Goal: Register for event/course

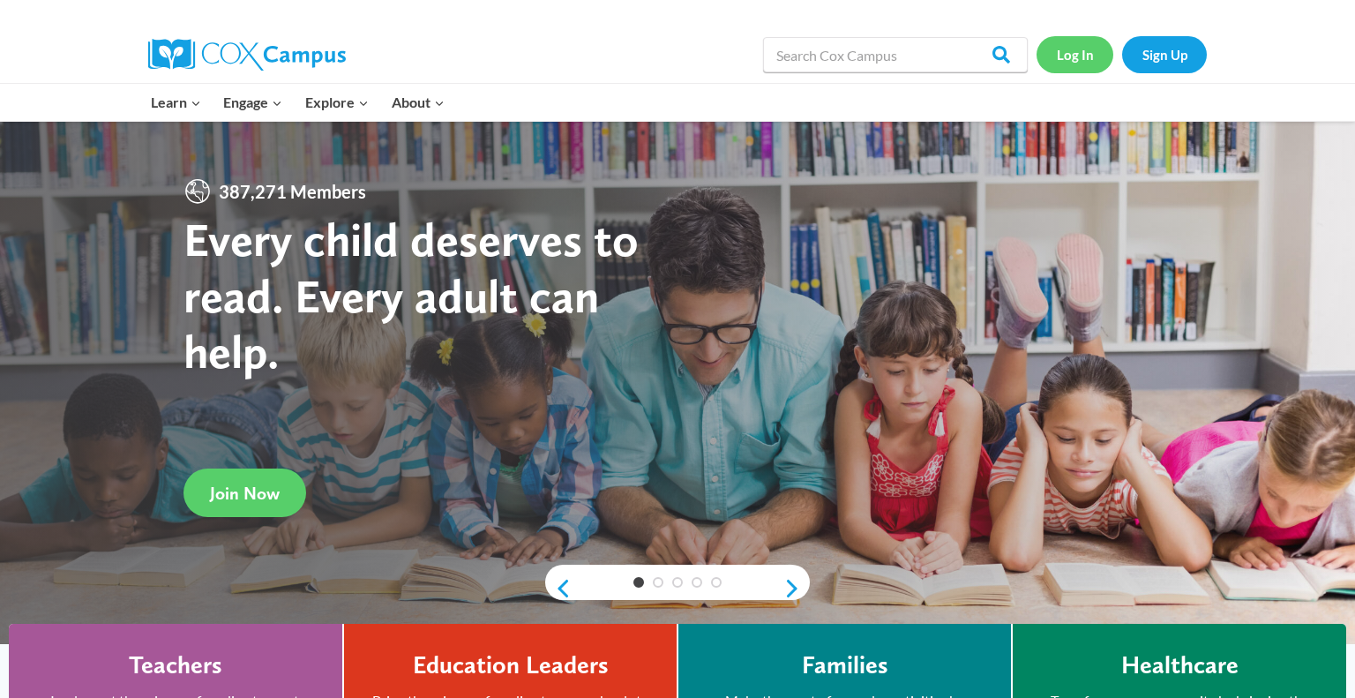
click at [1069, 49] on link "Log In" at bounding box center [1075, 54] width 77 height 36
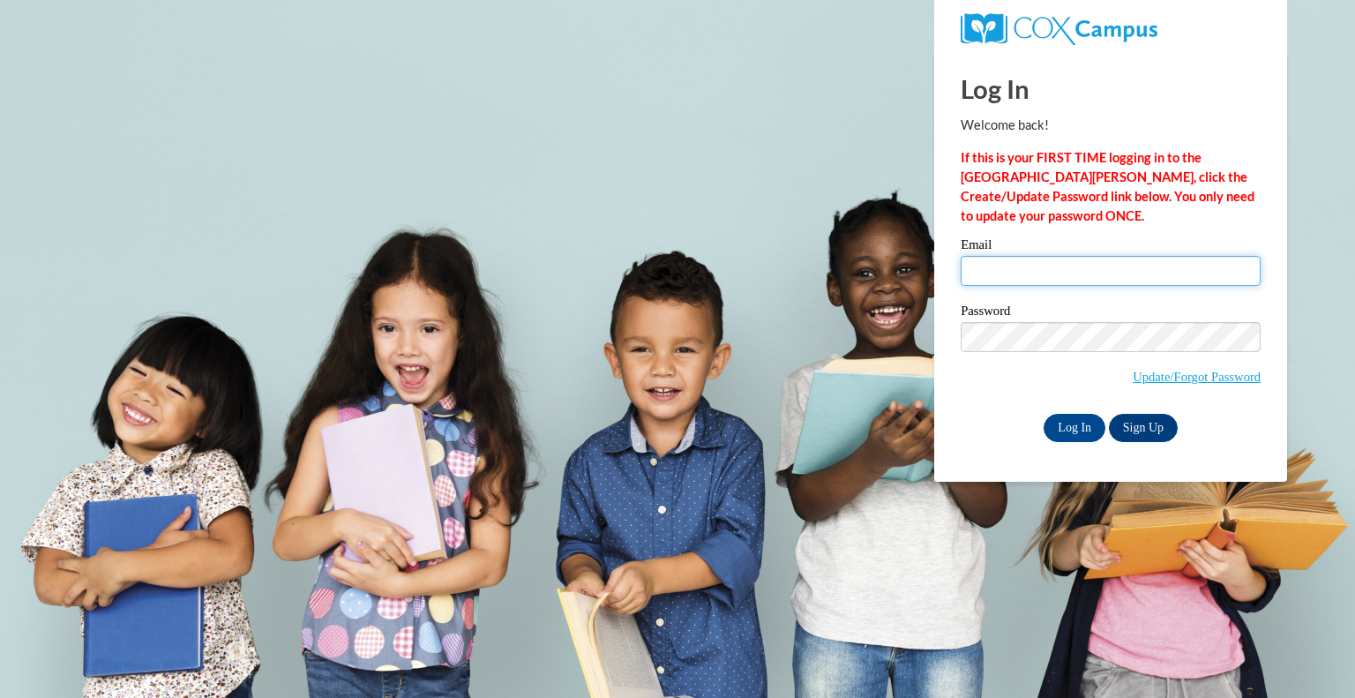
click at [994, 265] on input "Email" at bounding box center [1111, 271] width 300 height 30
type input "jstein@greenfield.k12.wi.us"
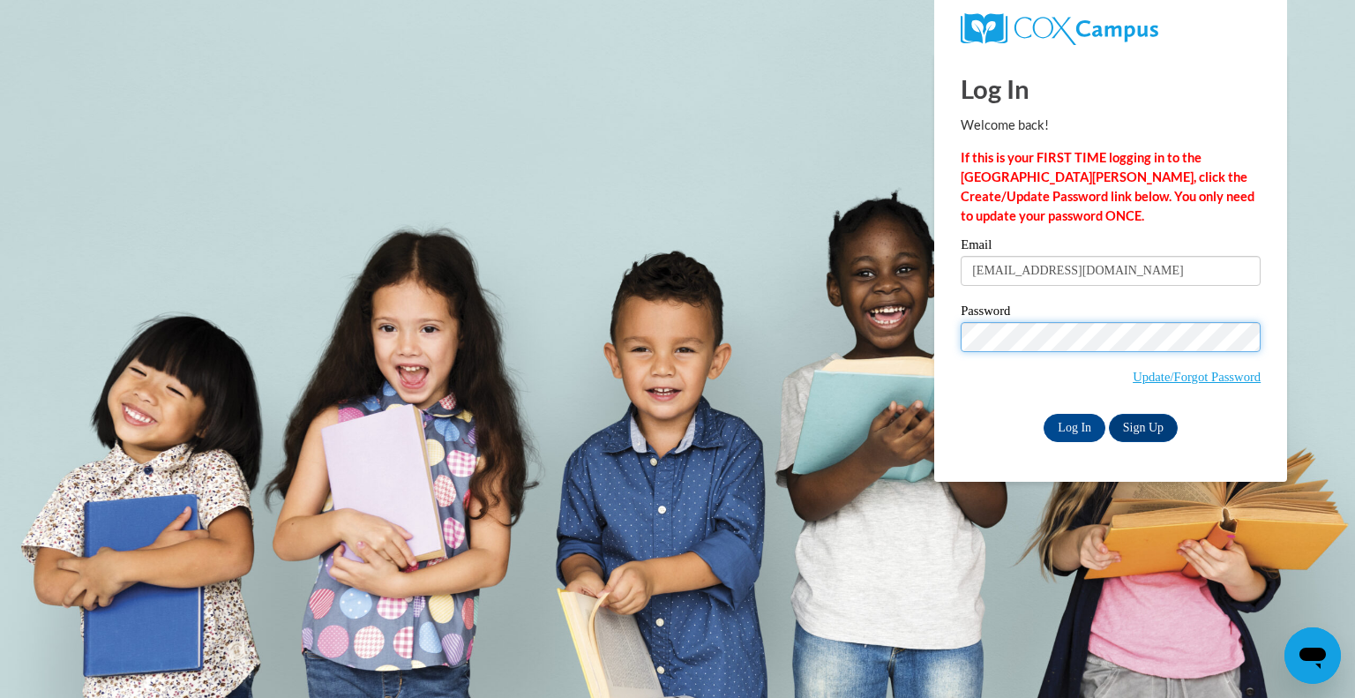
click at [1044, 414] on input "Log In" at bounding box center [1075, 428] width 62 height 28
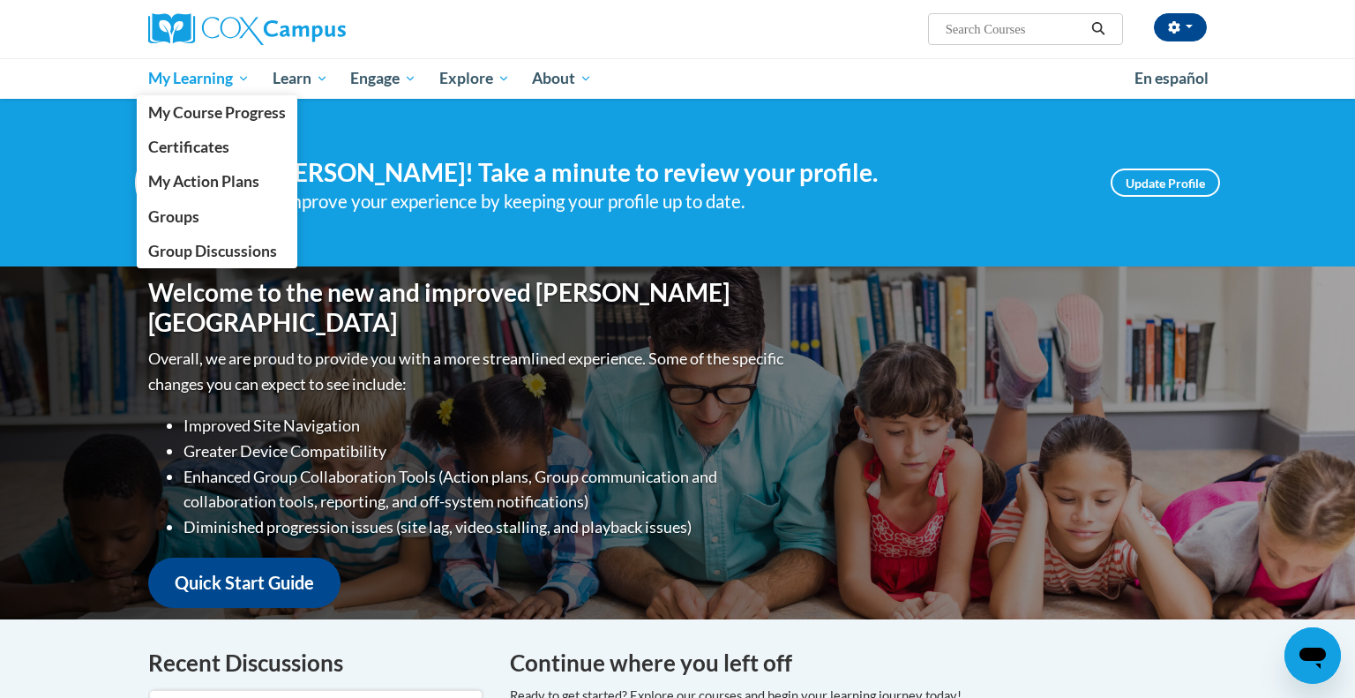
click at [221, 80] on span "My Learning" at bounding box center [198, 78] width 101 height 21
click at [243, 115] on span "My Course Progress" at bounding box center [217, 112] width 138 height 19
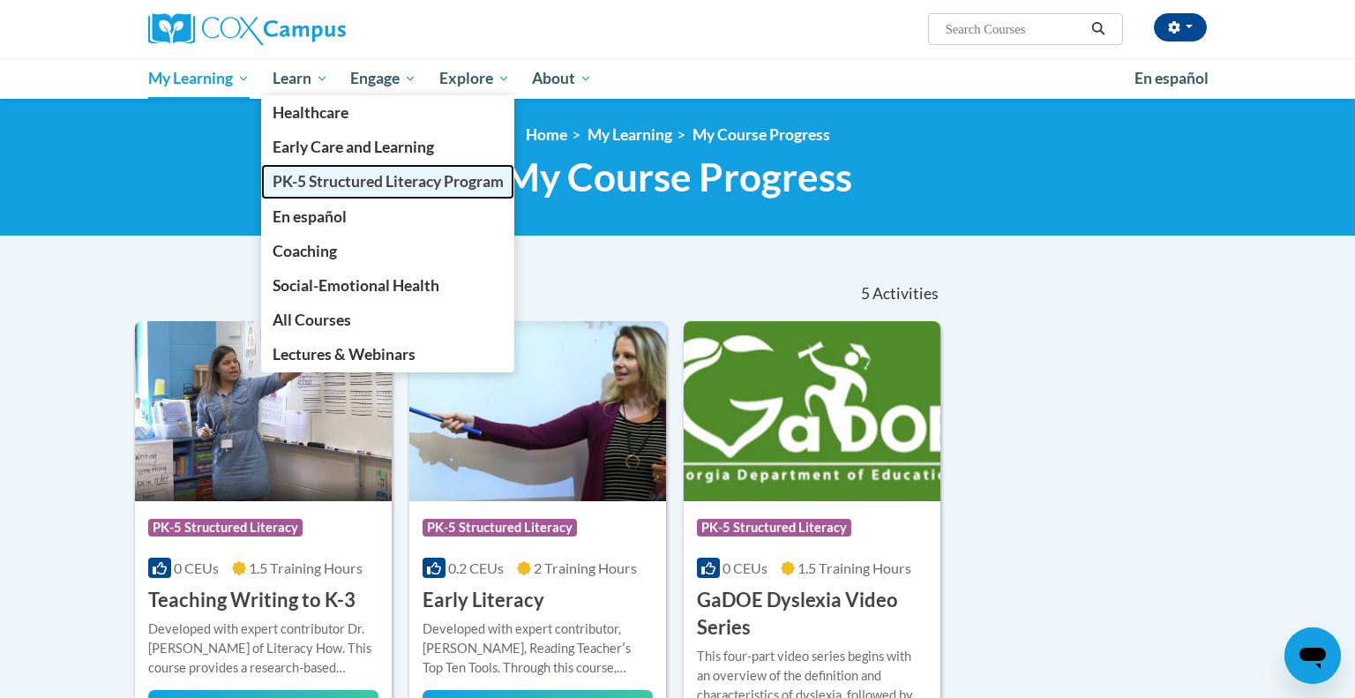
click at [352, 173] on span "PK-5 Structured Literacy Program" at bounding box center [388, 181] width 231 height 19
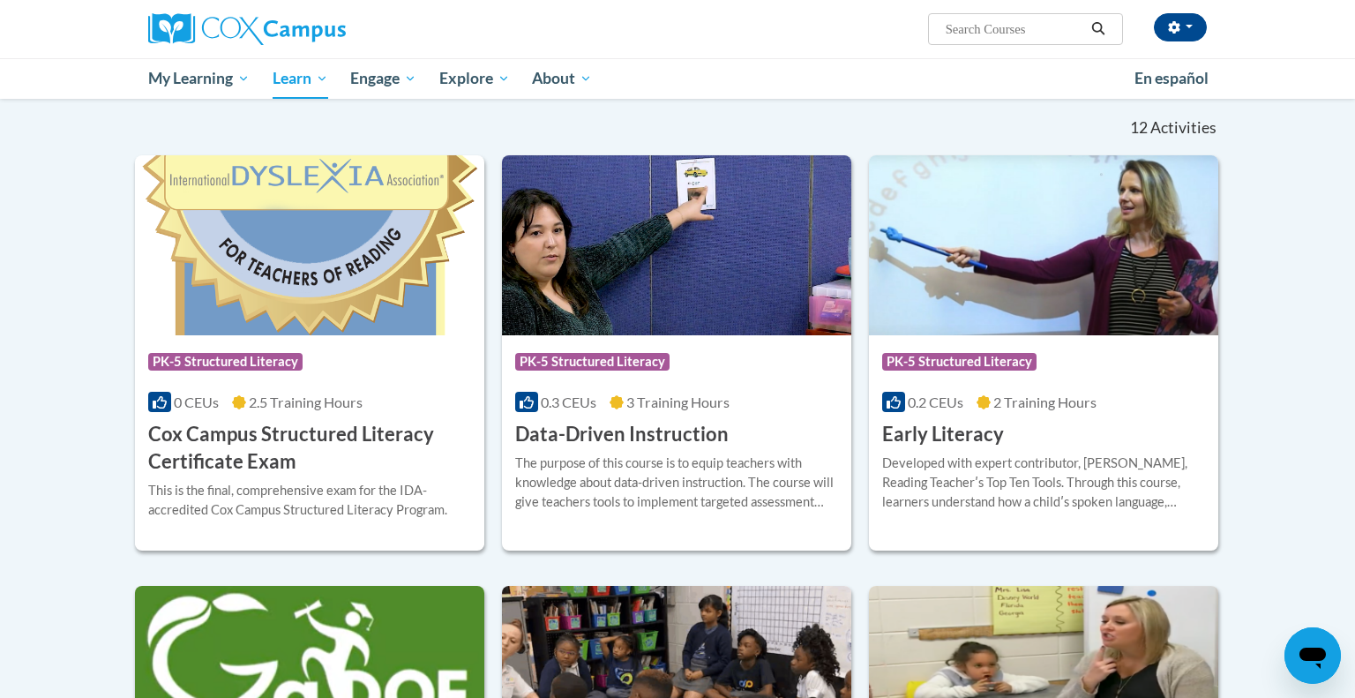
scroll to position [505, 0]
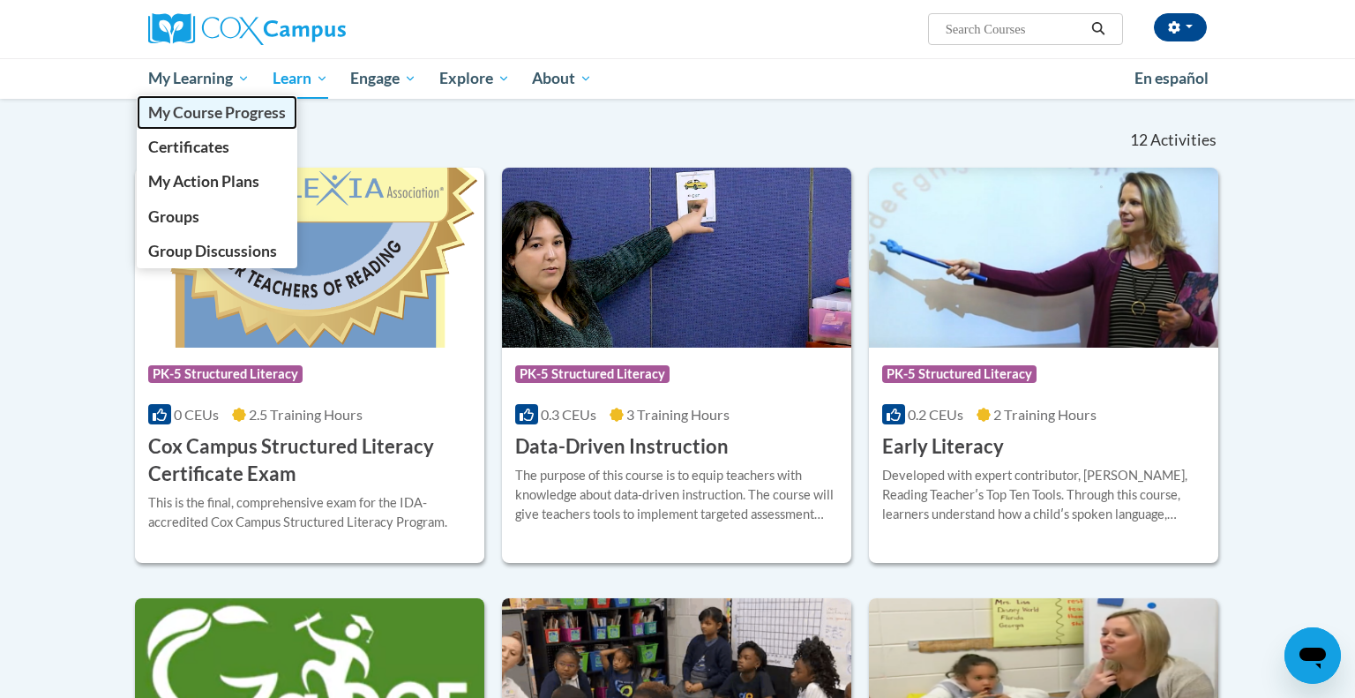
click at [215, 105] on span "My Course Progress" at bounding box center [217, 112] width 138 height 19
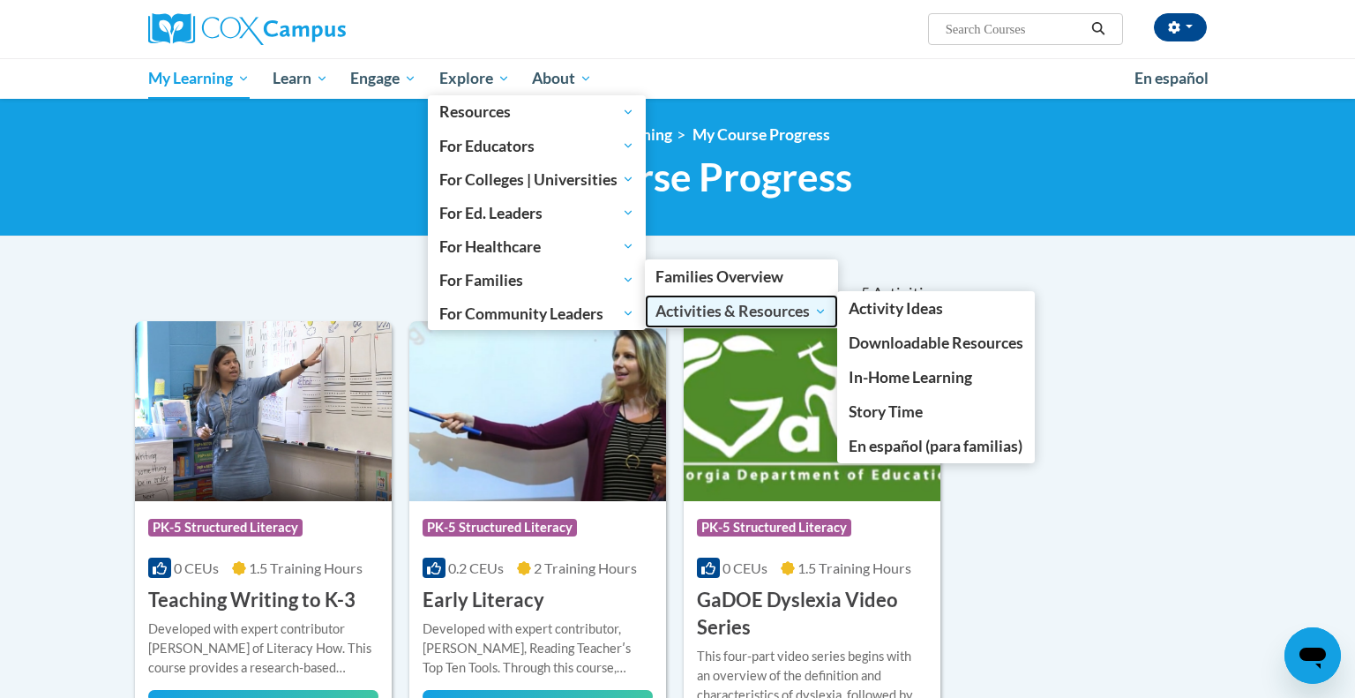
click at [703, 311] on span "Activities & Resources" at bounding box center [740, 311] width 171 height 21
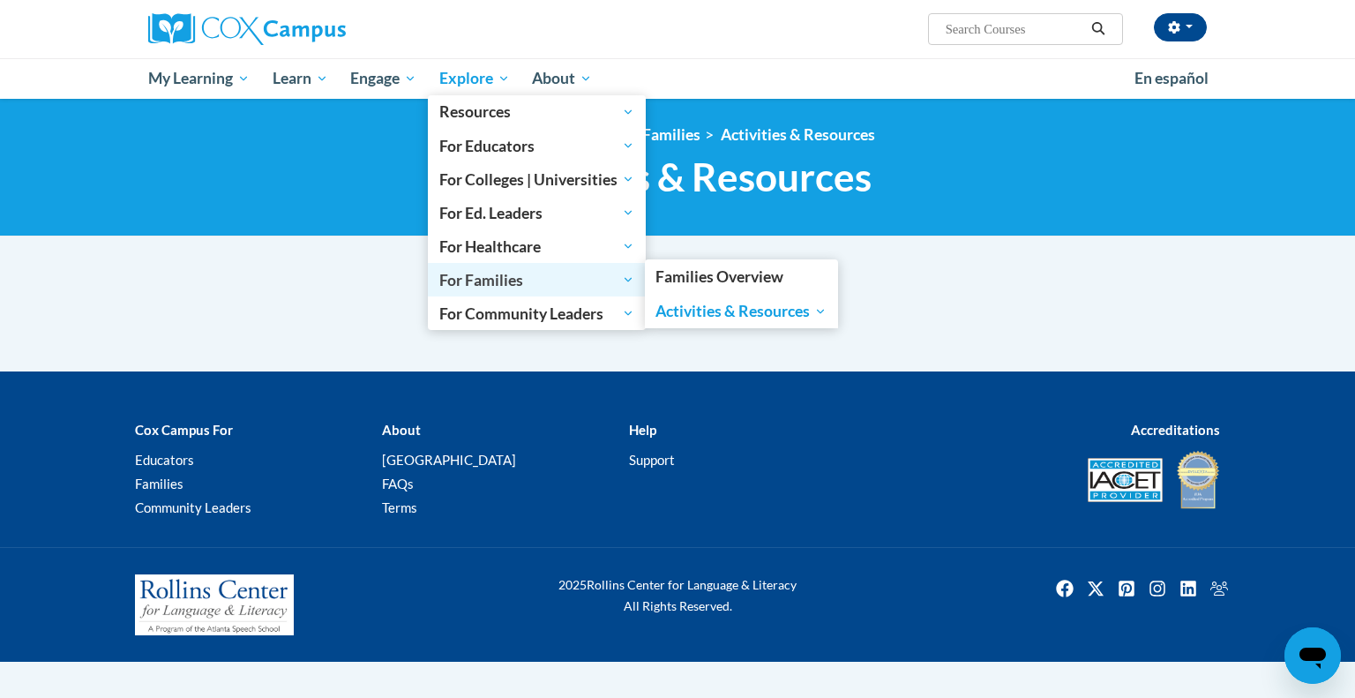
click at [566, 275] on span "For Families" at bounding box center [536, 279] width 195 height 21
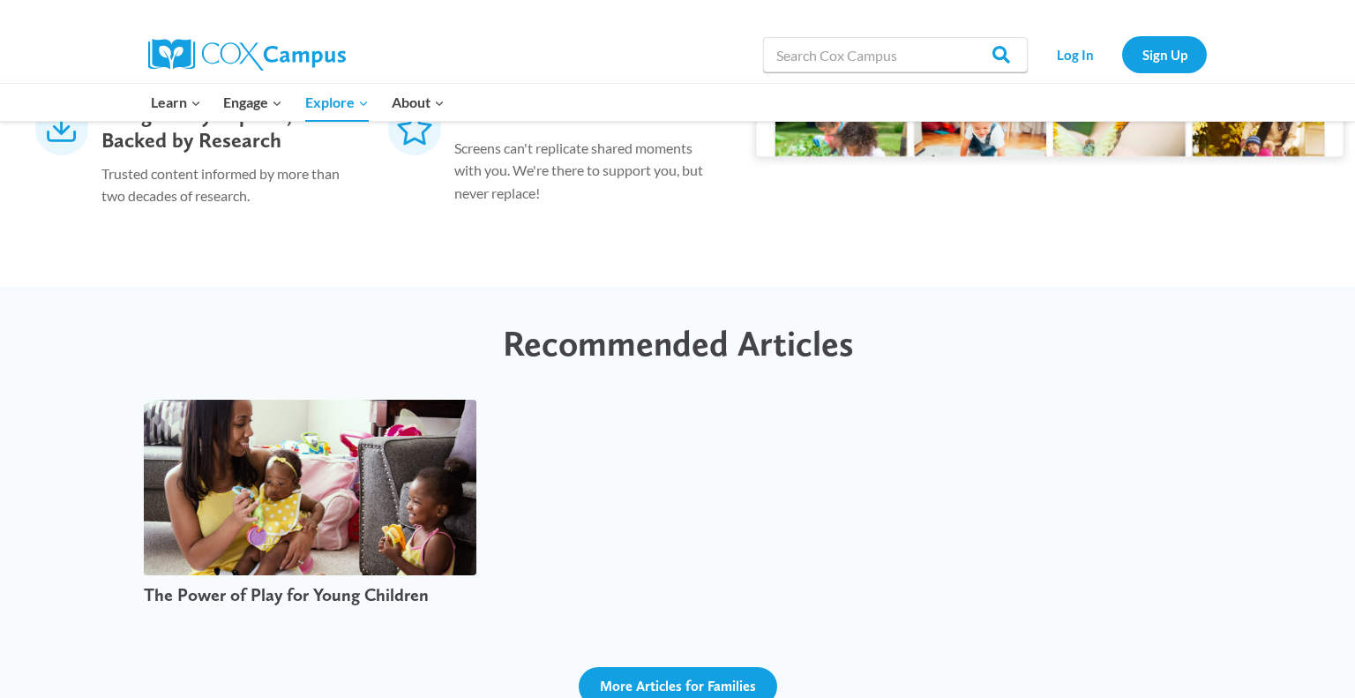
scroll to position [1983, 0]
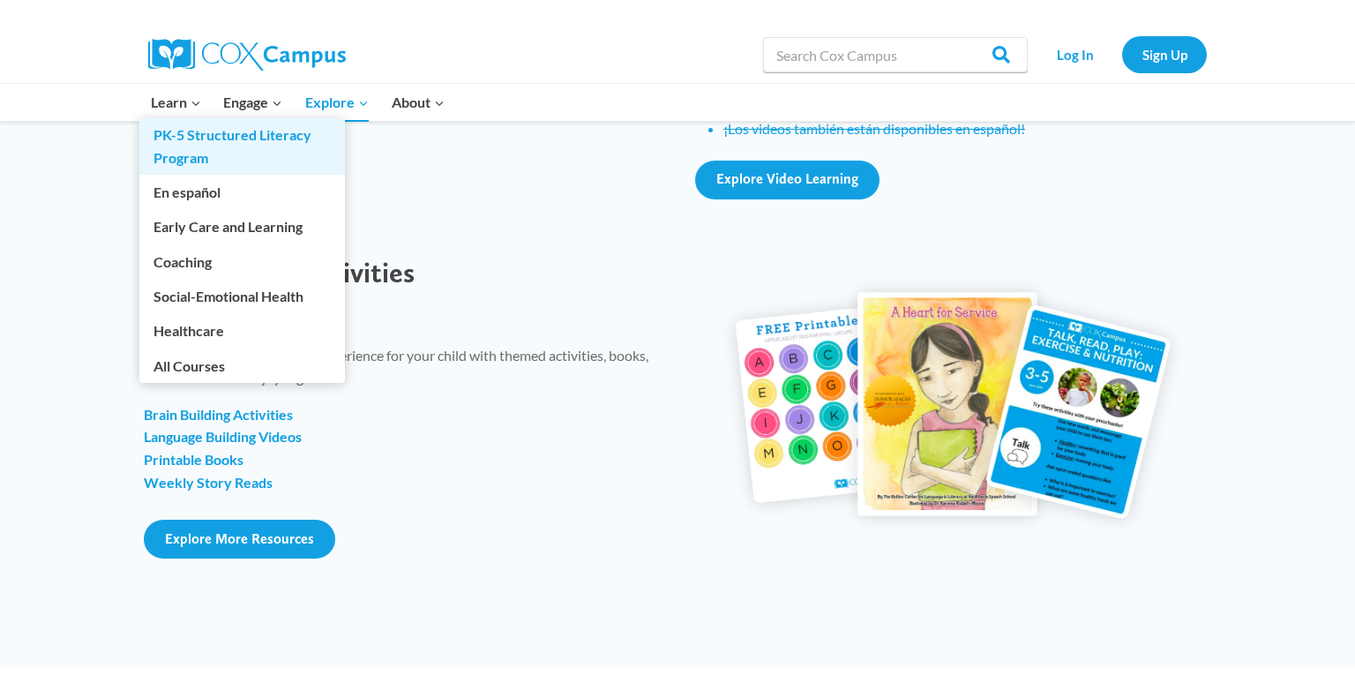
click at [207, 139] on link "PK-5 Structured Literacy Program" at bounding box center [242, 146] width 206 height 56
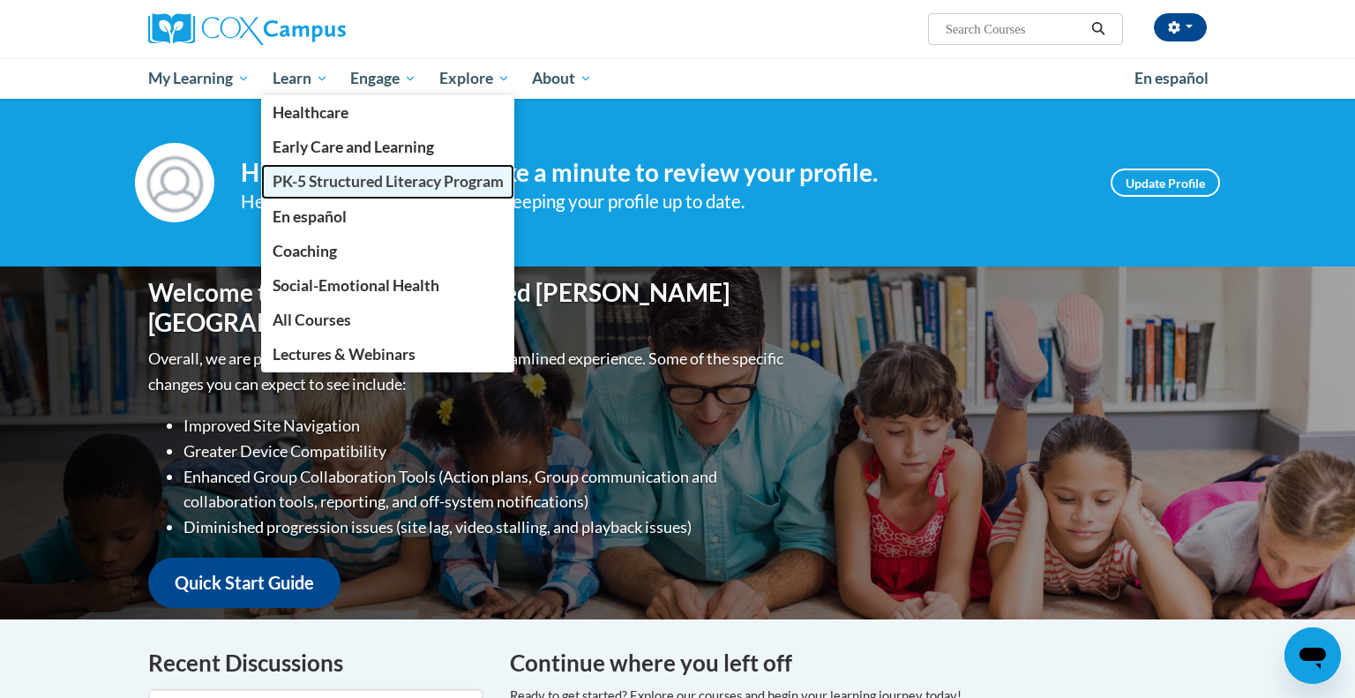
click at [333, 184] on span "PK-5 Structured Literacy Program" at bounding box center [388, 181] width 231 height 19
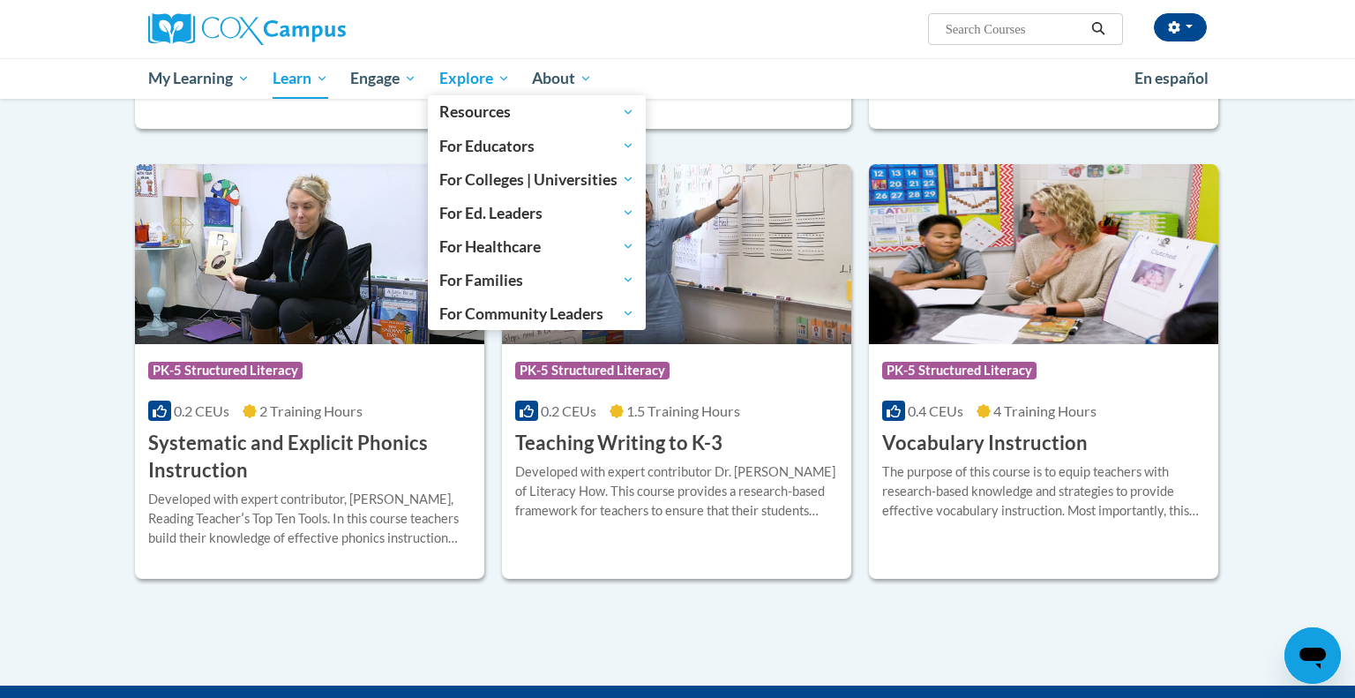
scroll to position [1817, 0]
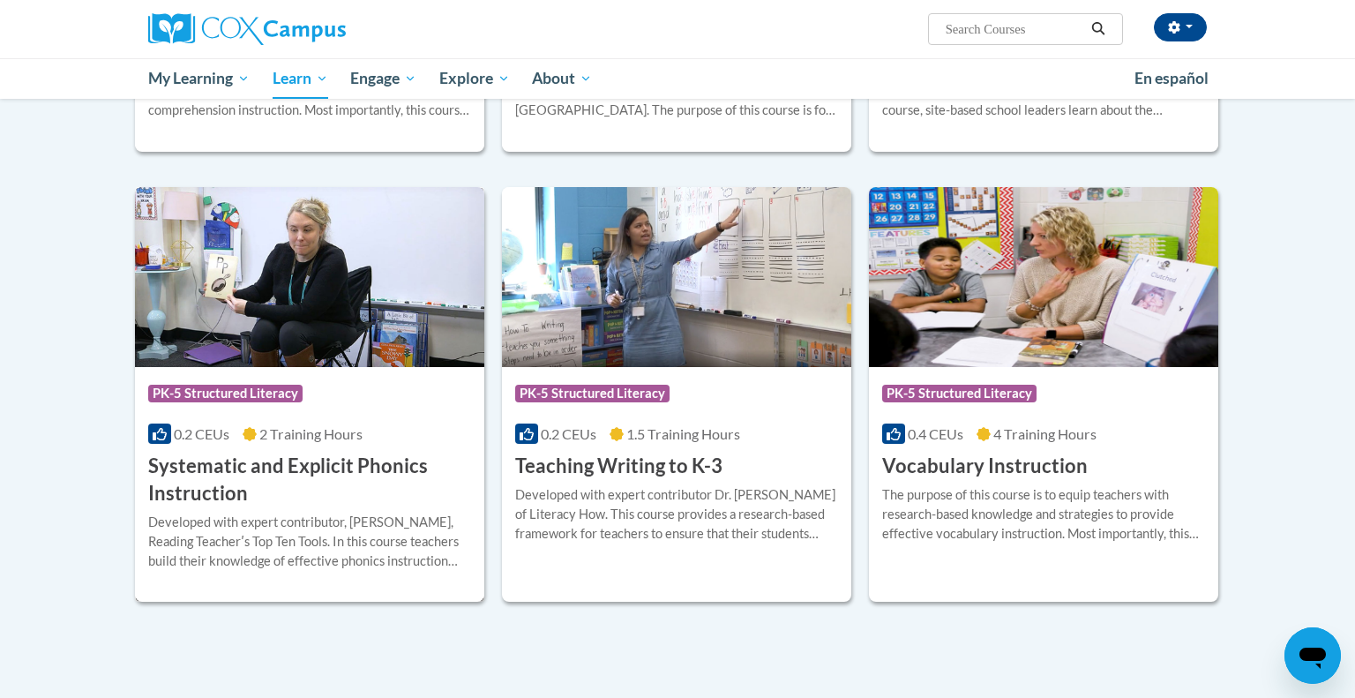
click at [333, 342] on img at bounding box center [309, 277] width 349 height 180
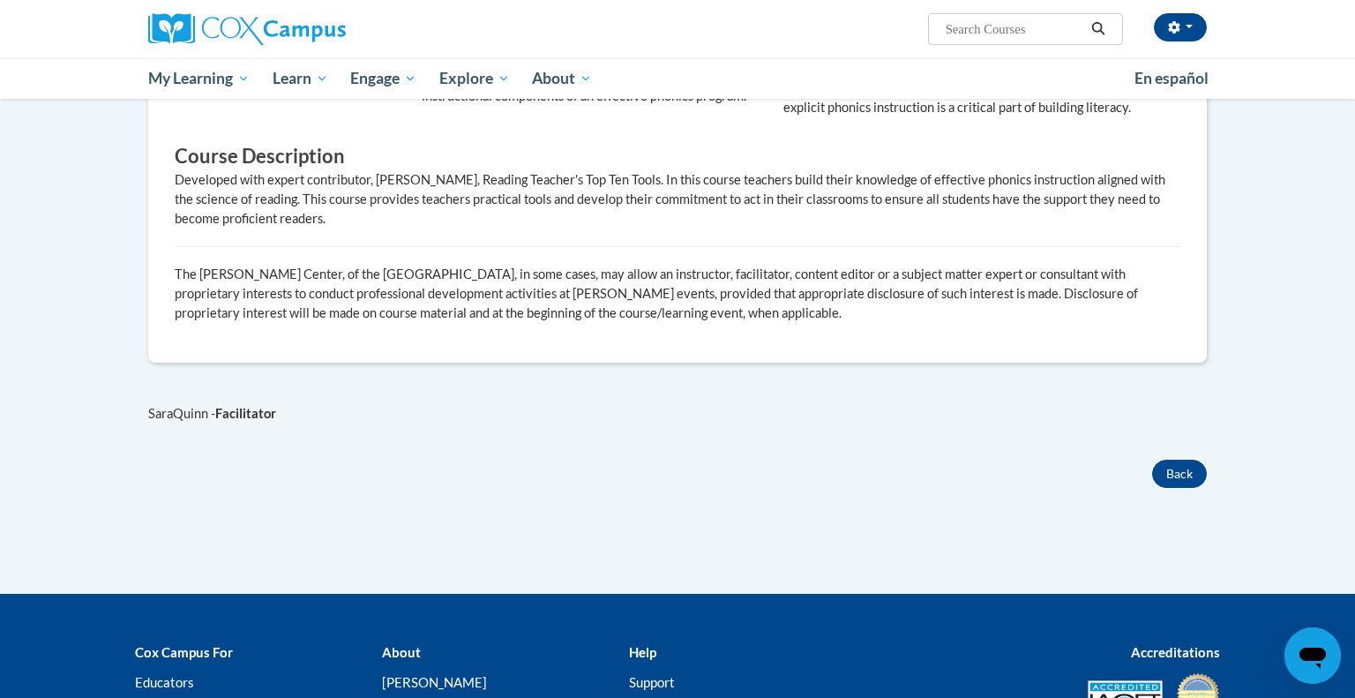
scroll to position [769, 0]
click at [1187, 483] on button "Back" at bounding box center [1179, 474] width 55 height 28
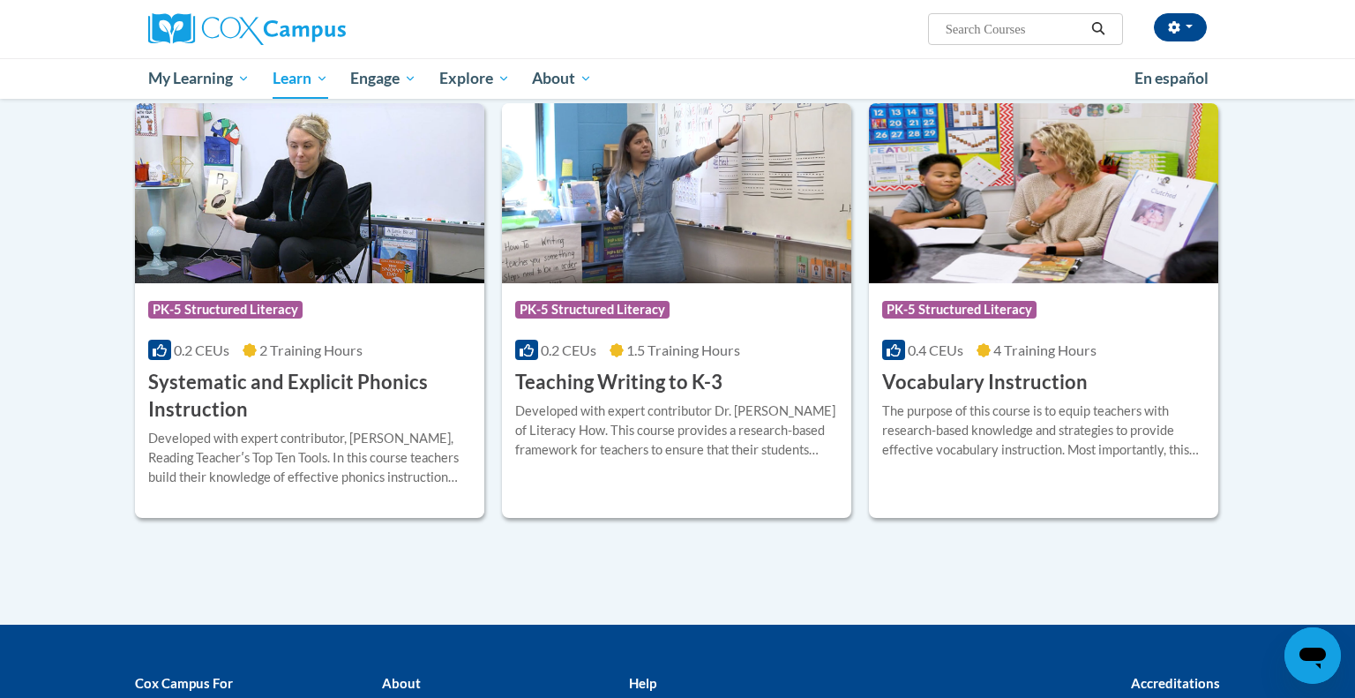
scroll to position [1922, 0]
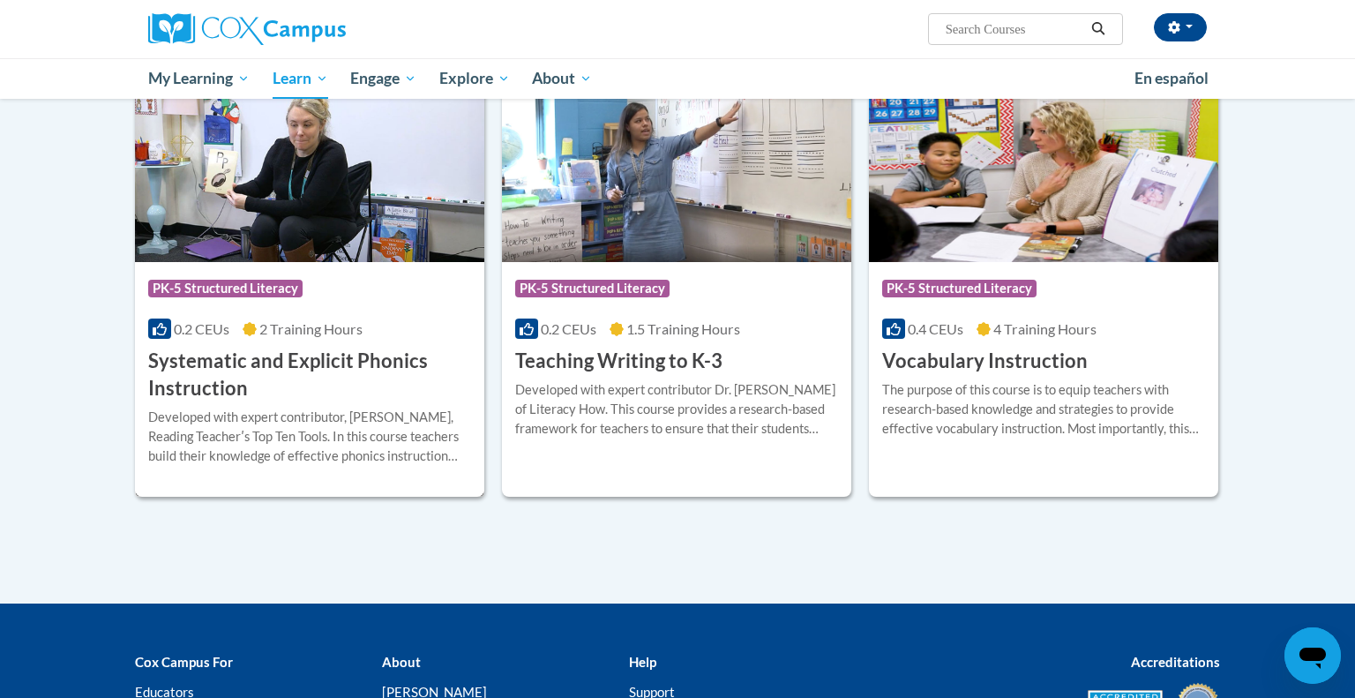
click at [311, 378] on h3 "Systematic and Explicit Phonics Instruction" at bounding box center [309, 375] width 323 height 55
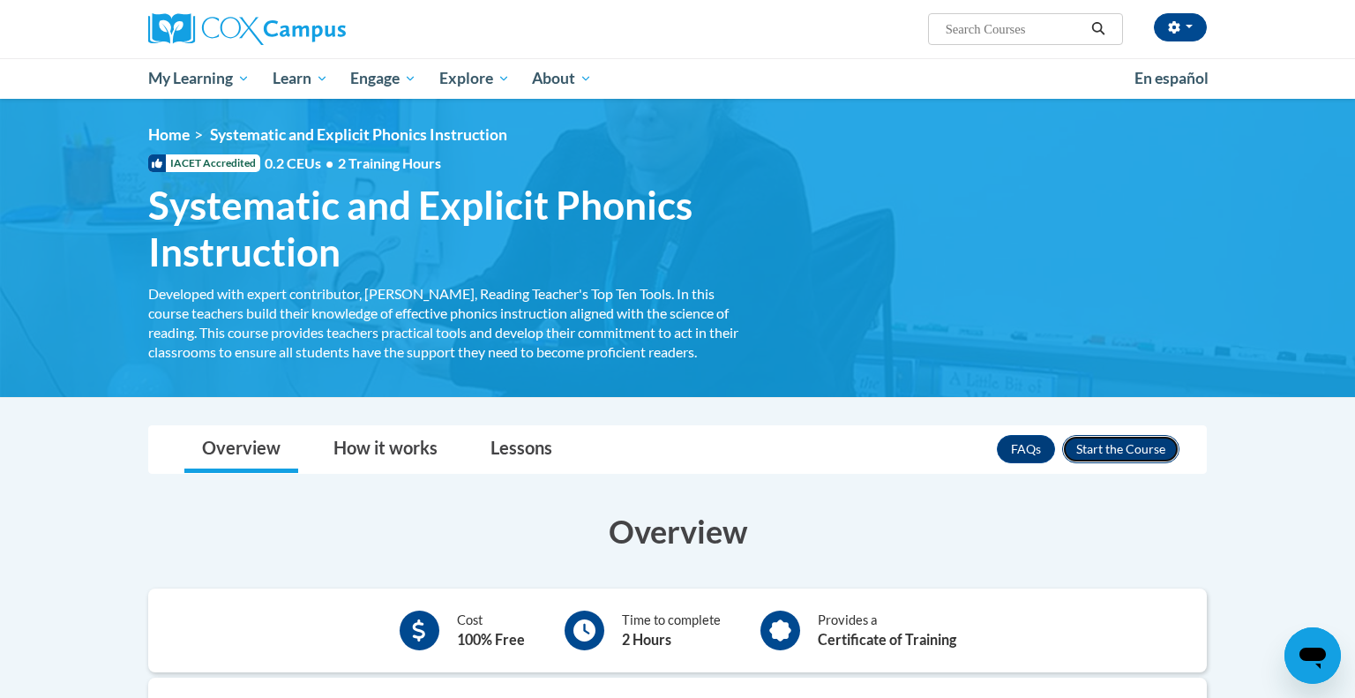
click at [1088, 435] on button "Enroll" at bounding box center [1120, 449] width 117 height 28
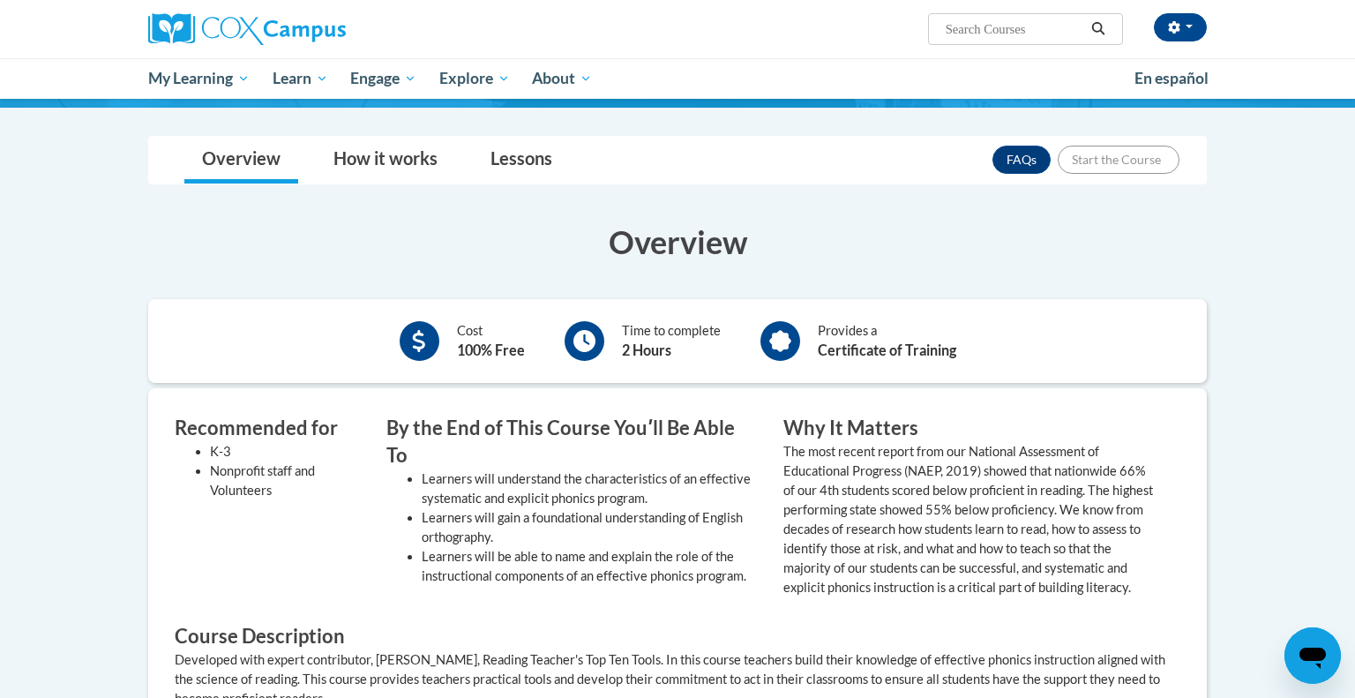
scroll to position [342, 0]
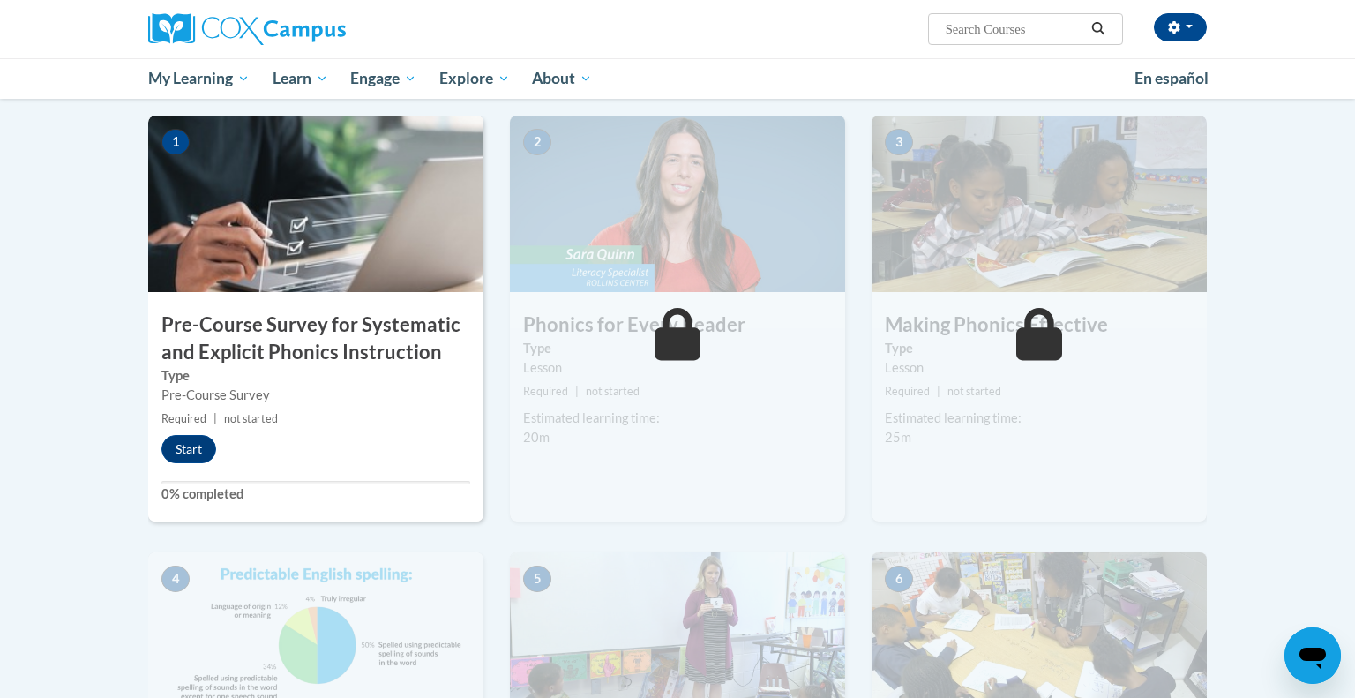
scroll to position [358, 0]
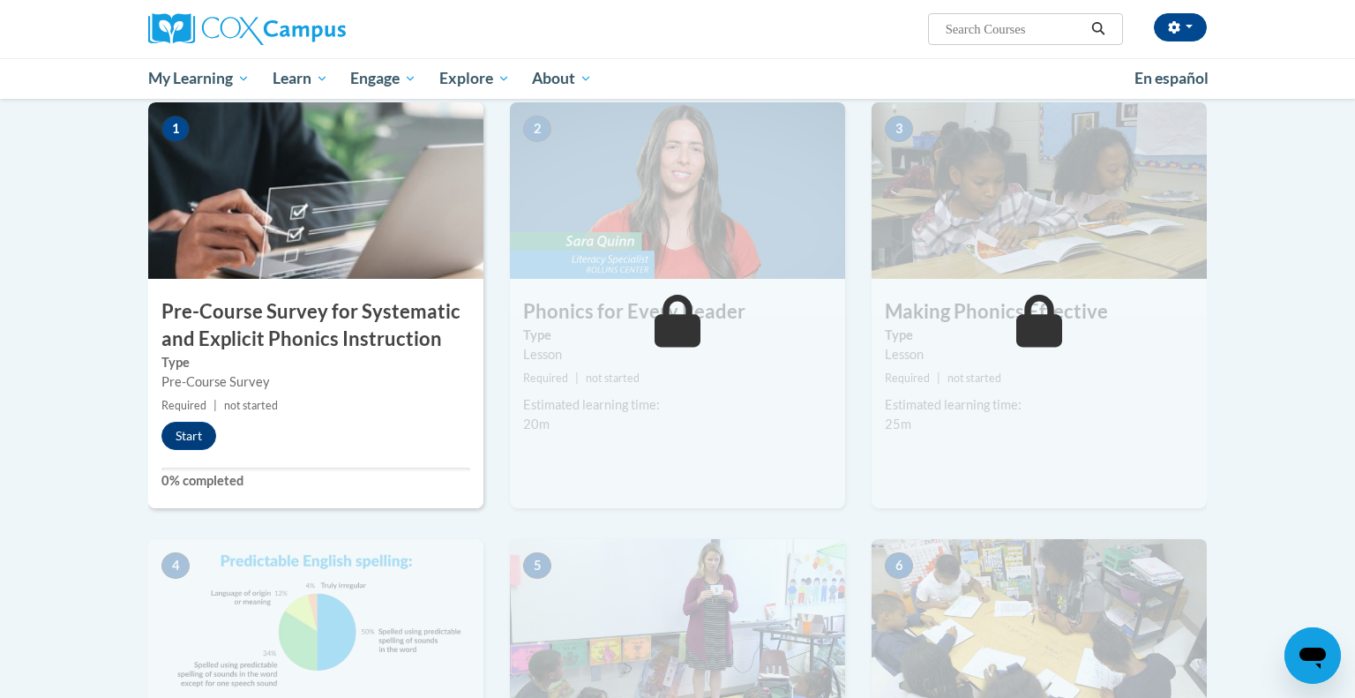
click at [337, 433] on div "1 Pre-Course Survey for Systematic and Explicit Phonics Instruction Type Pre-Co…" at bounding box center [315, 305] width 335 height 406
click at [183, 435] on button "Start" at bounding box center [188, 436] width 55 height 28
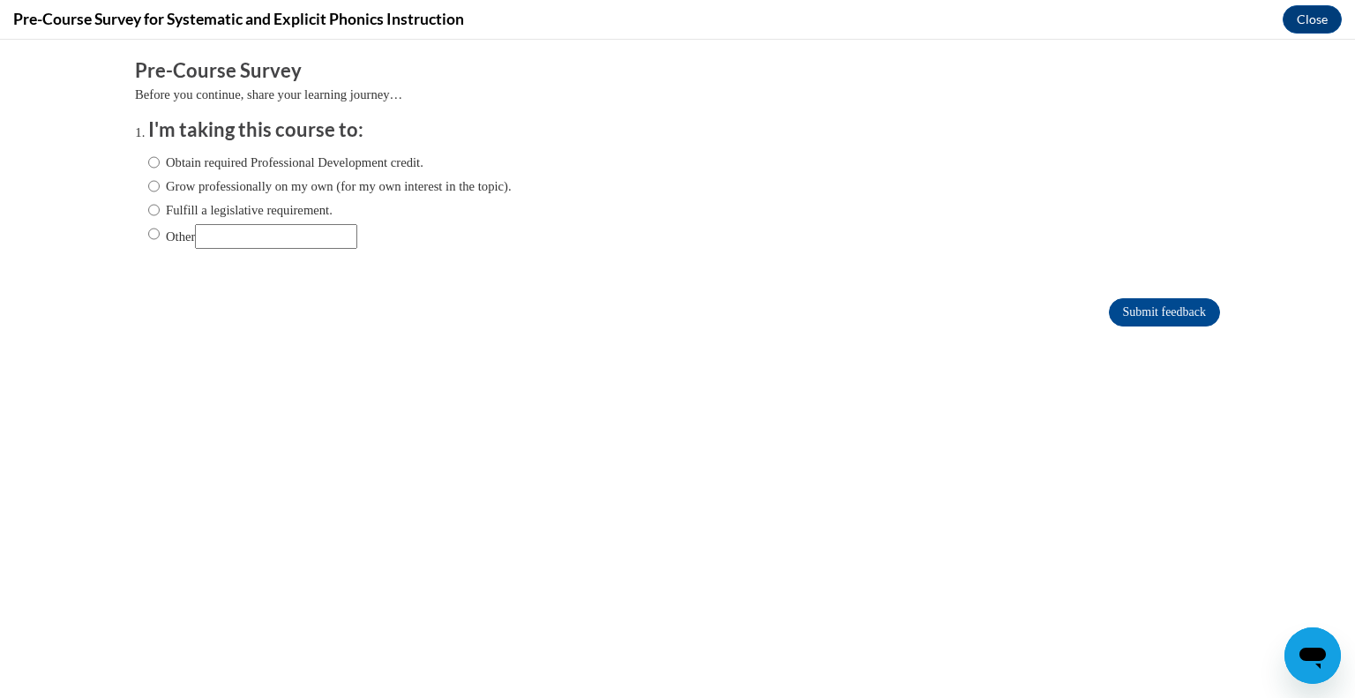
scroll to position [0, 0]
click at [154, 213] on input "Fulfill a legislative requirement." at bounding box center [153, 209] width 11 height 19
radio input "true"
click at [1159, 309] on input "Submit feedback" at bounding box center [1164, 312] width 111 height 28
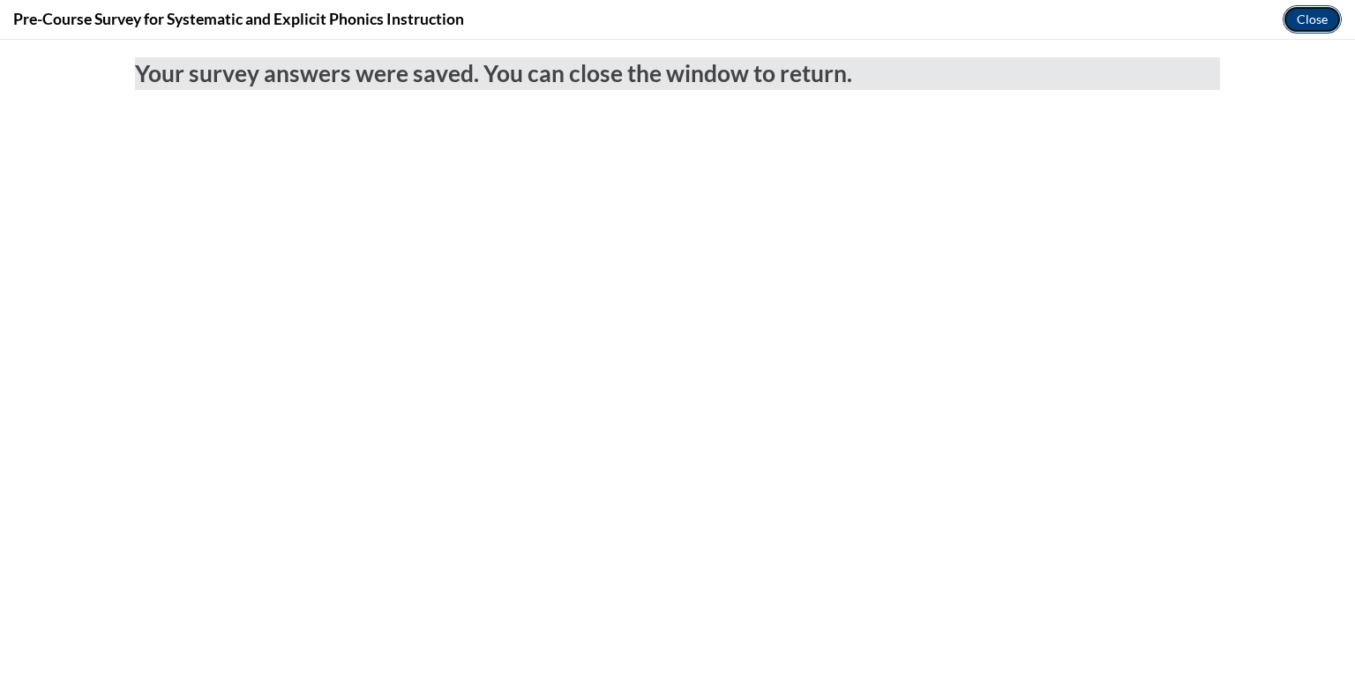
click at [1307, 20] on button "Close" at bounding box center [1312, 19] width 59 height 28
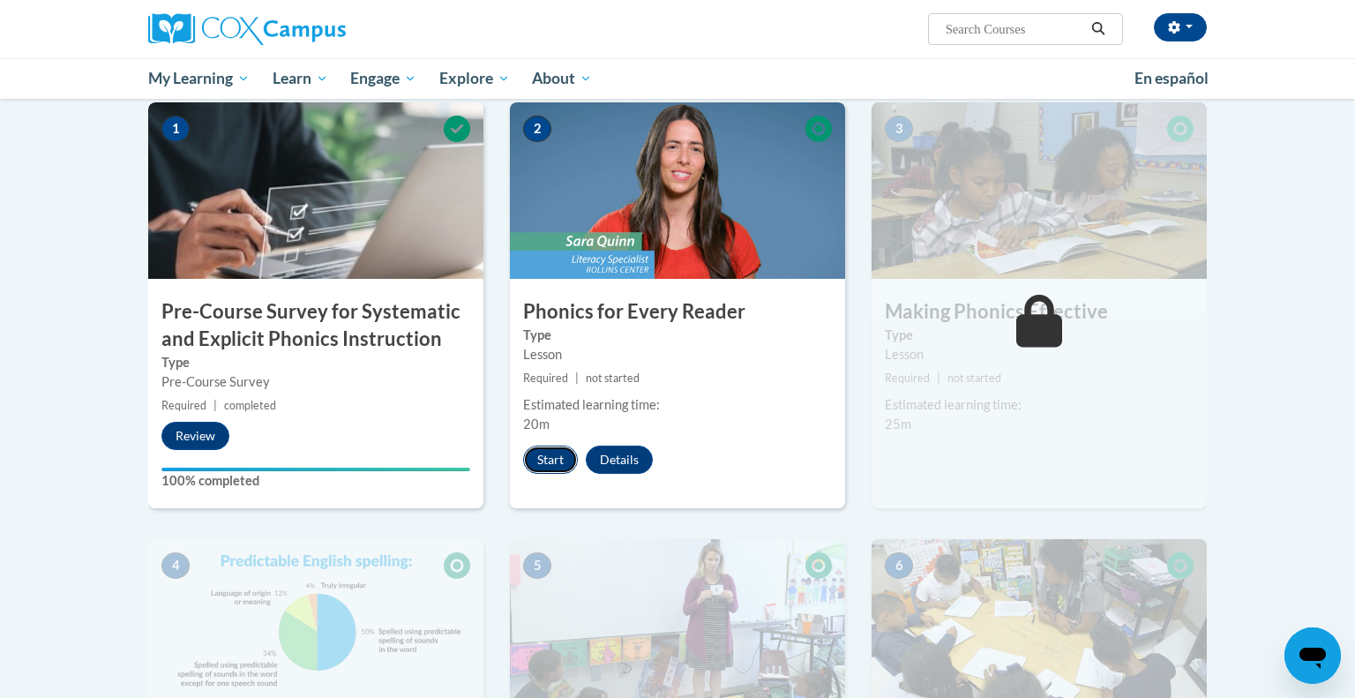
click at [545, 461] on button "Start" at bounding box center [550, 460] width 55 height 28
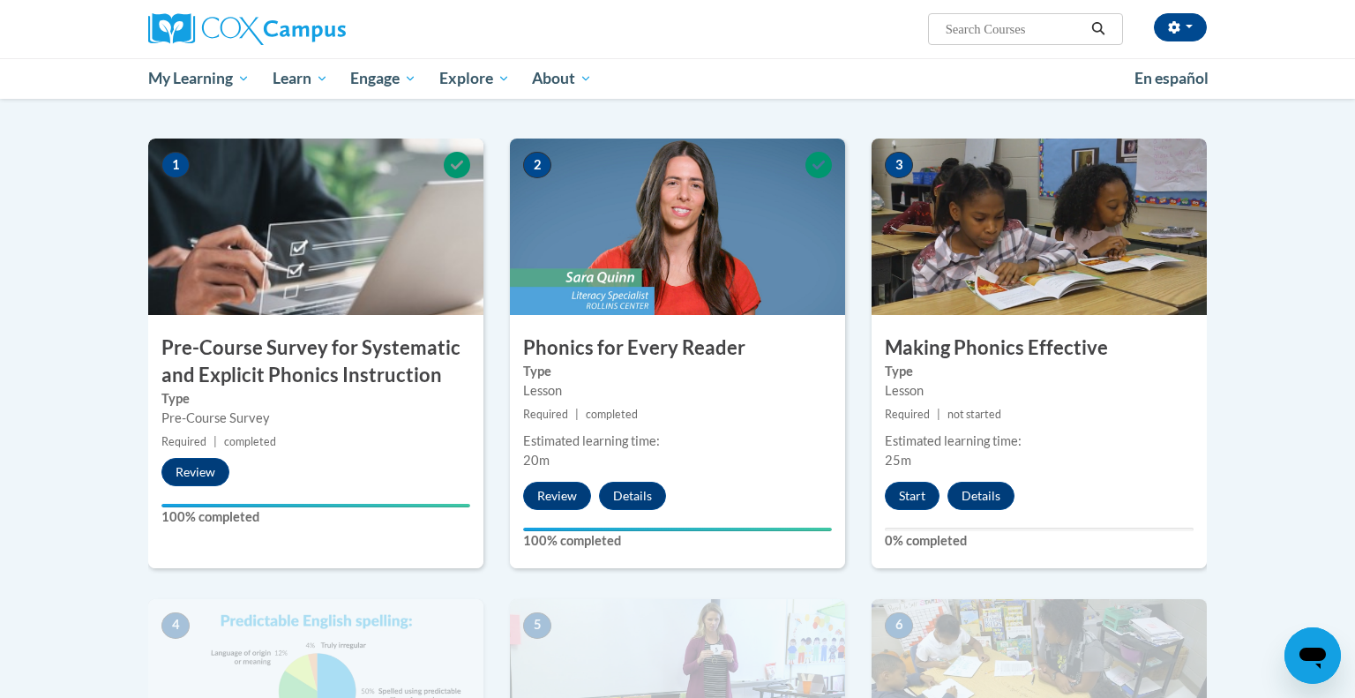
scroll to position [320, 0]
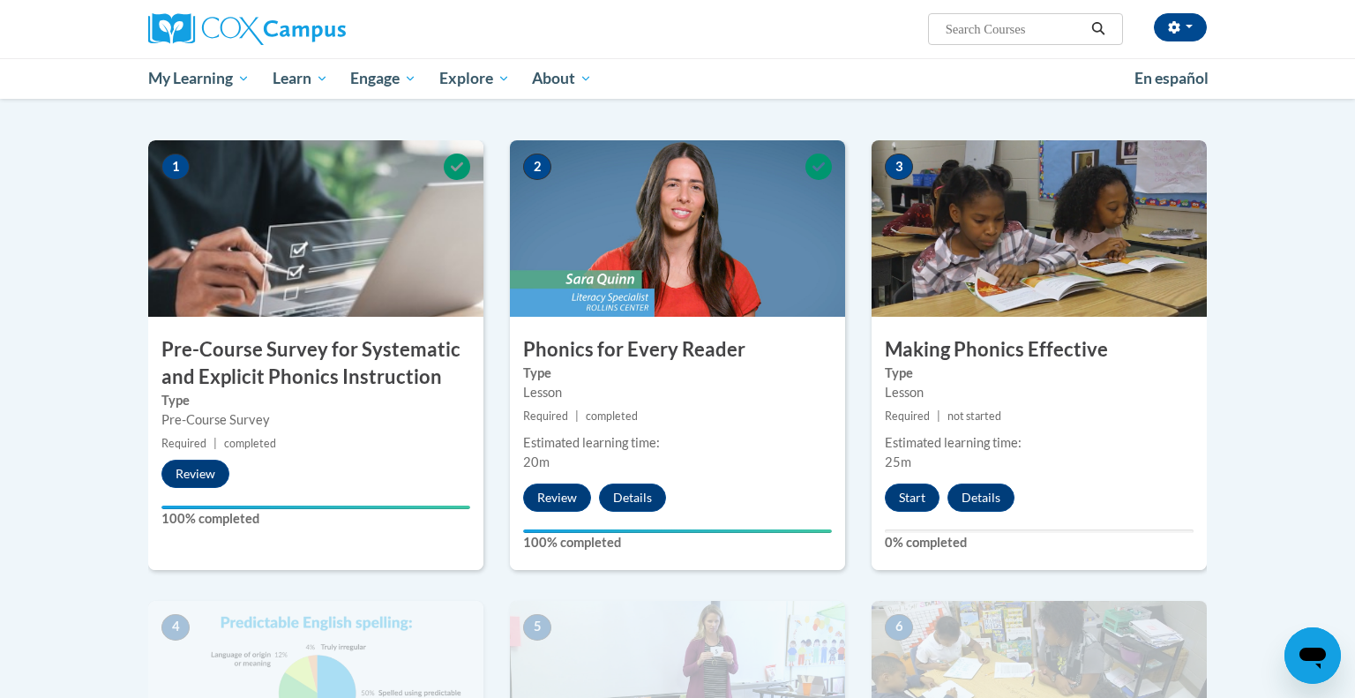
click at [1013, 427] on div "3 Making Phonics Effective Type Lesson Required | not started Estimated learnin…" at bounding box center [1039, 354] width 335 height 429
click at [910, 496] on button "Start" at bounding box center [912, 497] width 55 height 28
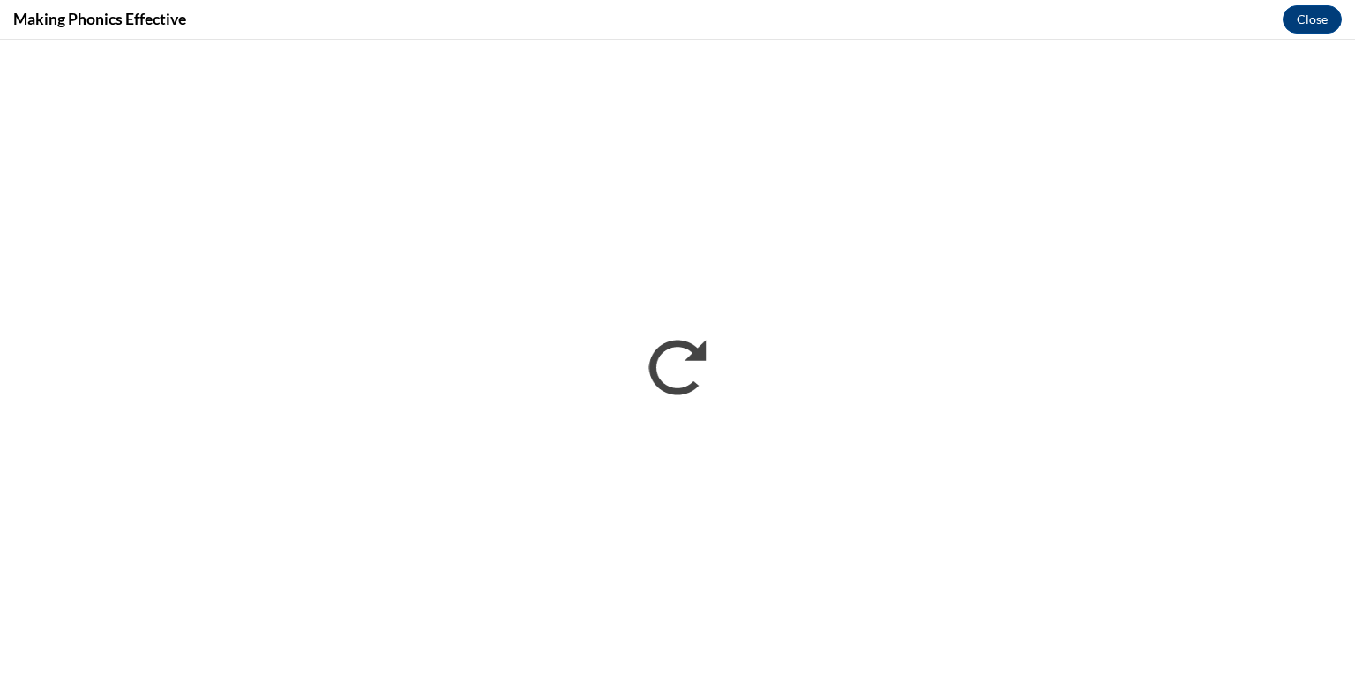
scroll to position [0, 0]
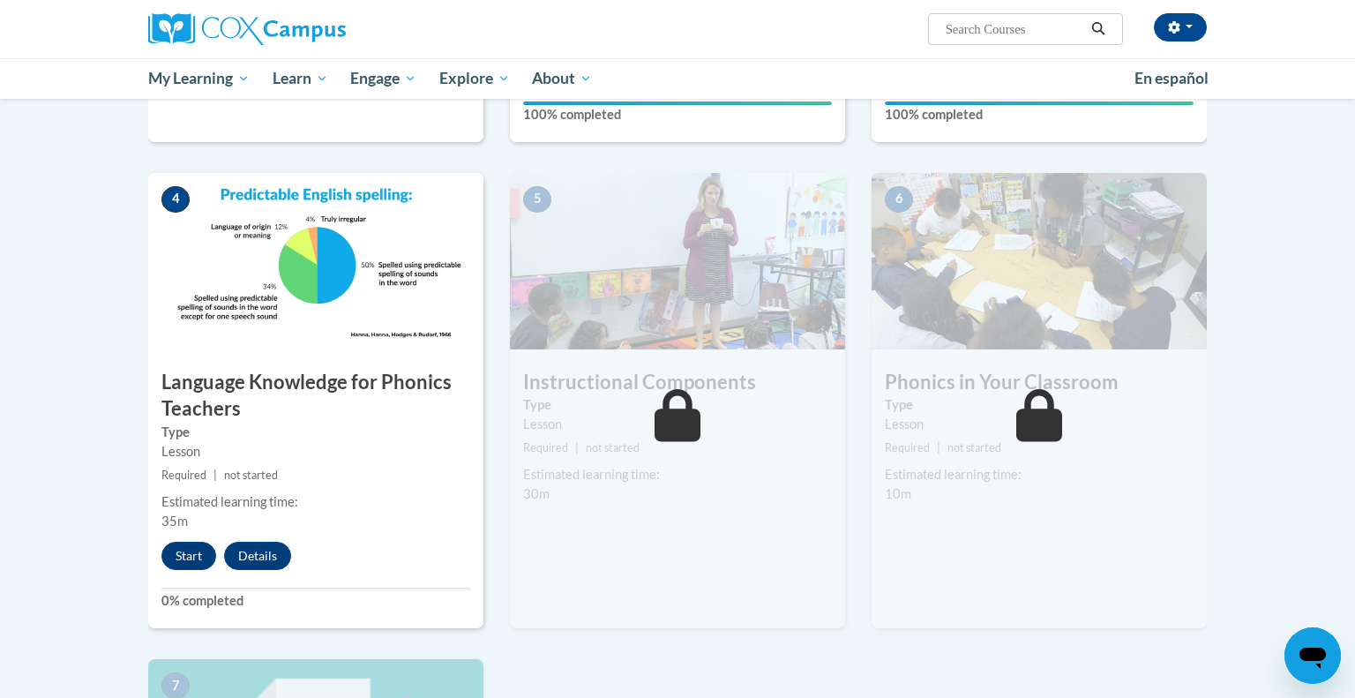
scroll to position [745, 0]
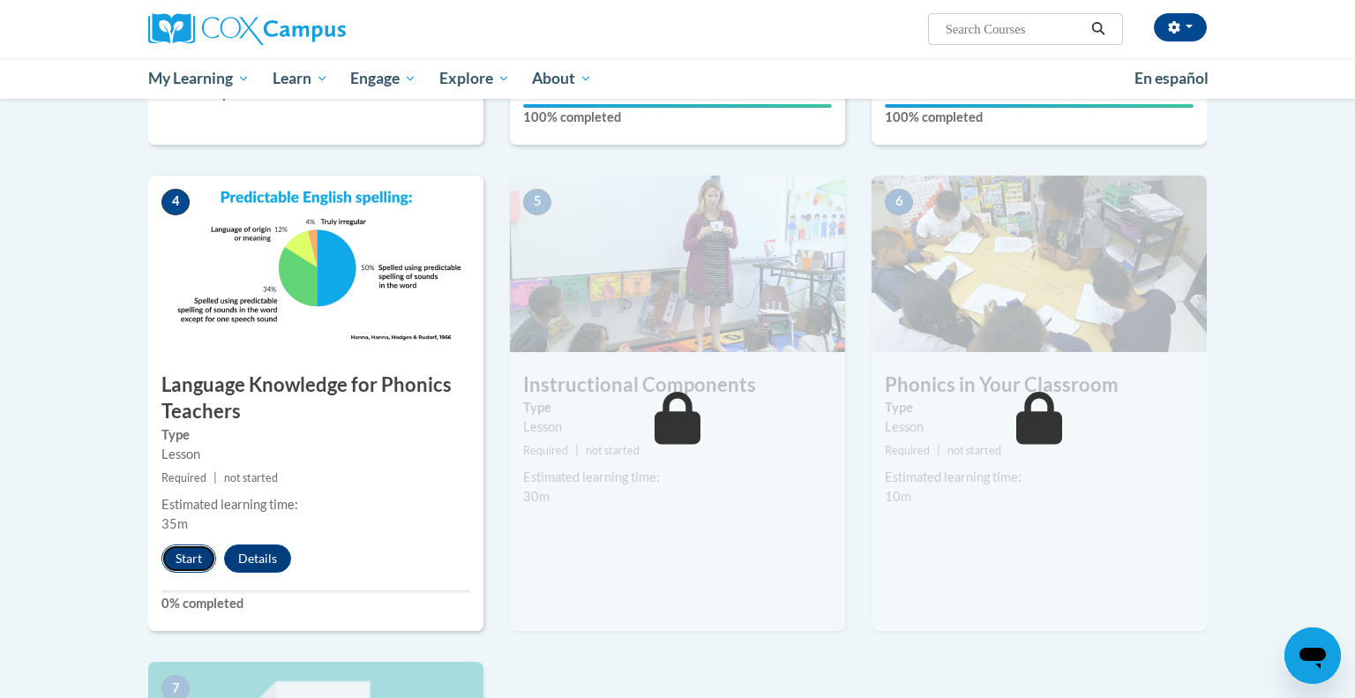
click at [193, 556] on button "Start" at bounding box center [188, 558] width 55 height 28
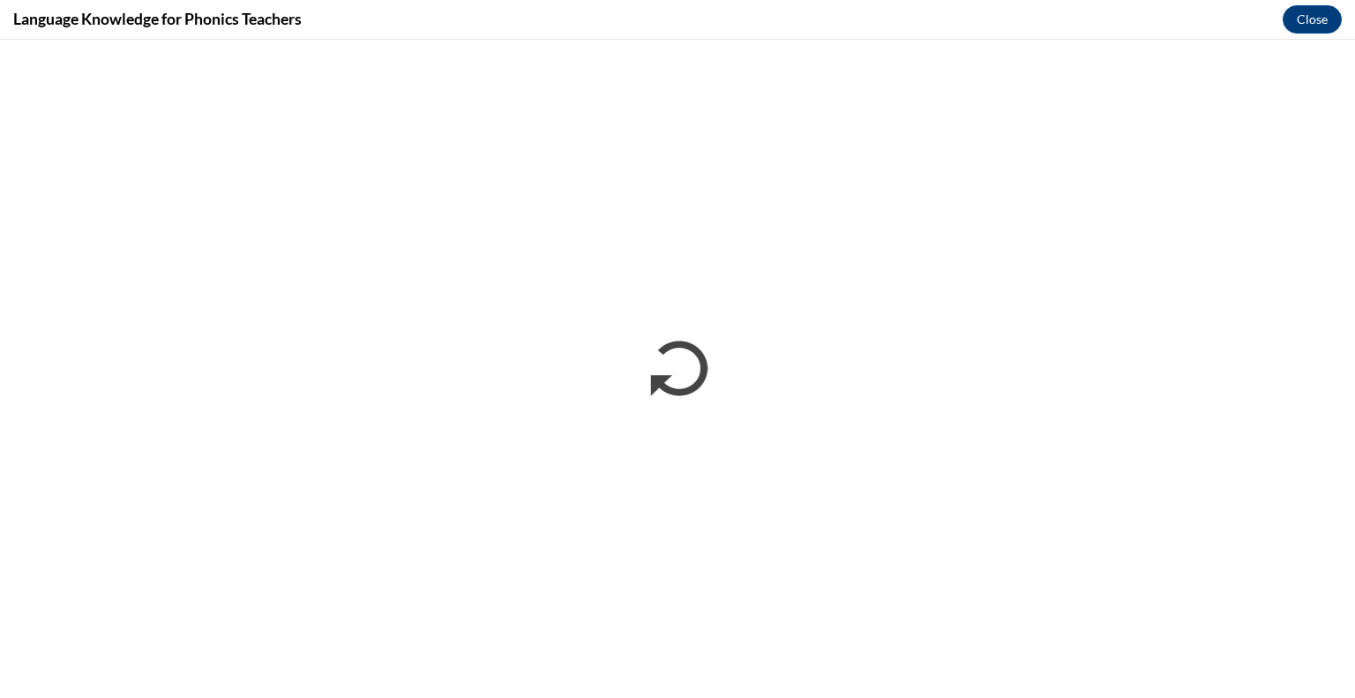
scroll to position [0, 0]
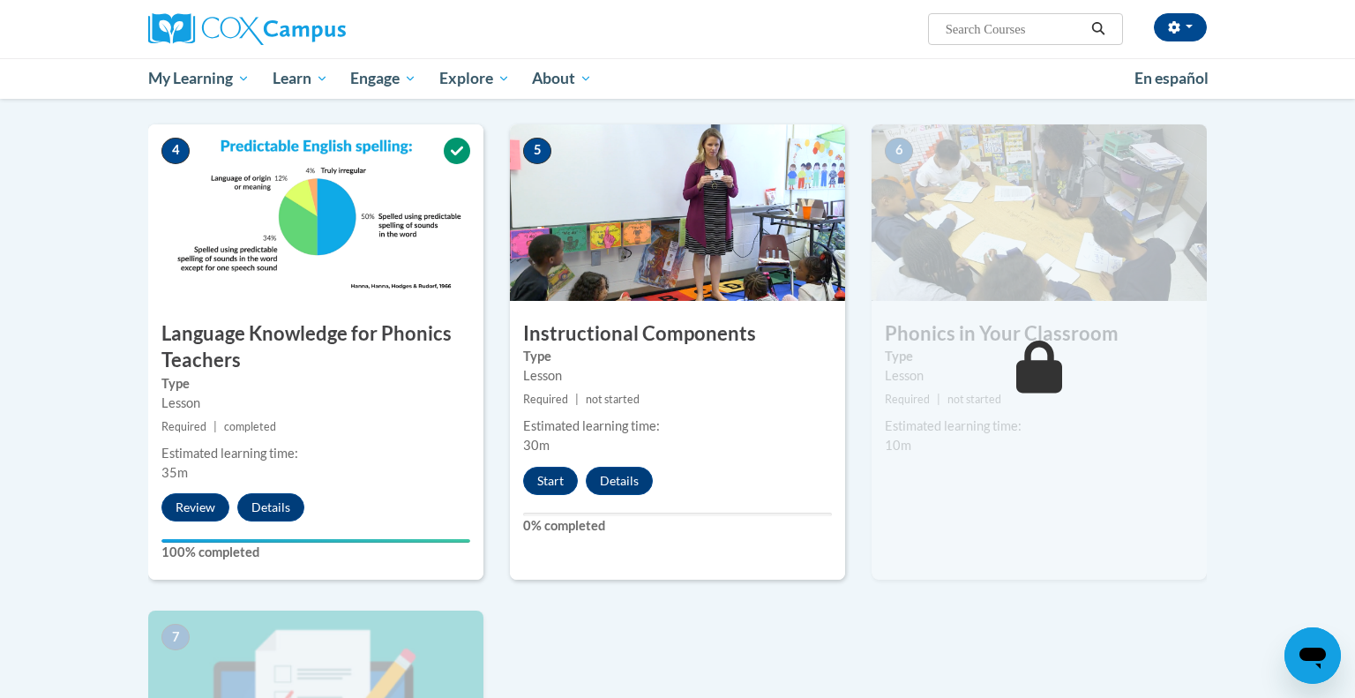
scroll to position [798, 0]
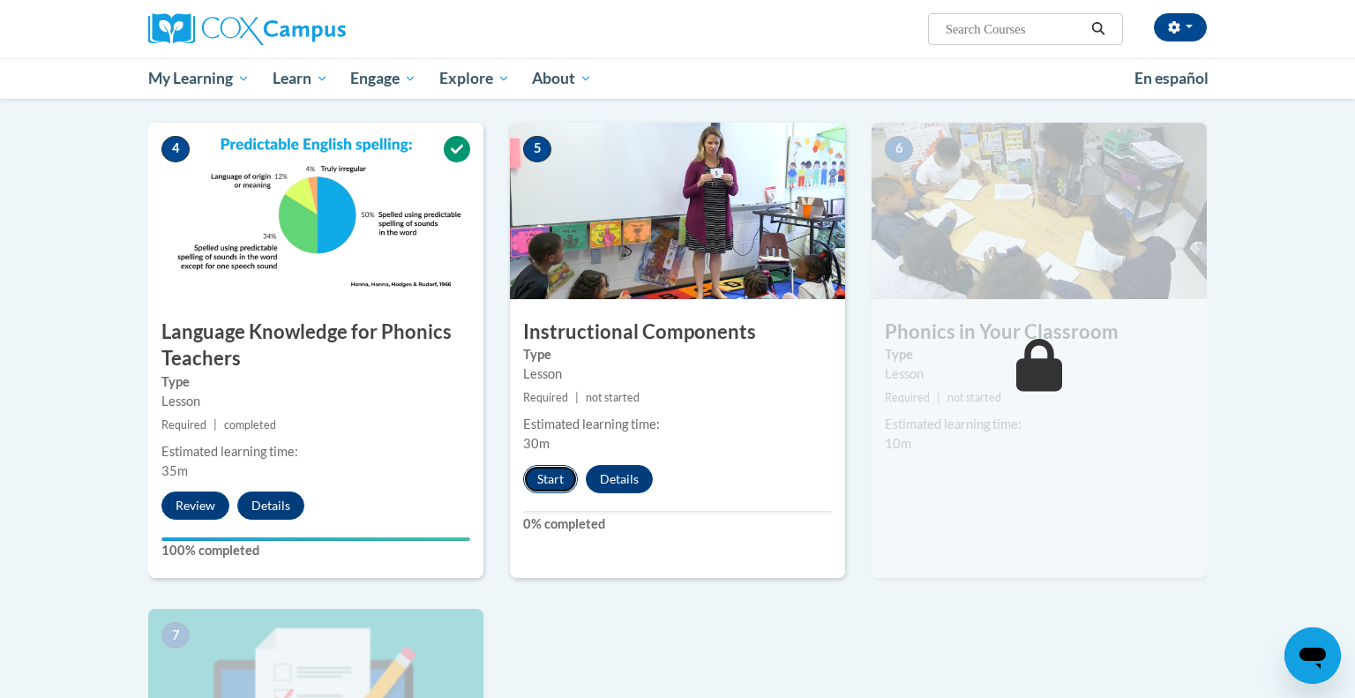
click at [551, 475] on button "Start" at bounding box center [550, 479] width 55 height 28
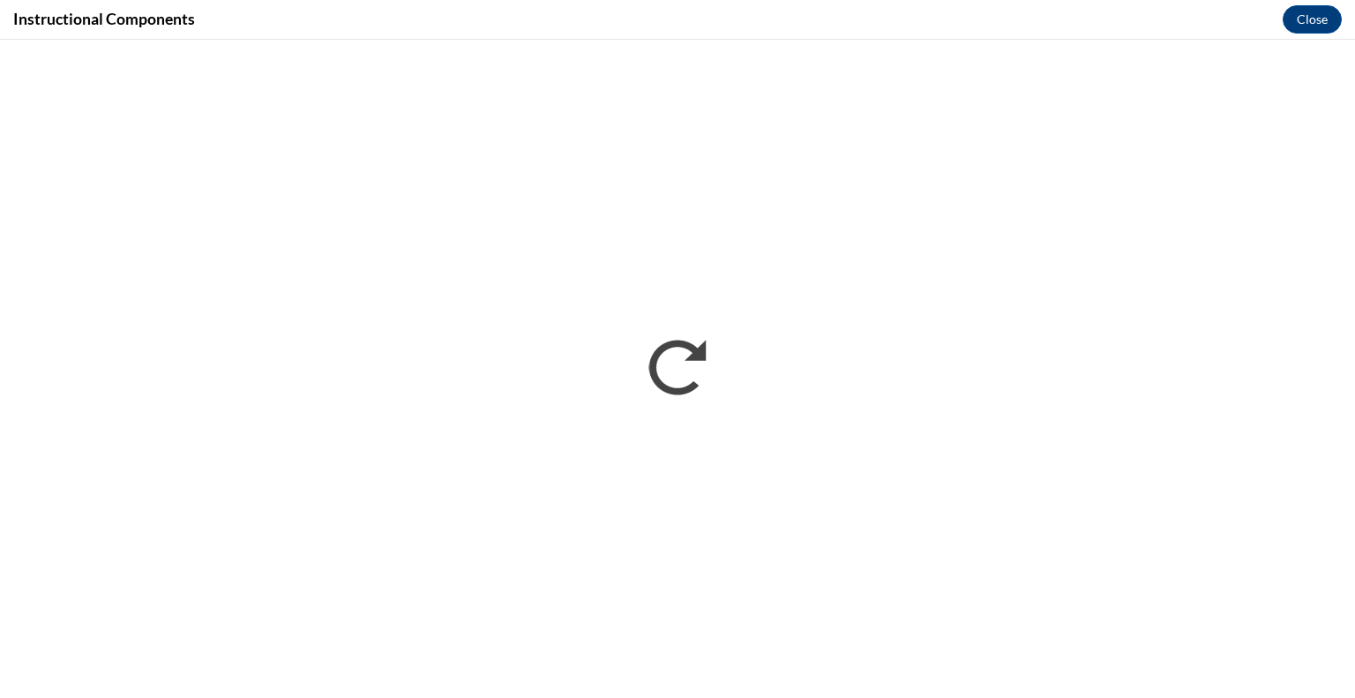
scroll to position [0, 0]
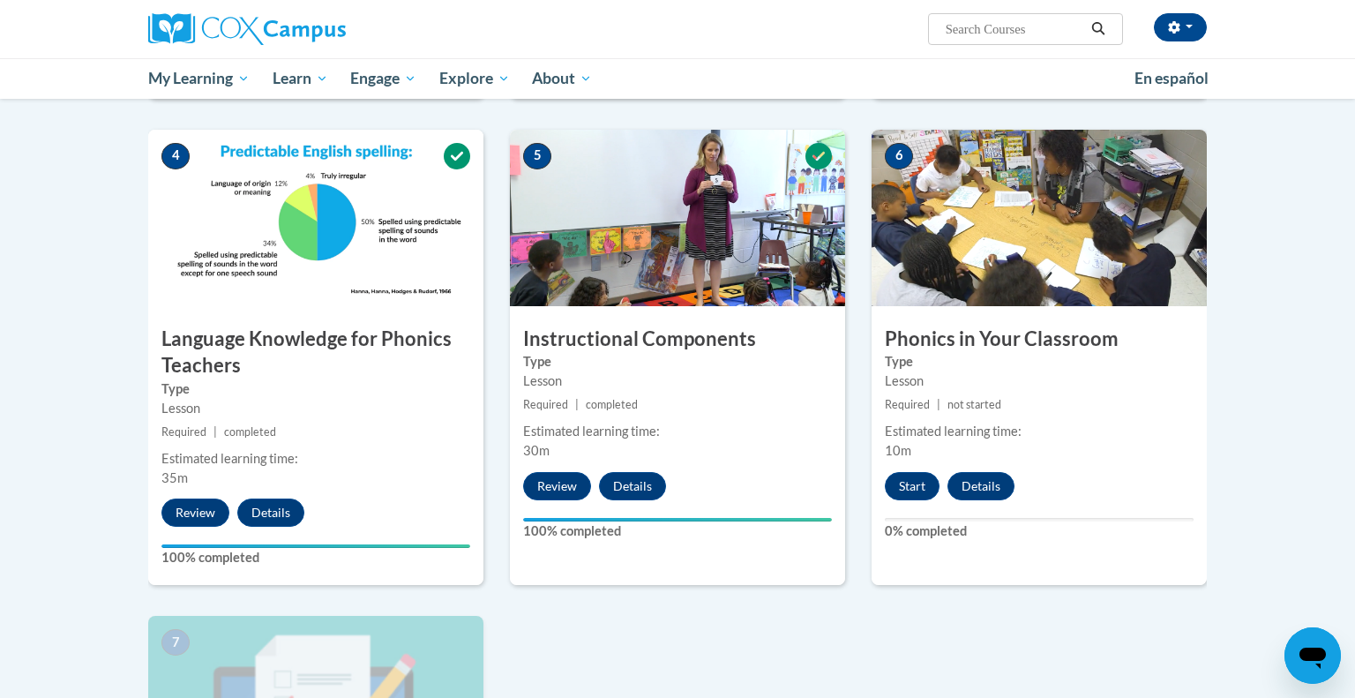
scroll to position [744, 0]
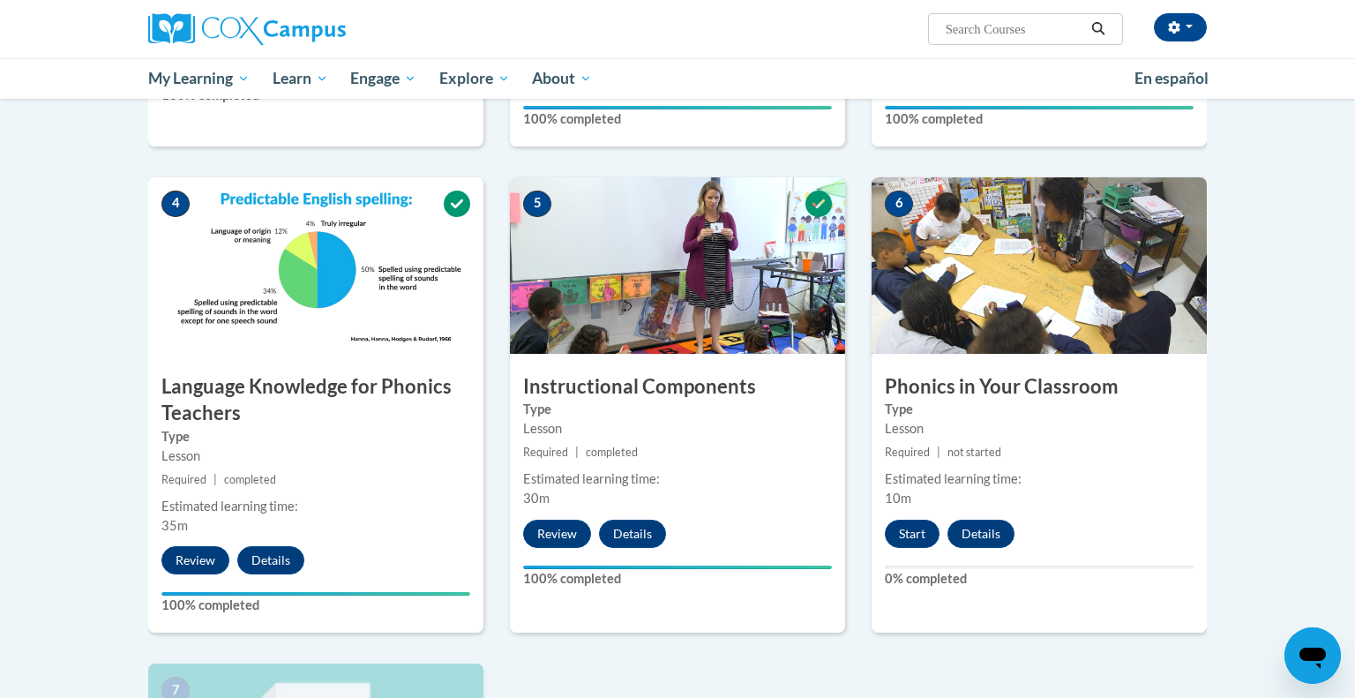
click at [970, 323] on img at bounding box center [1039, 265] width 335 height 176
click at [897, 535] on button "Start" at bounding box center [912, 534] width 55 height 28
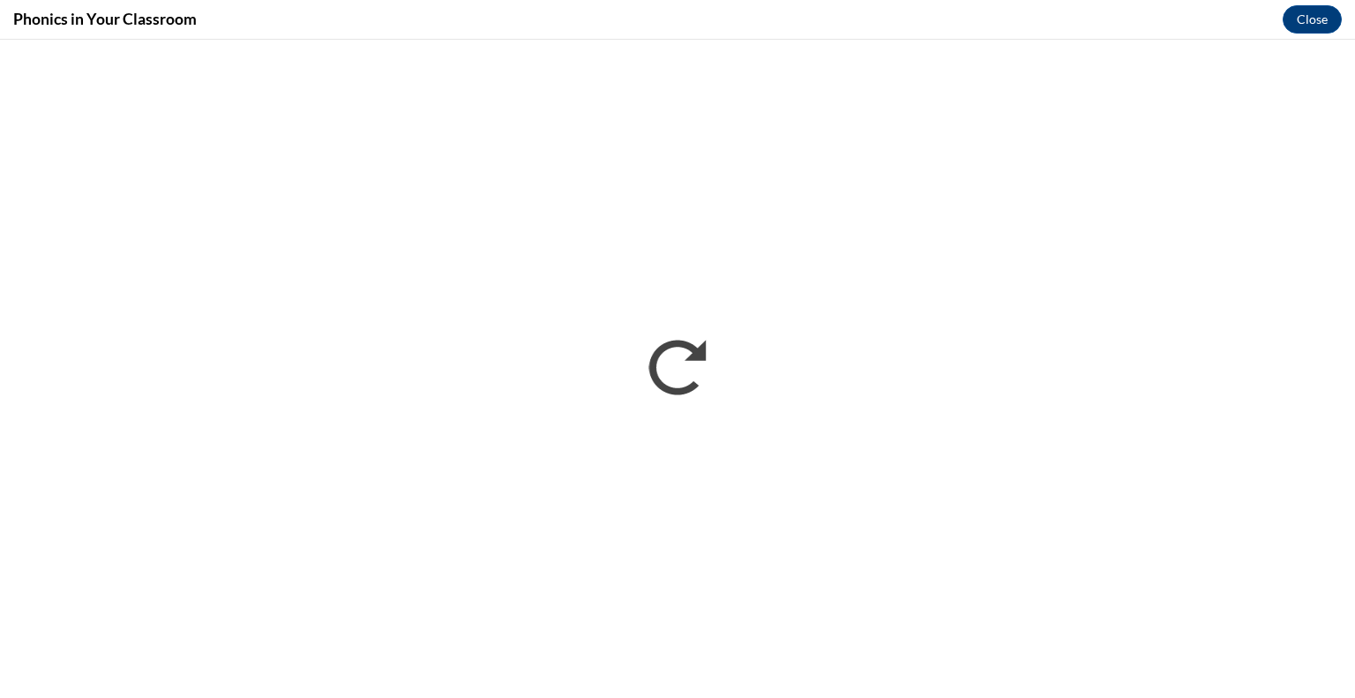
scroll to position [0, 0]
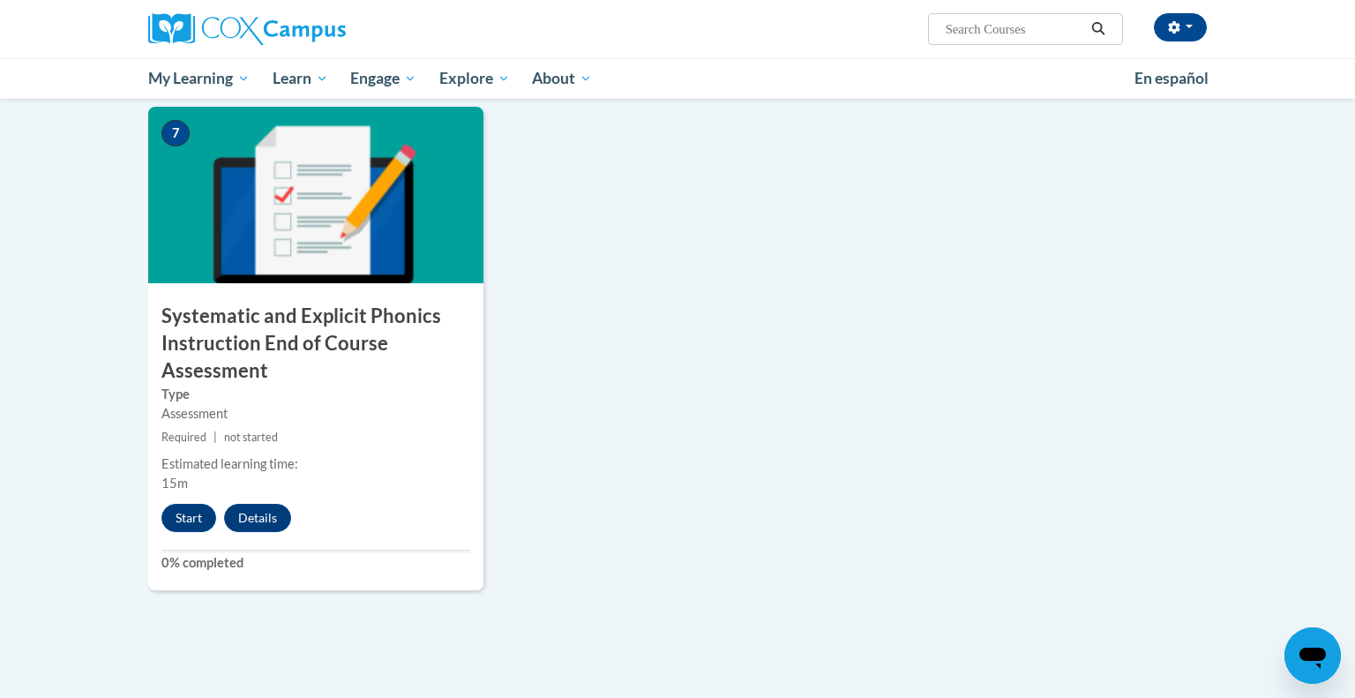
scroll to position [1302, 0]
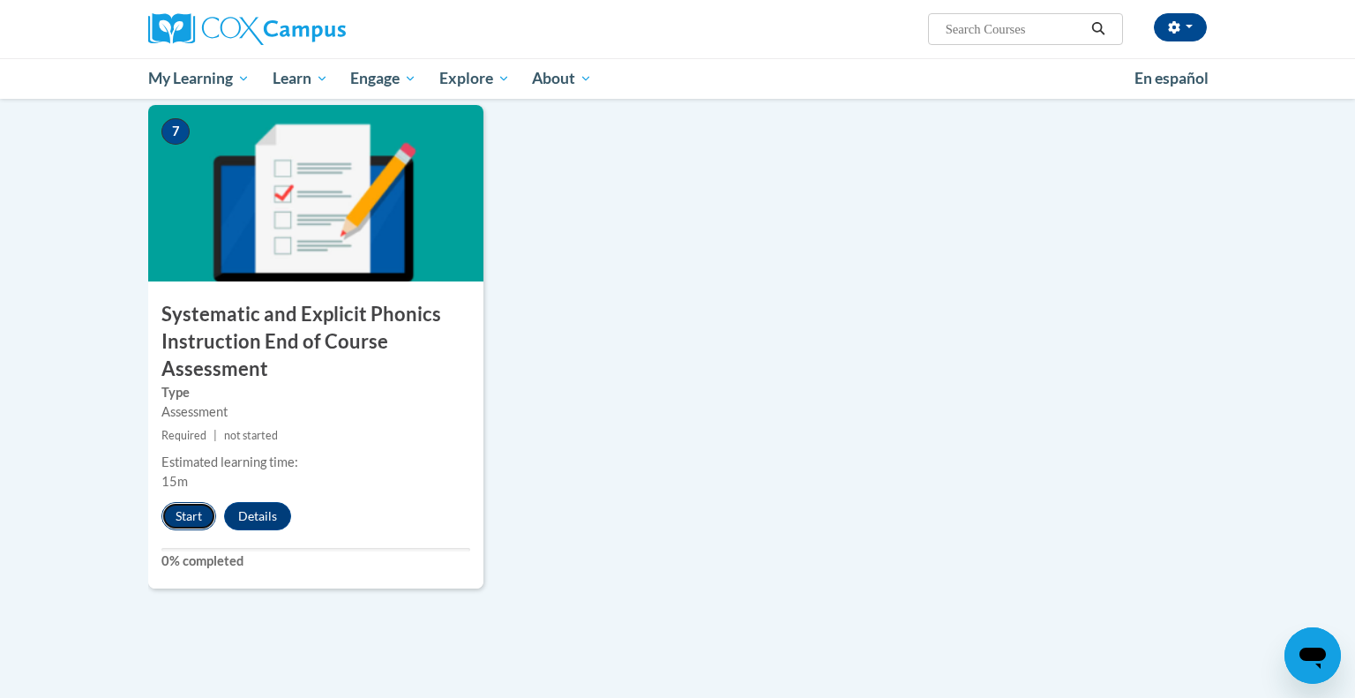
click at [178, 511] on button "Start" at bounding box center [188, 516] width 55 height 28
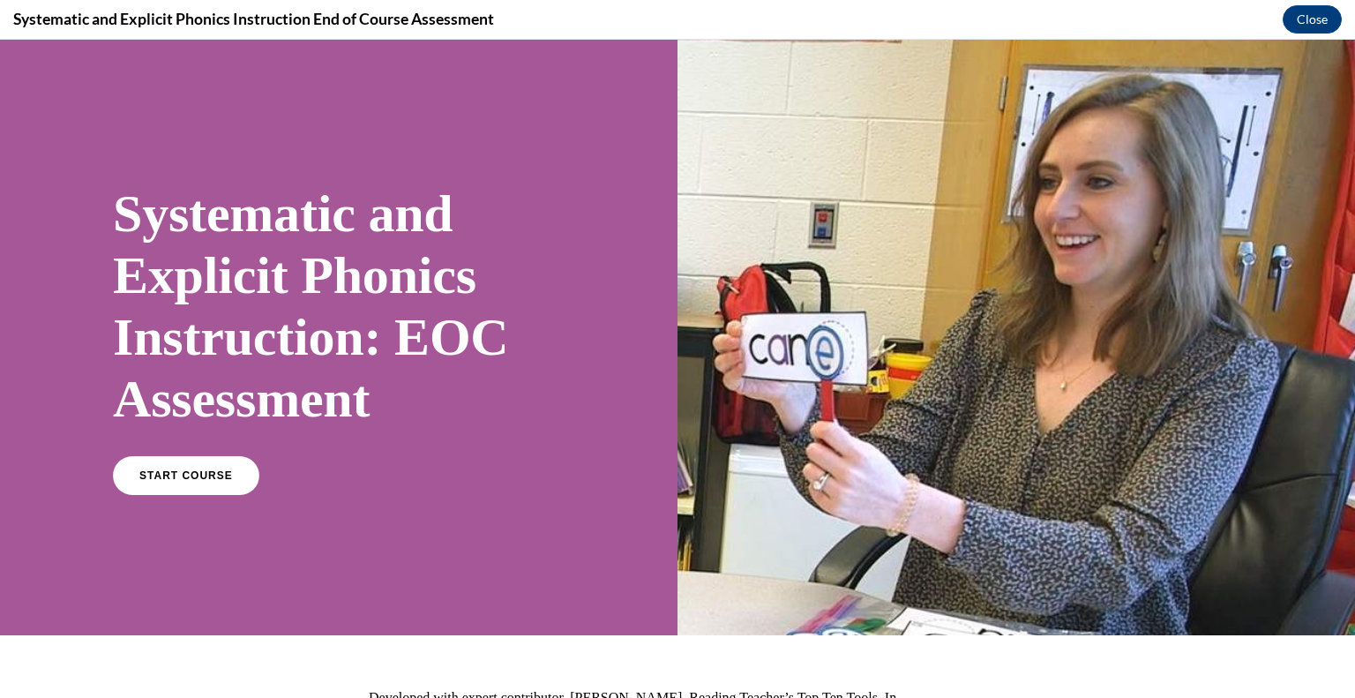
scroll to position [0, 0]
click at [186, 487] on link "START COURSE" at bounding box center [186, 475] width 154 height 41
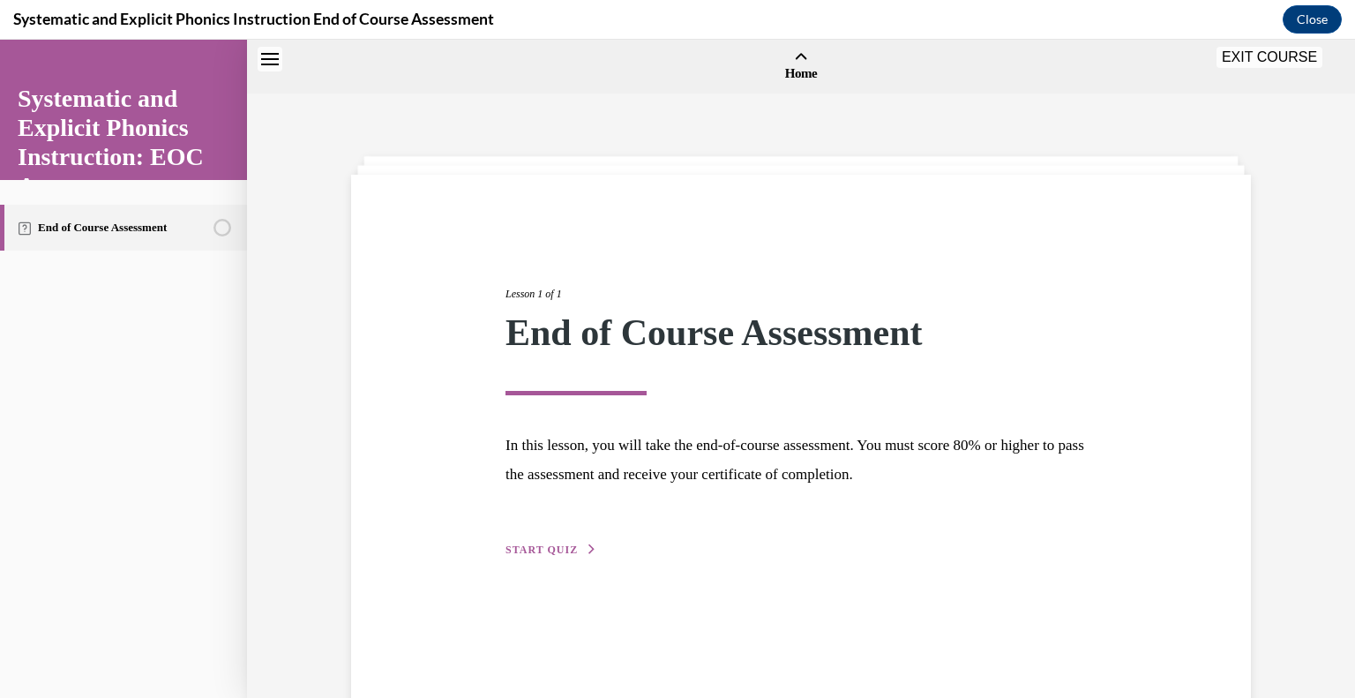
scroll to position [55, 0]
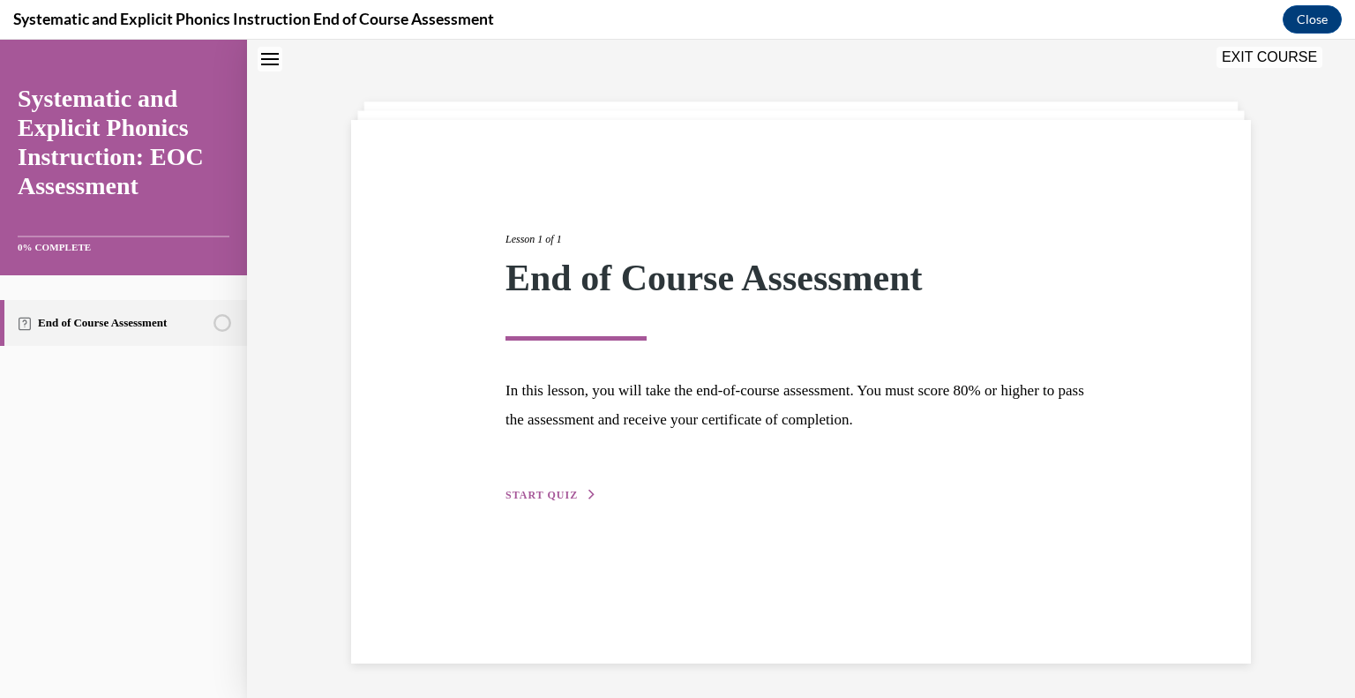
click at [573, 498] on span "START QUIZ" at bounding box center [541, 495] width 72 height 12
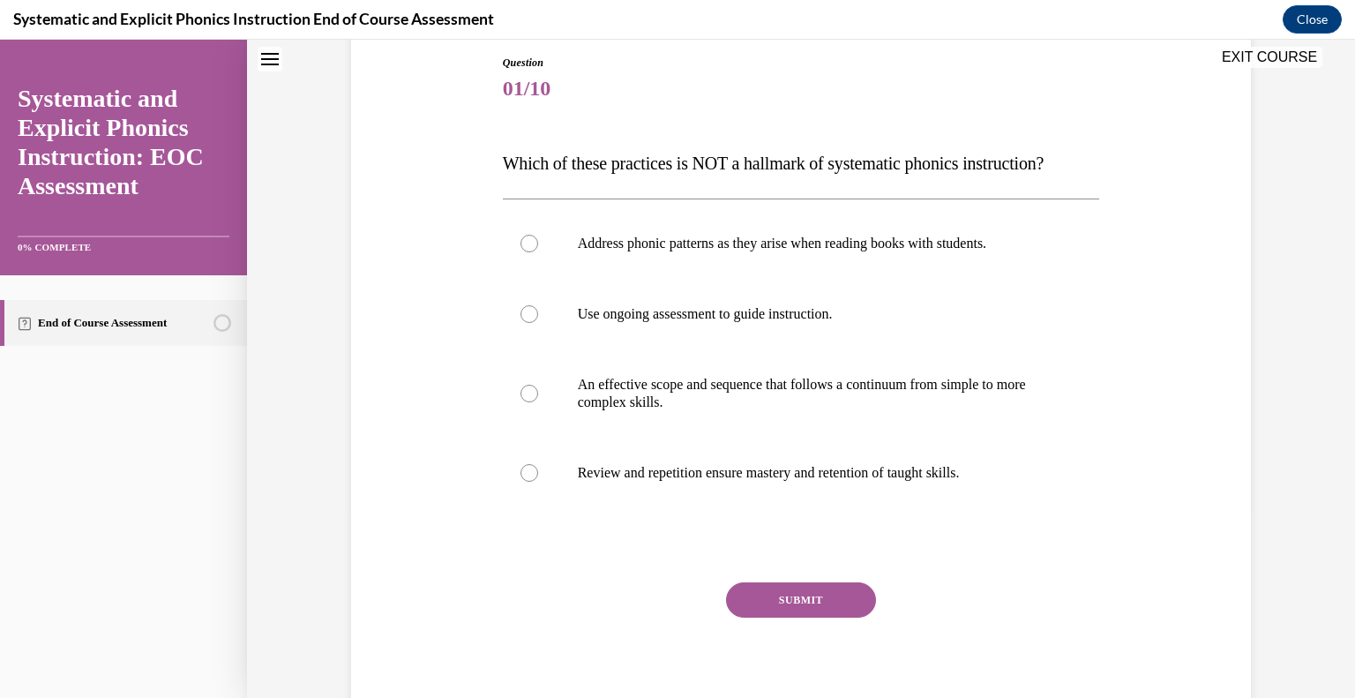
scroll to position [201, 0]
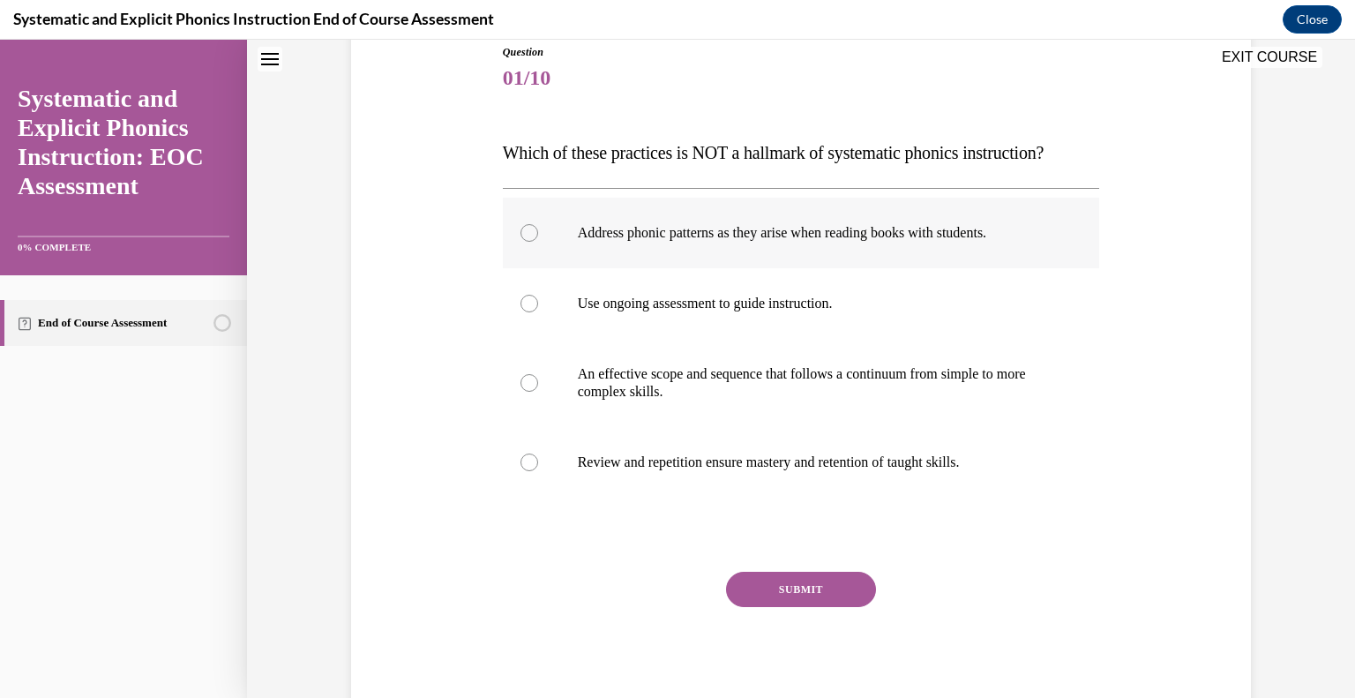
click at [610, 228] on p "Address phonic patterns as they arise when reading books with students." at bounding box center [817, 233] width 478 height 18
click at [835, 601] on button "SUBMIT" at bounding box center [801, 589] width 150 height 35
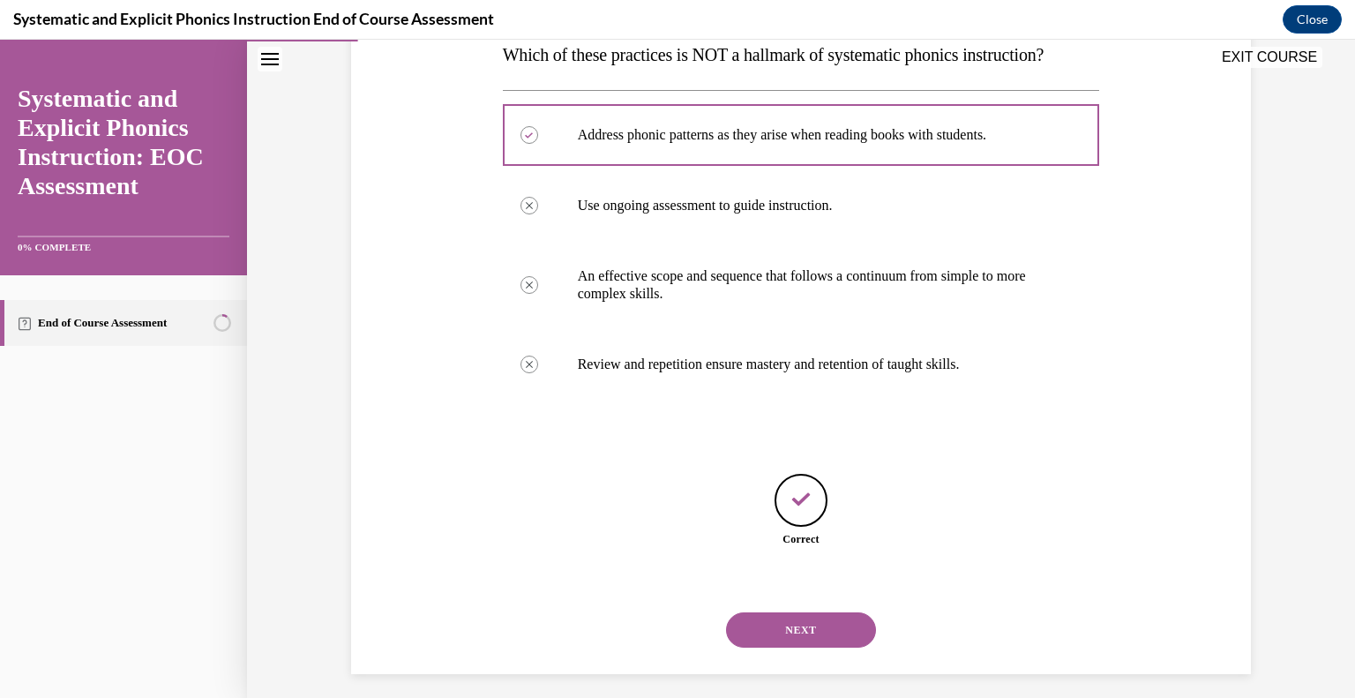
scroll to position [310, 0]
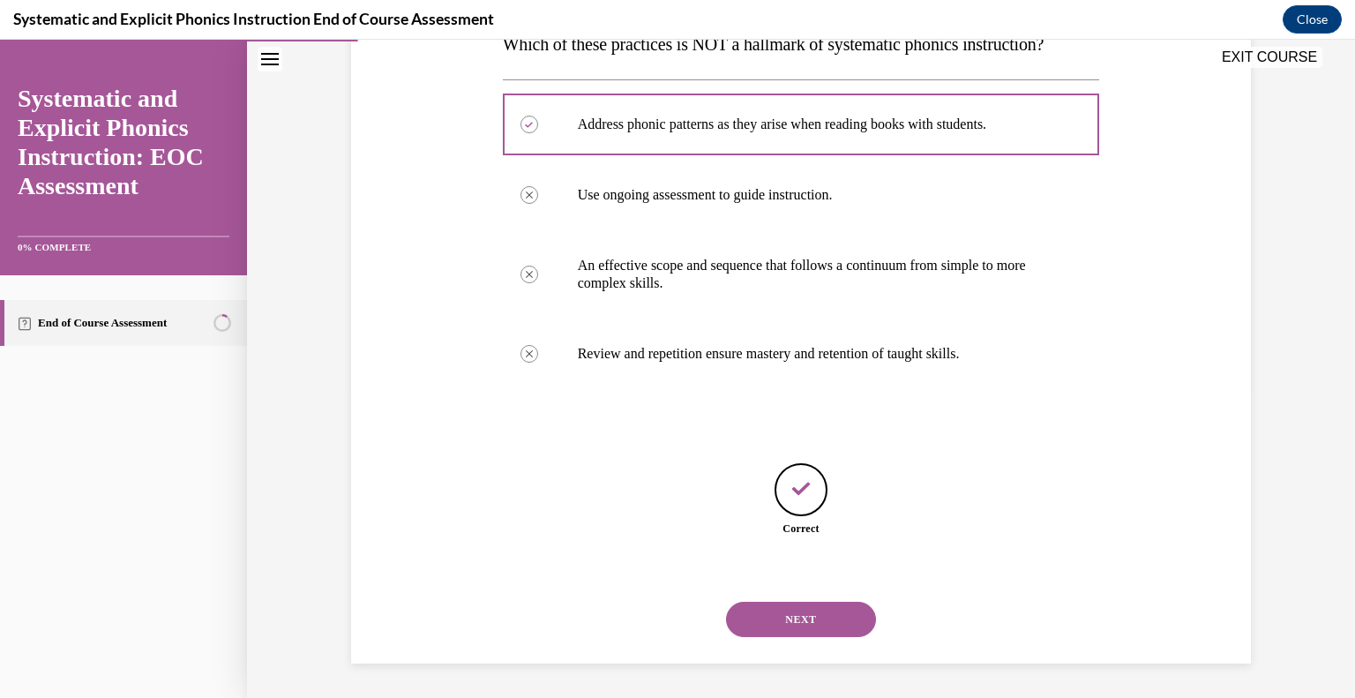
click at [788, 625] on button "NEXT" at bounding box center [801, 619] width 150 height 35
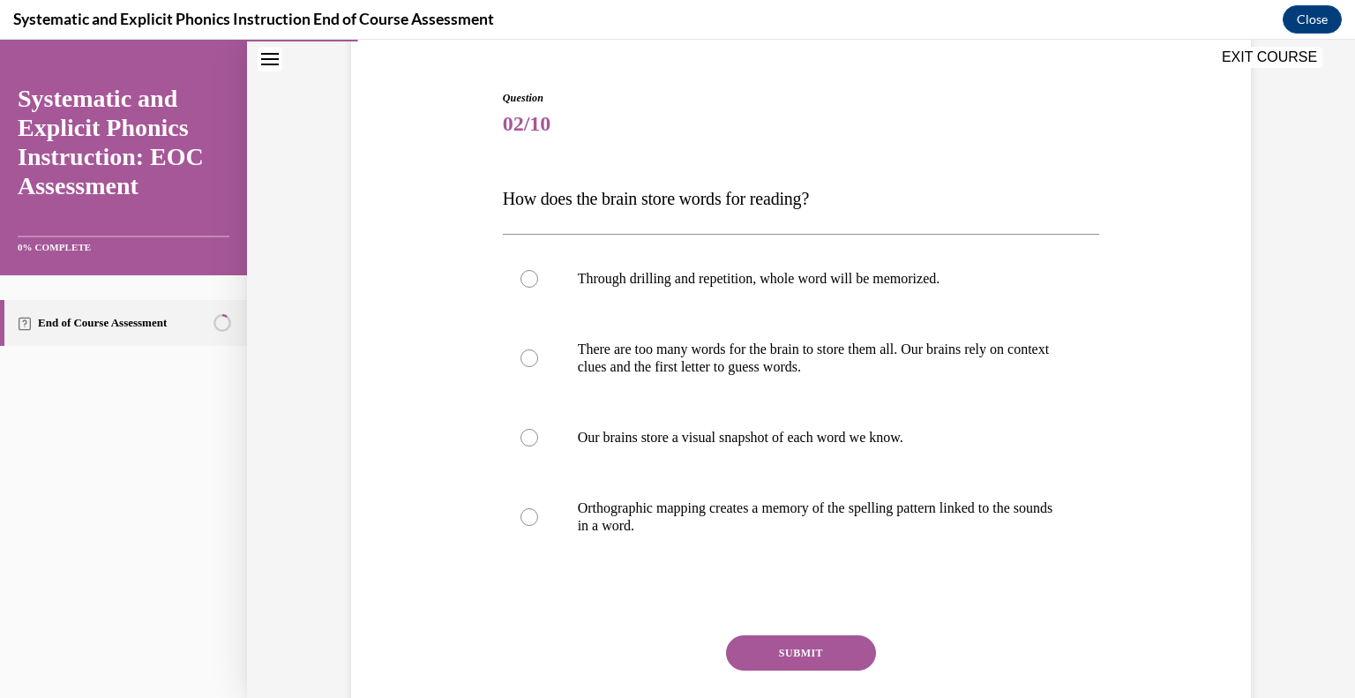
scroll to position [152, 0]
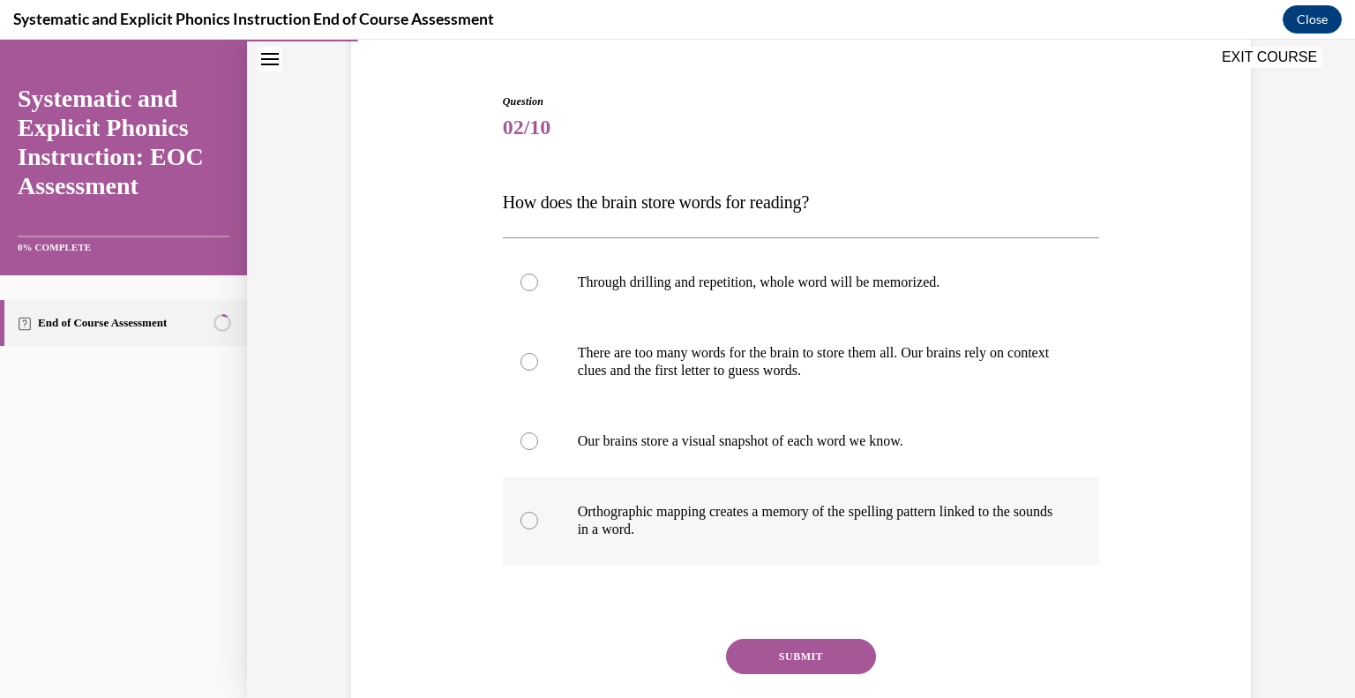
click at [720, 539] on div at bounding box center [801, 520] width 597 height 88
click at [811, 649] on button "SUBMIT" at bounding box center [801, 656] width 150 height 35
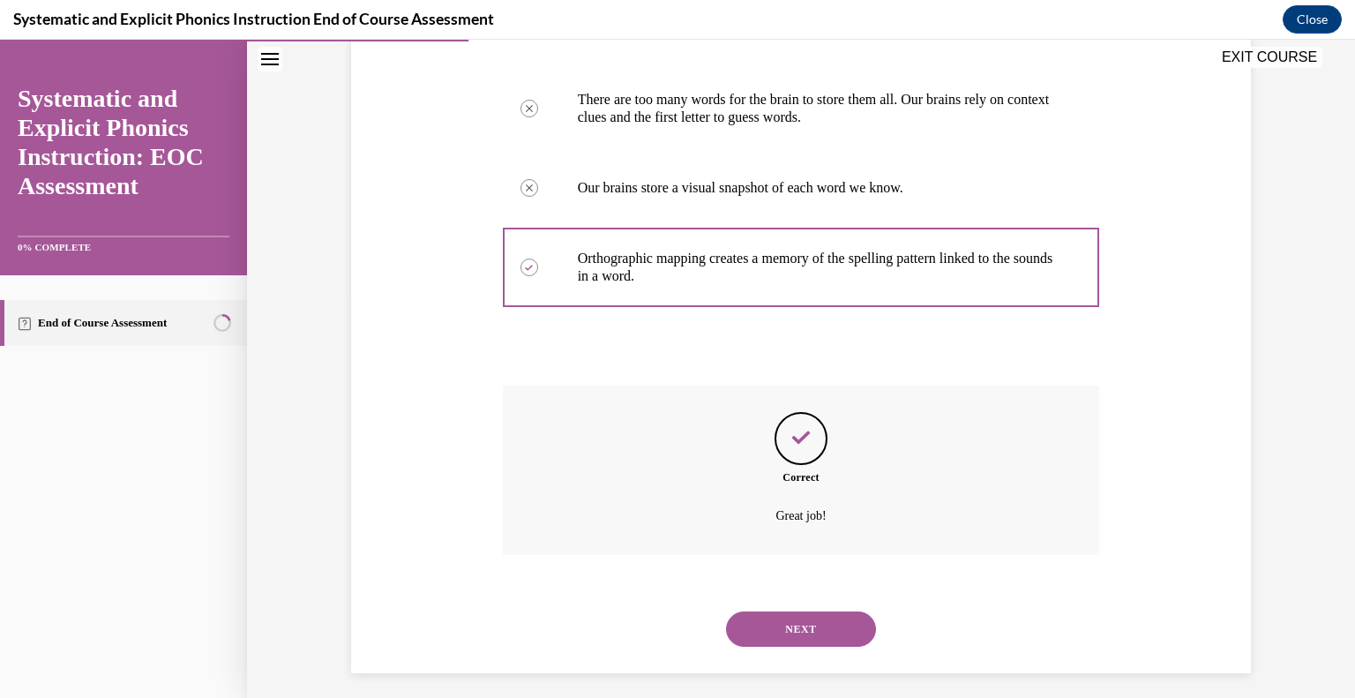
scroll to position [415, 0]
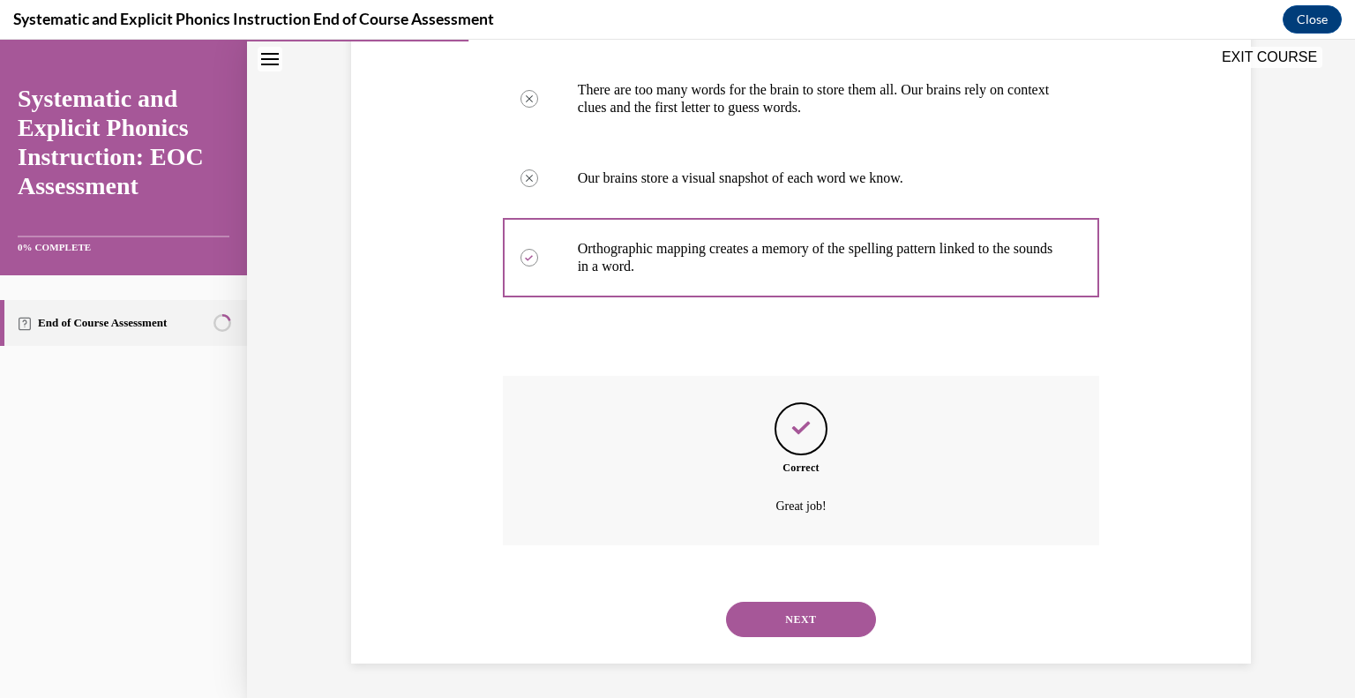
click at [798, 618] on button "NEXT" at bounding box center [801, 619] width 150 height 35
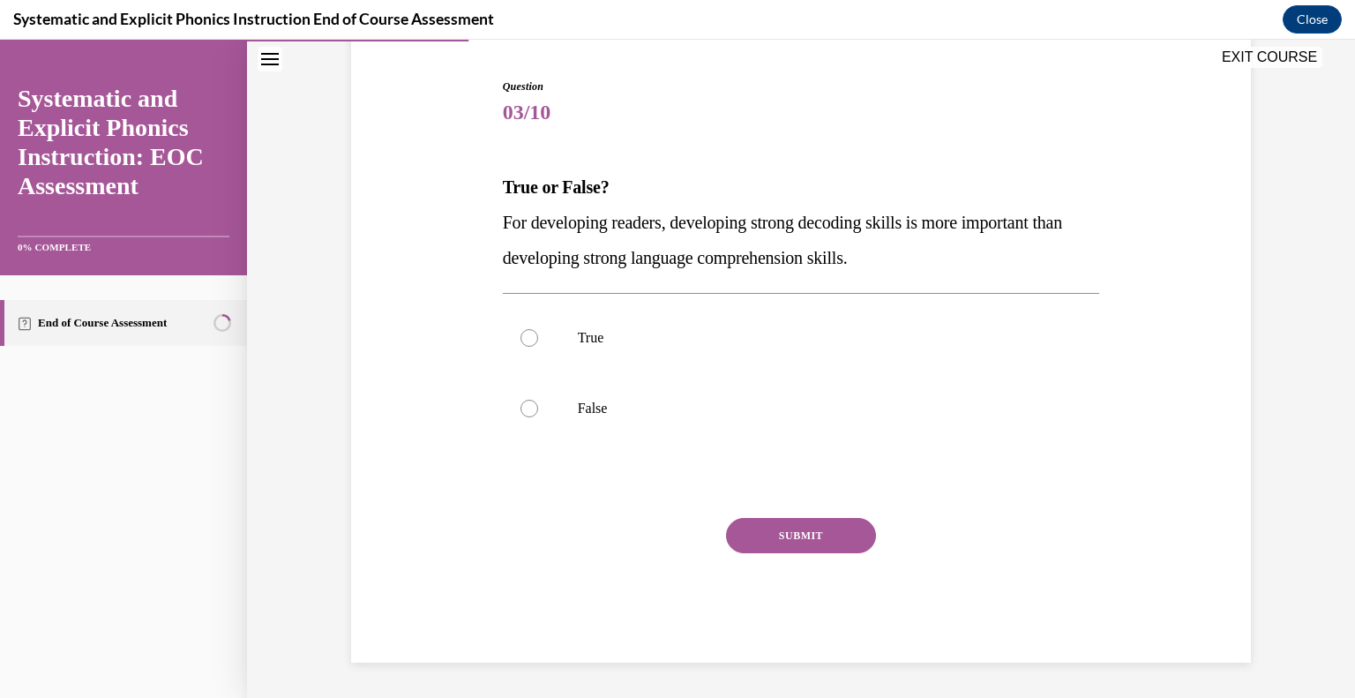
scroll to position [166, 0]
click at [574, 414] on div at bounding box center [801, 409] width 597 height 71
click at [779, 543] on button "SUBMIT" at bounding box center [801, 536] width 150 height 35
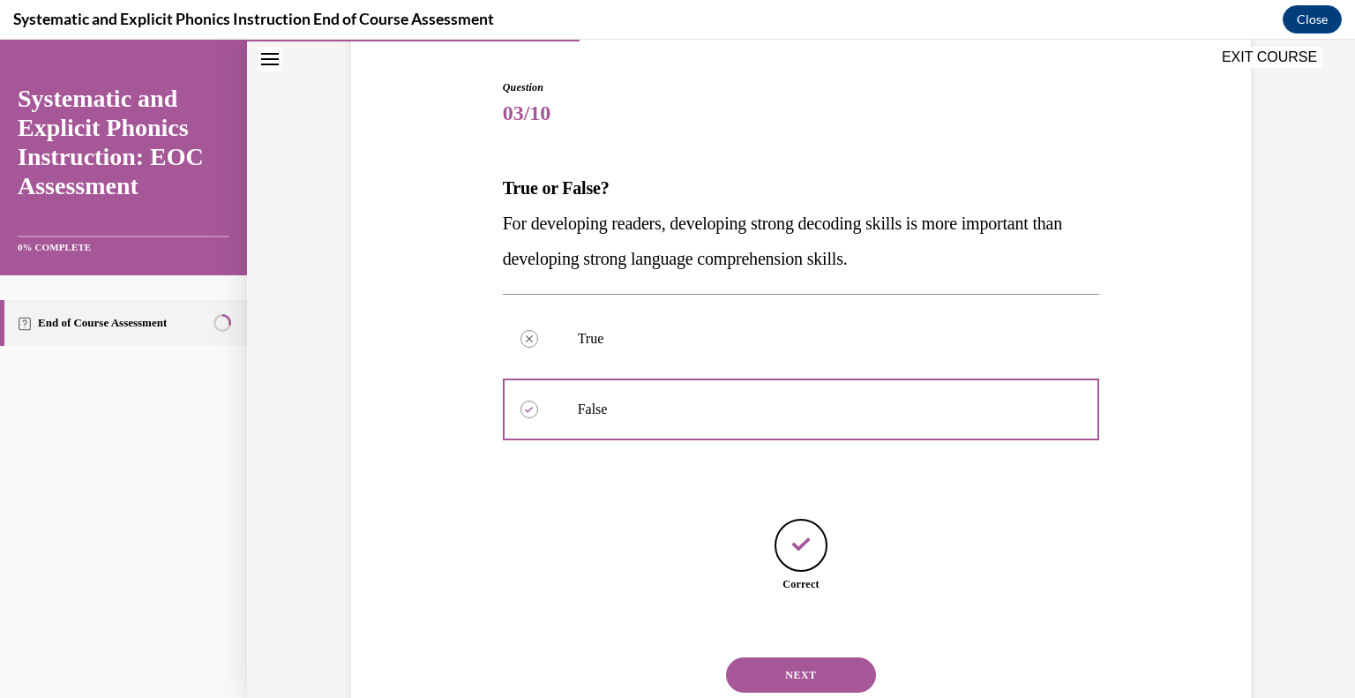
scroll to position [221, 0]
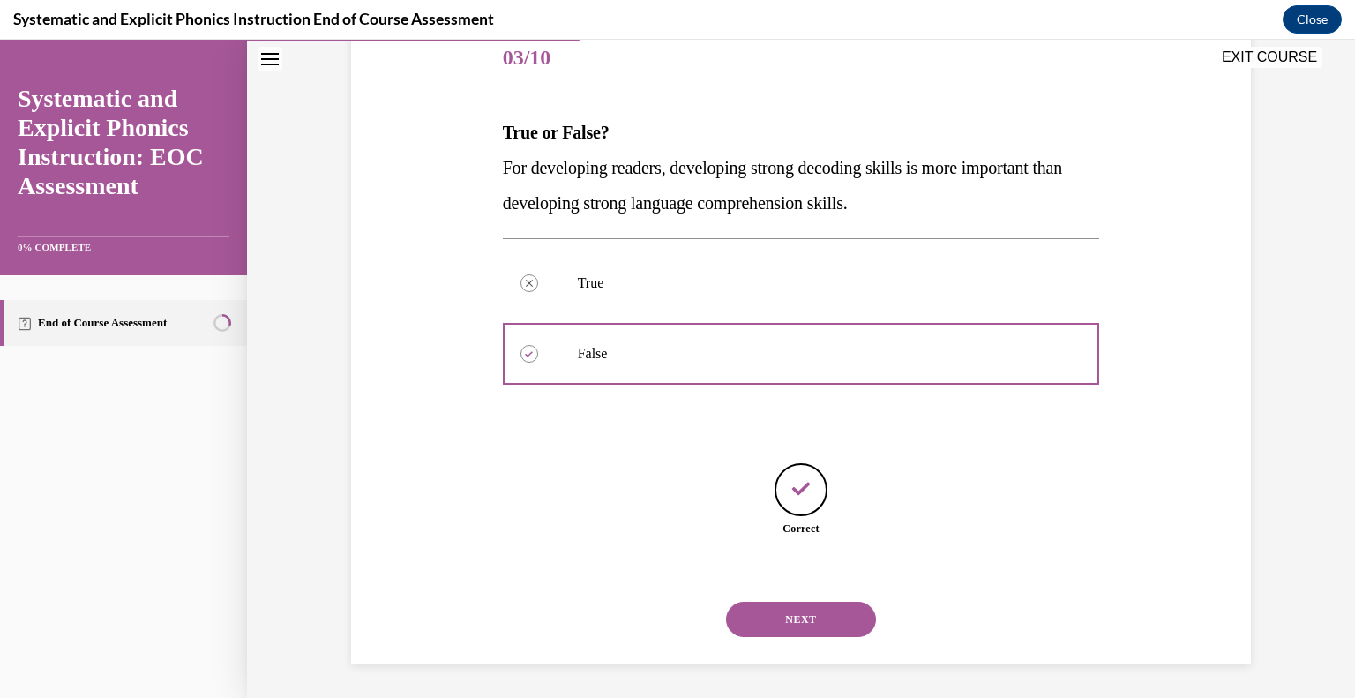
click at [793, 612] on button "NEXT" at bounding box center [801, 619] width 150 height 35
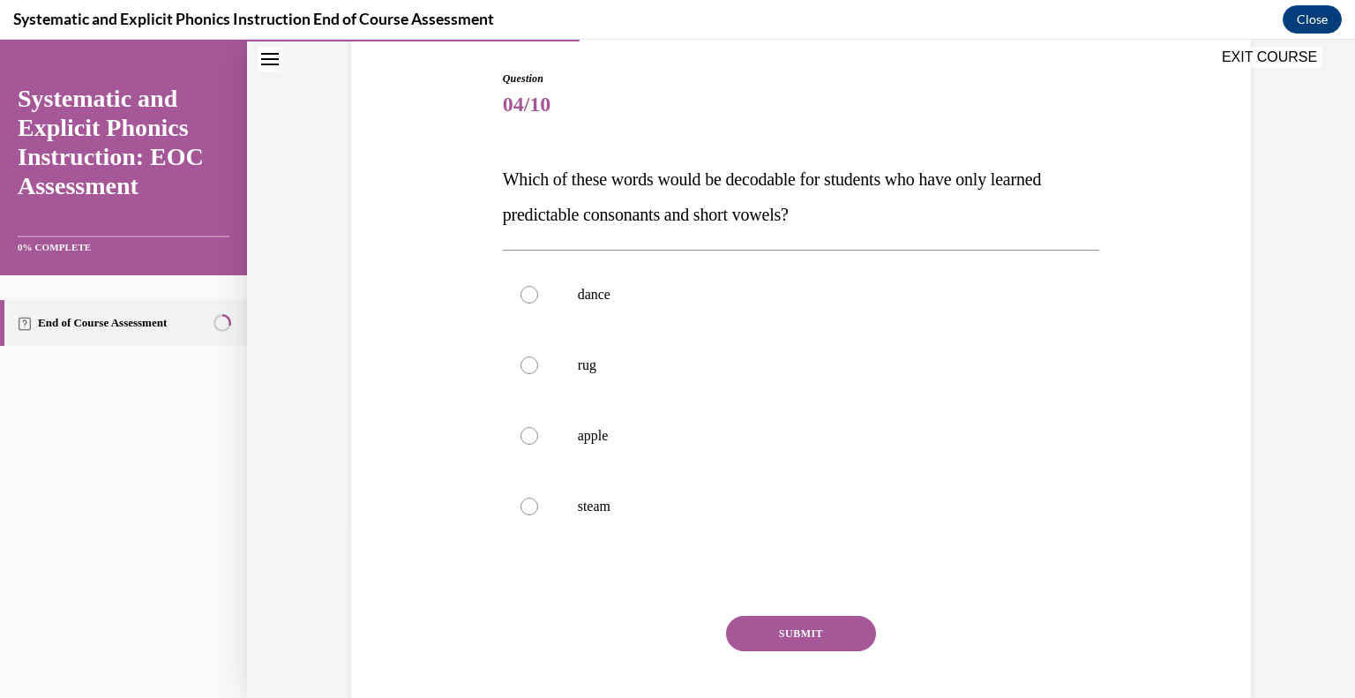
scroll to position [177, 0]
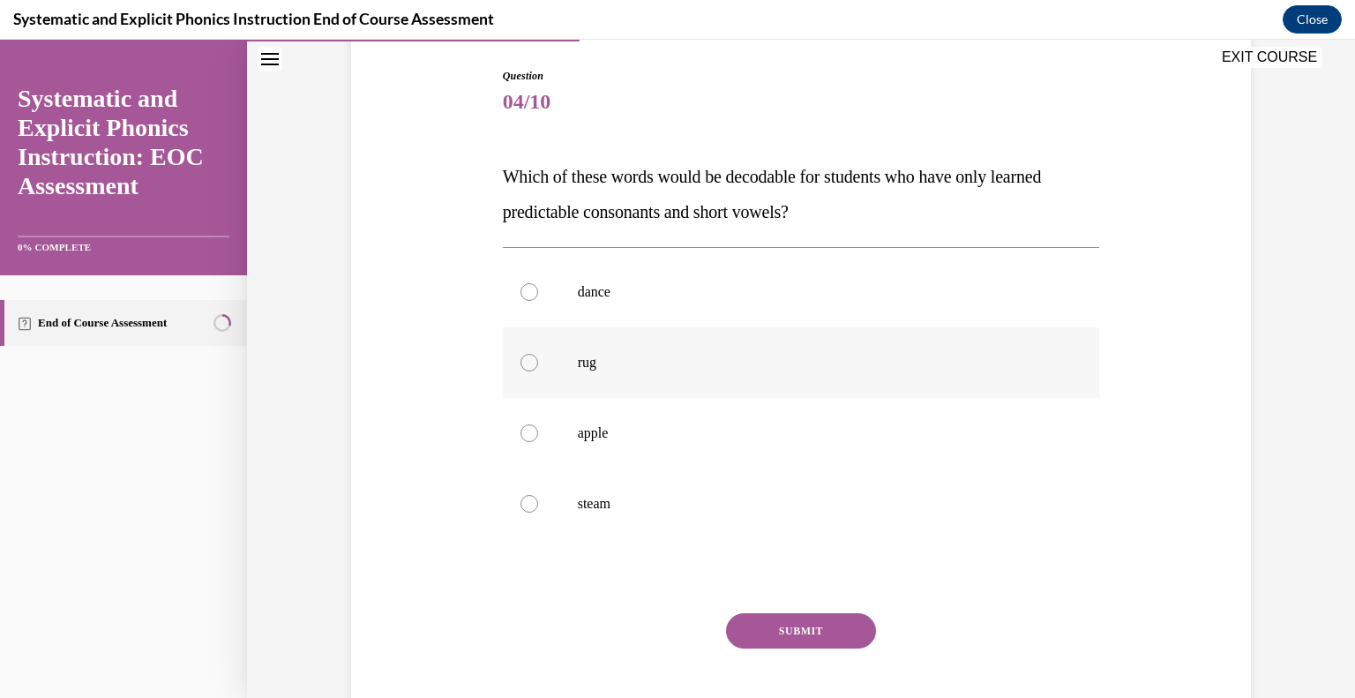
click at [572, 380] on div at bounding box center [801, 362] width 597 height 71
click at [845, 625] on button "SUBMIT" at bounding box center [801, 630] width 150 height 35
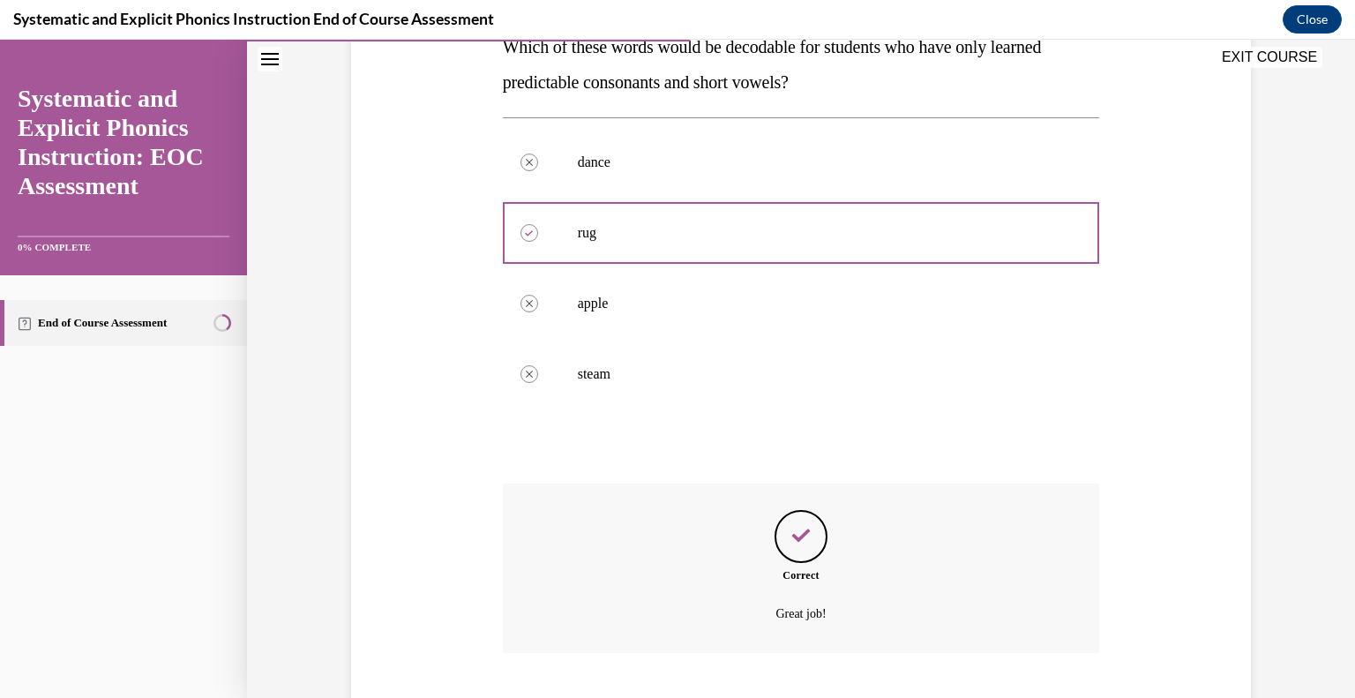
scroll to position [415, 0]
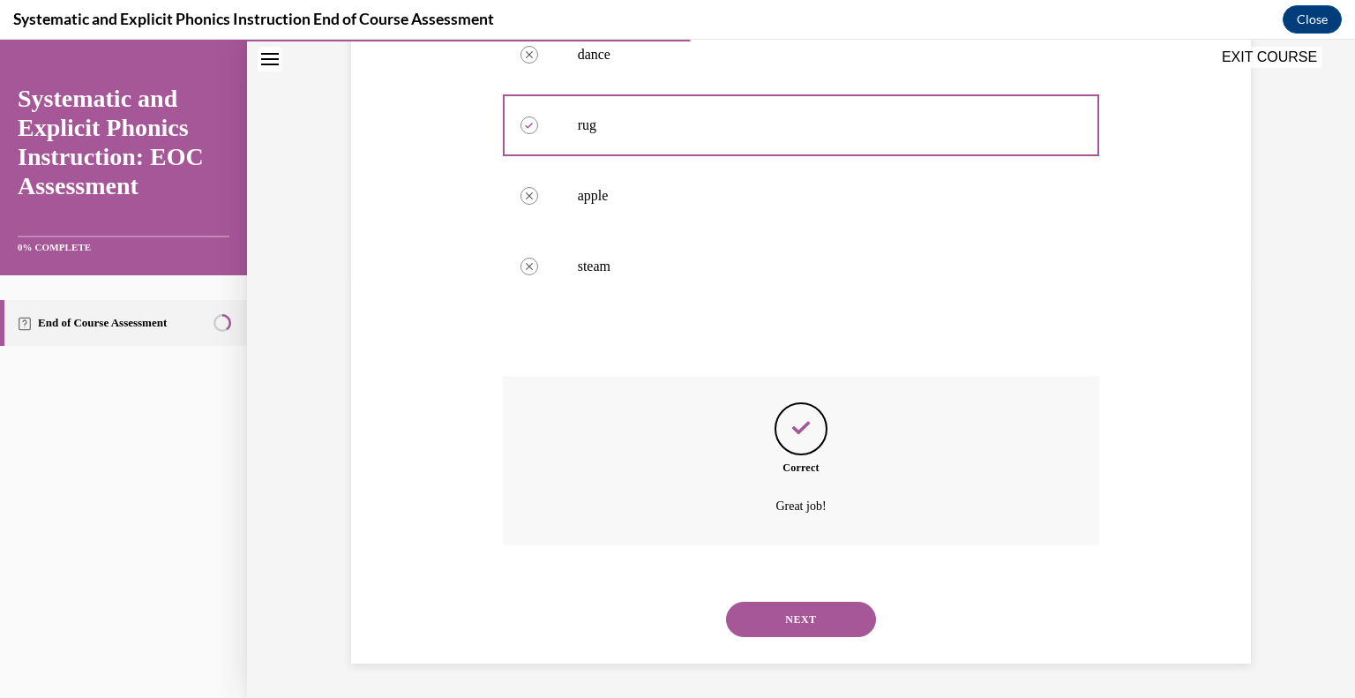
click at [794, 614] on button "NEXT" at bounding box center [801, 619] width 150 height 35
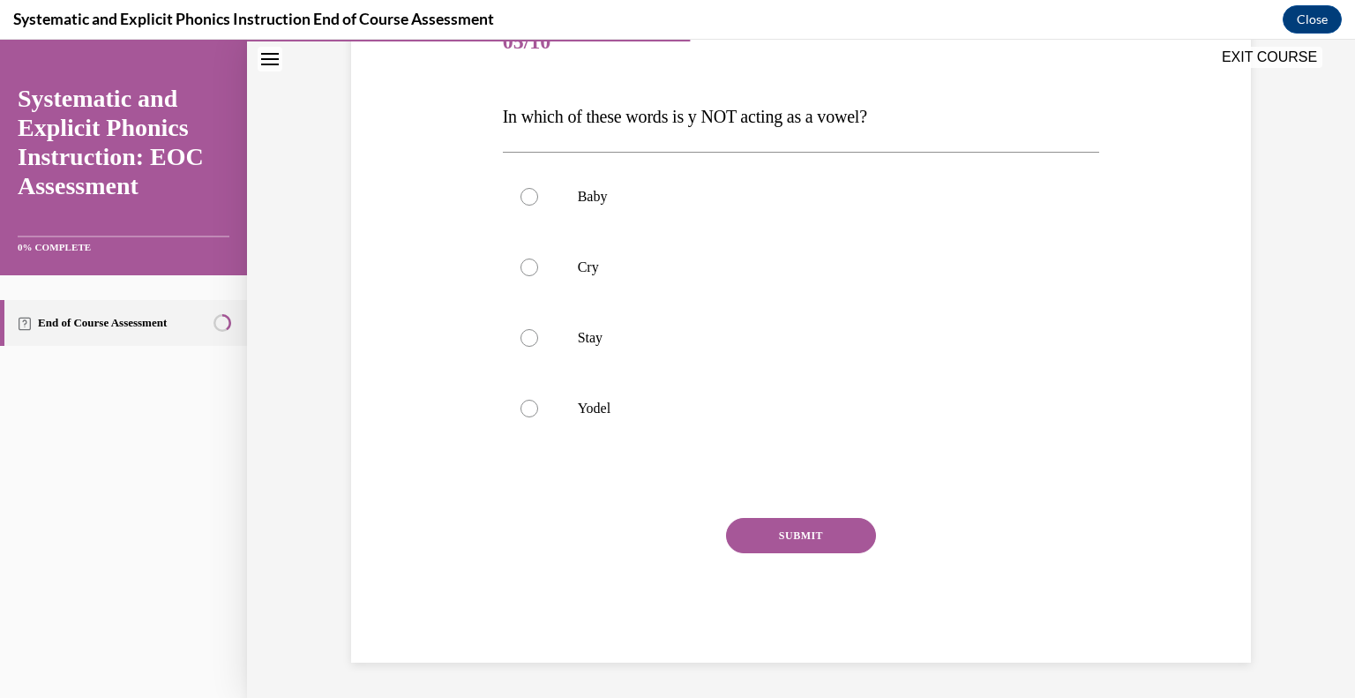
scroll to position [196, 0]
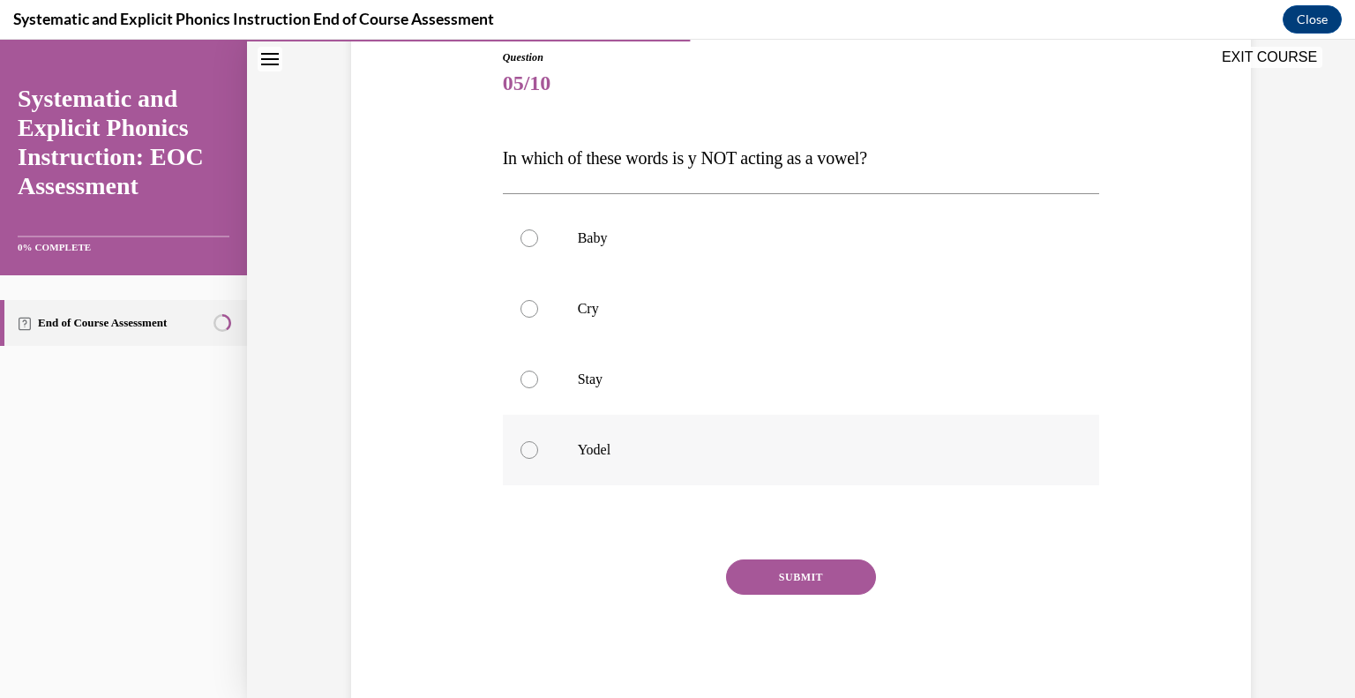
click at [547, 452] on div at bounding box center [801, 450] width 597 height 71
click at [827, 571] on button "SUBMIT" at bounding box center [801, 576] width 150 height 35
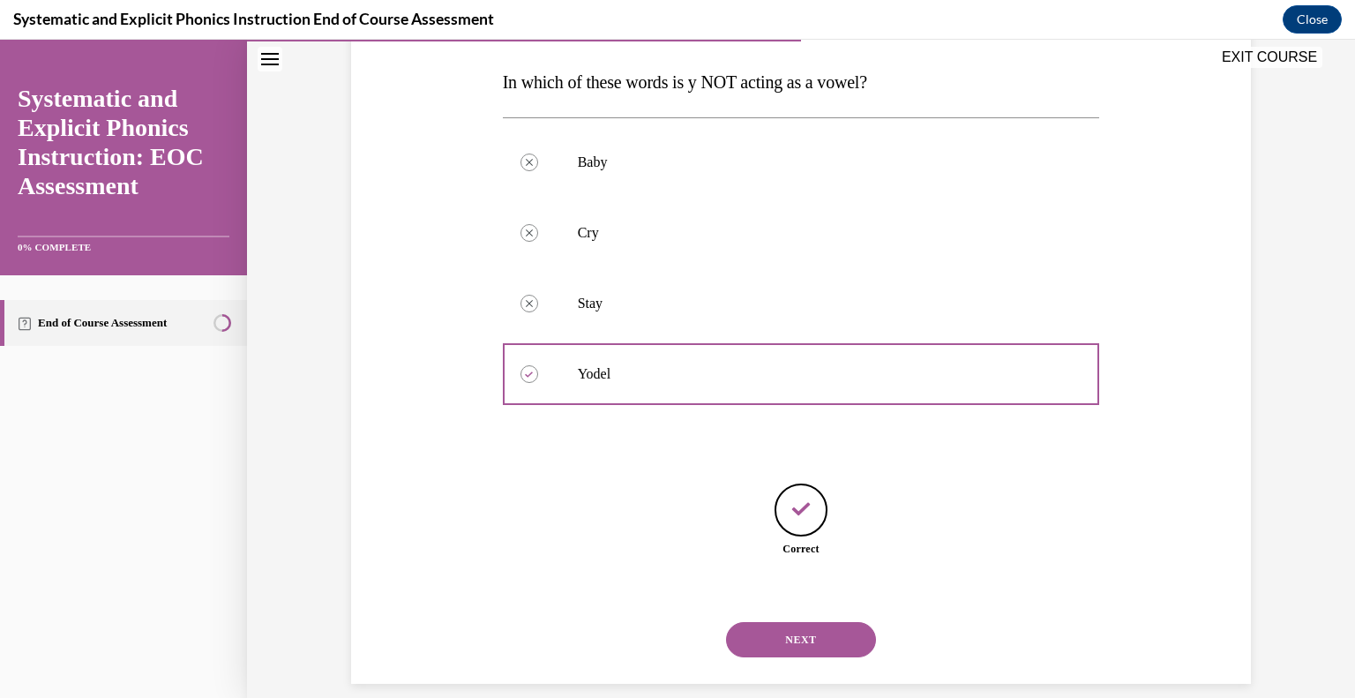
scroll to position [292, 0]
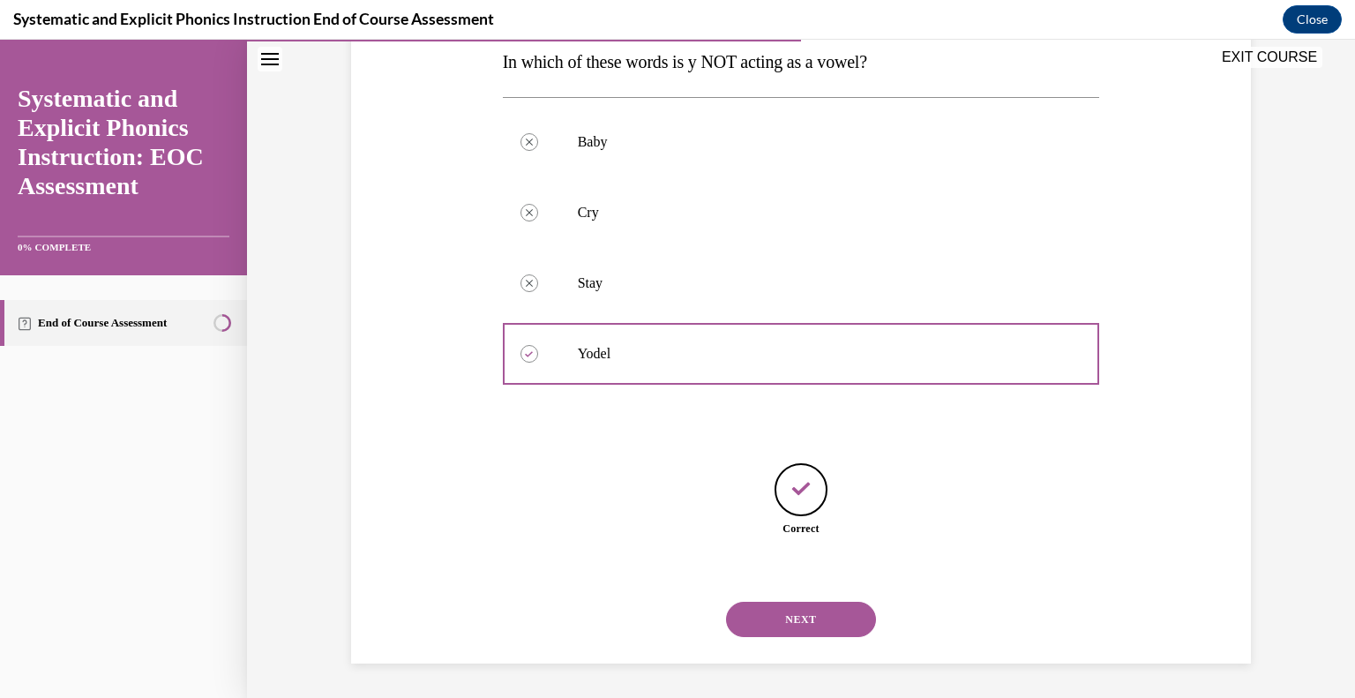
click at [827, 615] on button "NEXT" at bounding box center [801, 619] width 150 height 35
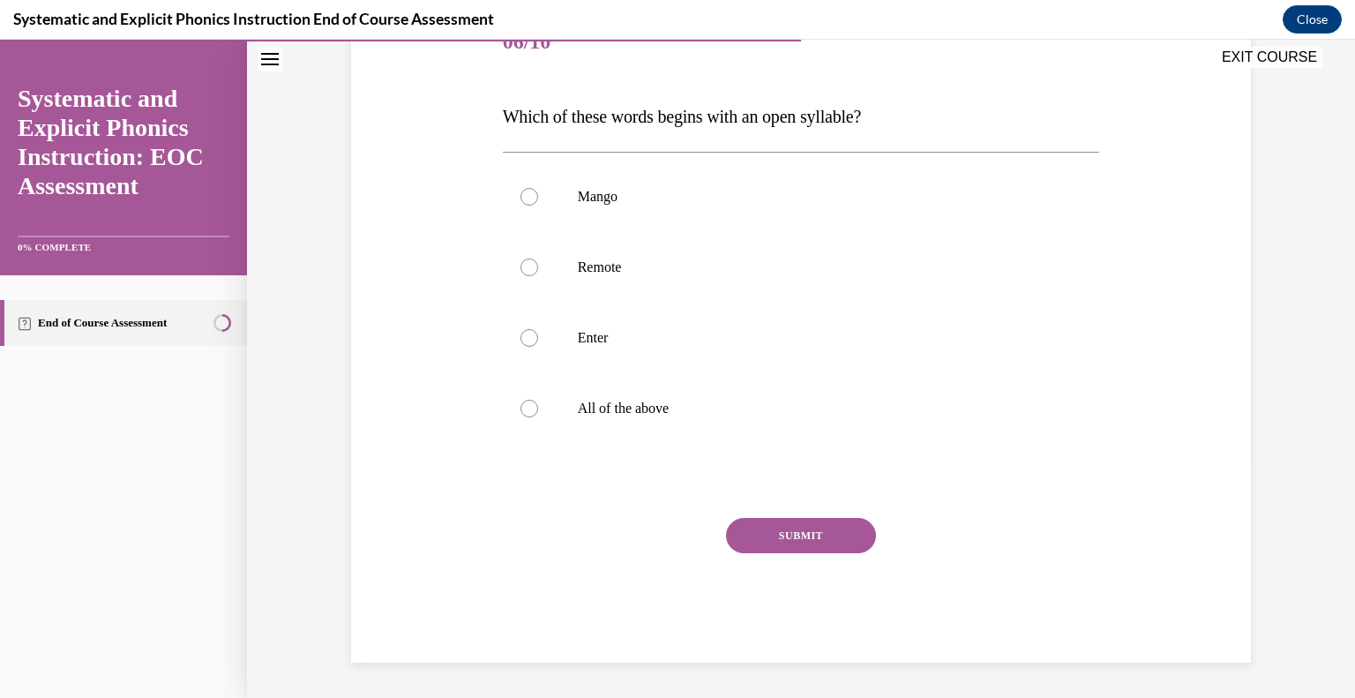
scroll to position [196, 0]
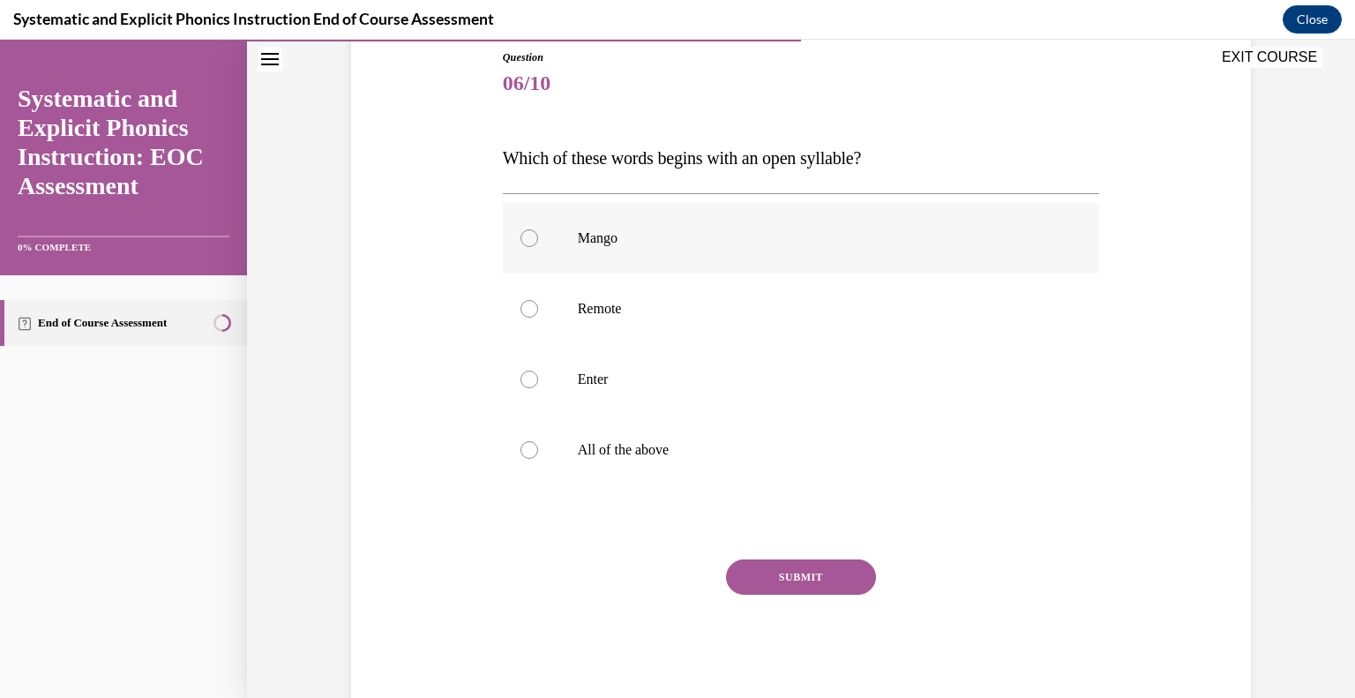
click at [529, 241] on div at bounding box center [529, 238] width 18 height 18
click at [766, 582] on button "SUBMIT" at bounding box center [801, 576] width 150 height 35
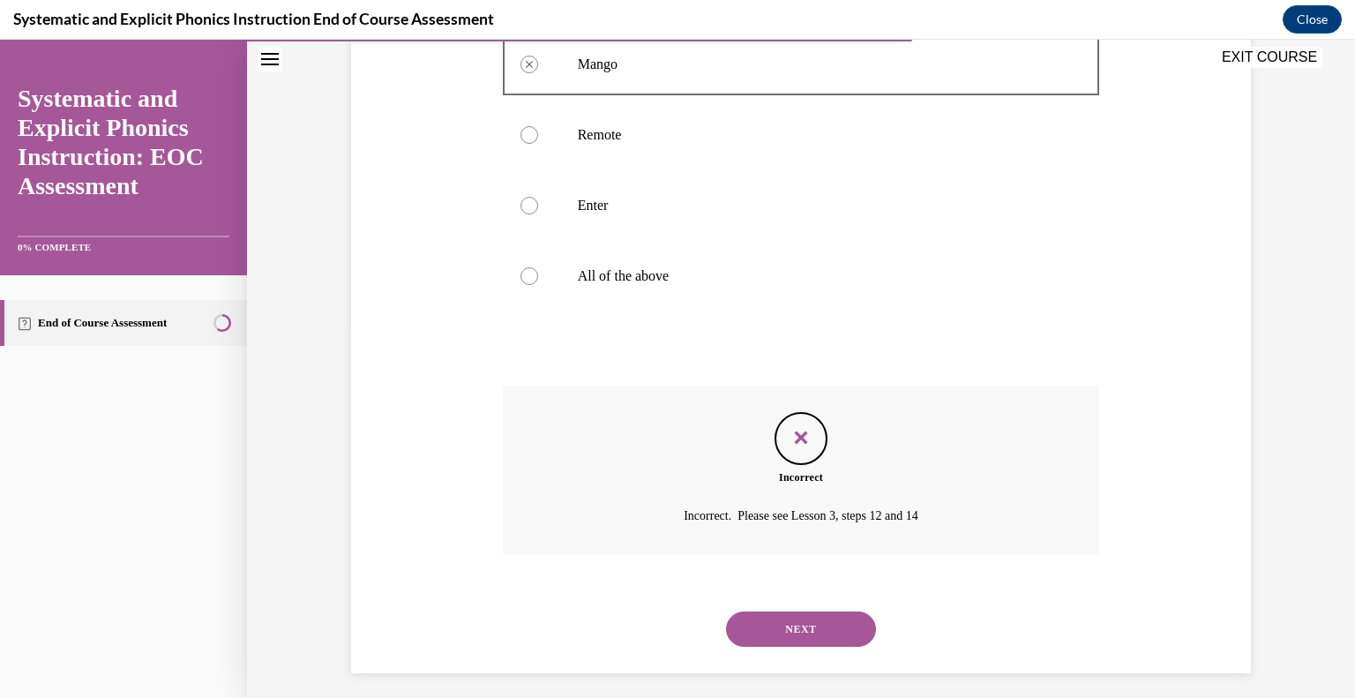
scroll to position [379, 0]
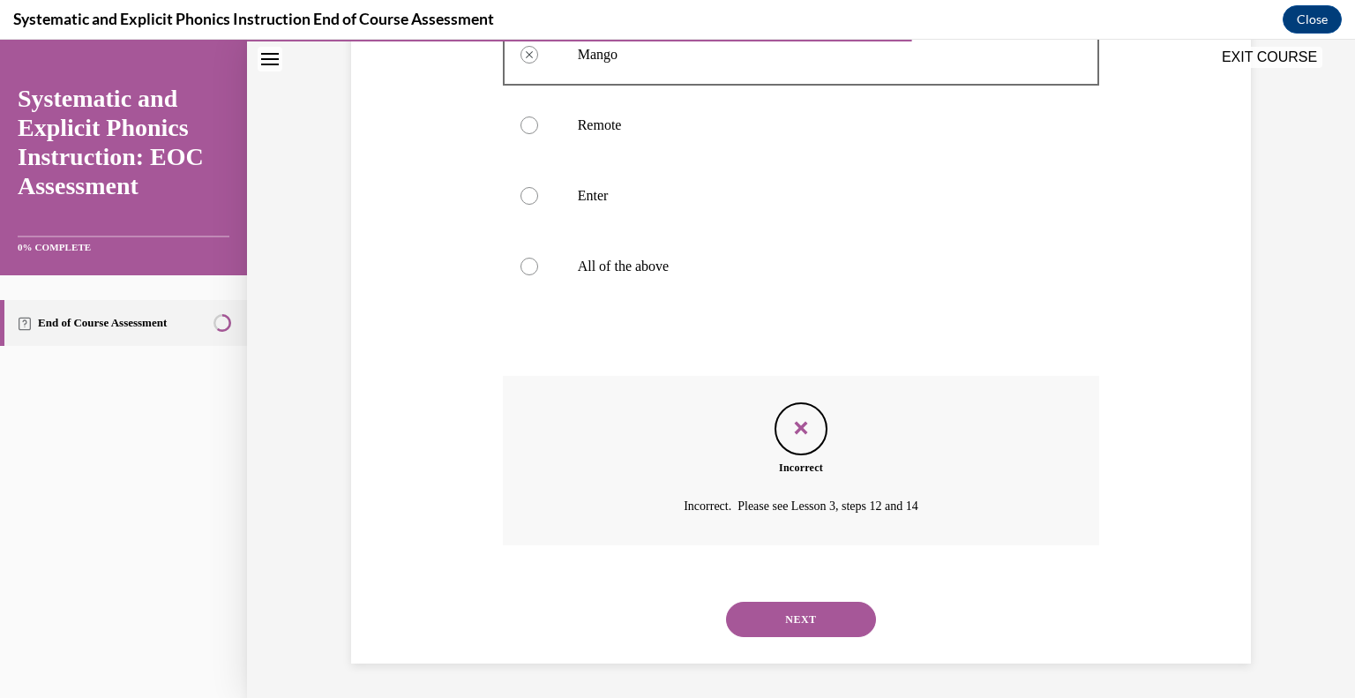
click at [787, 623] on button "NEXT" at bounding box center [801, 619] width 150 height 35
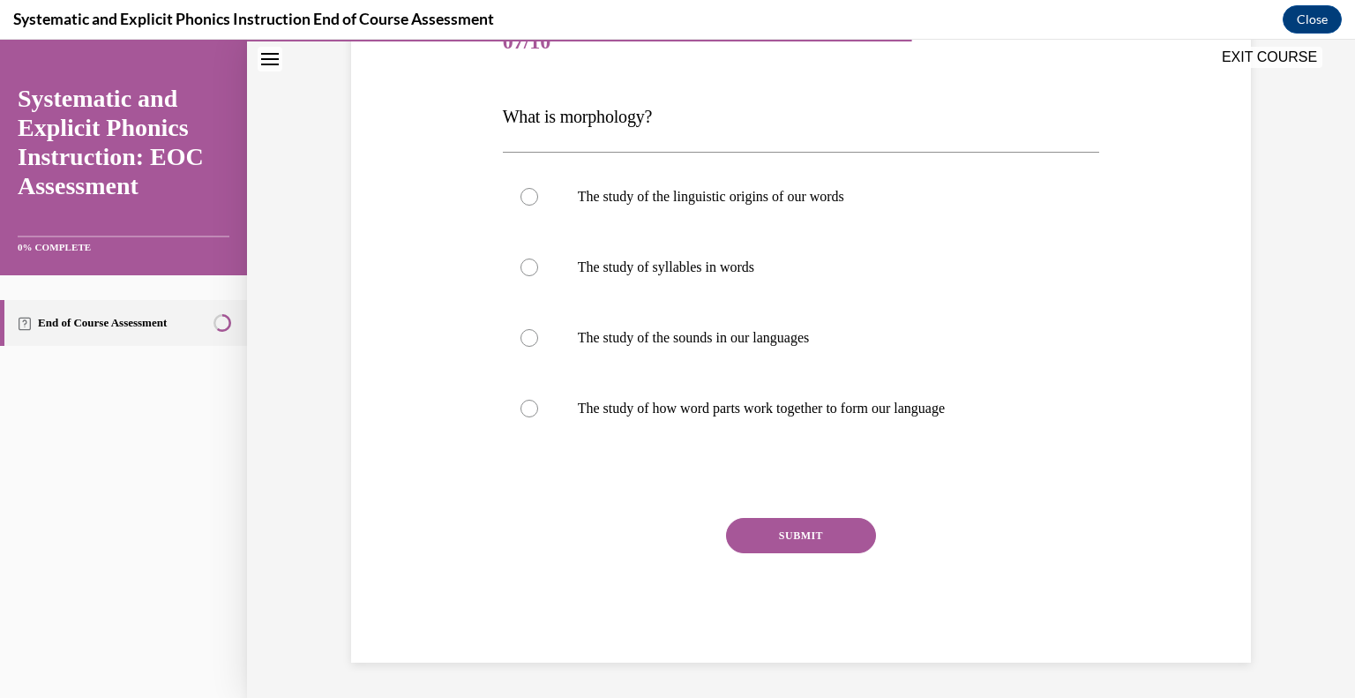
scroll to position [196, 0]
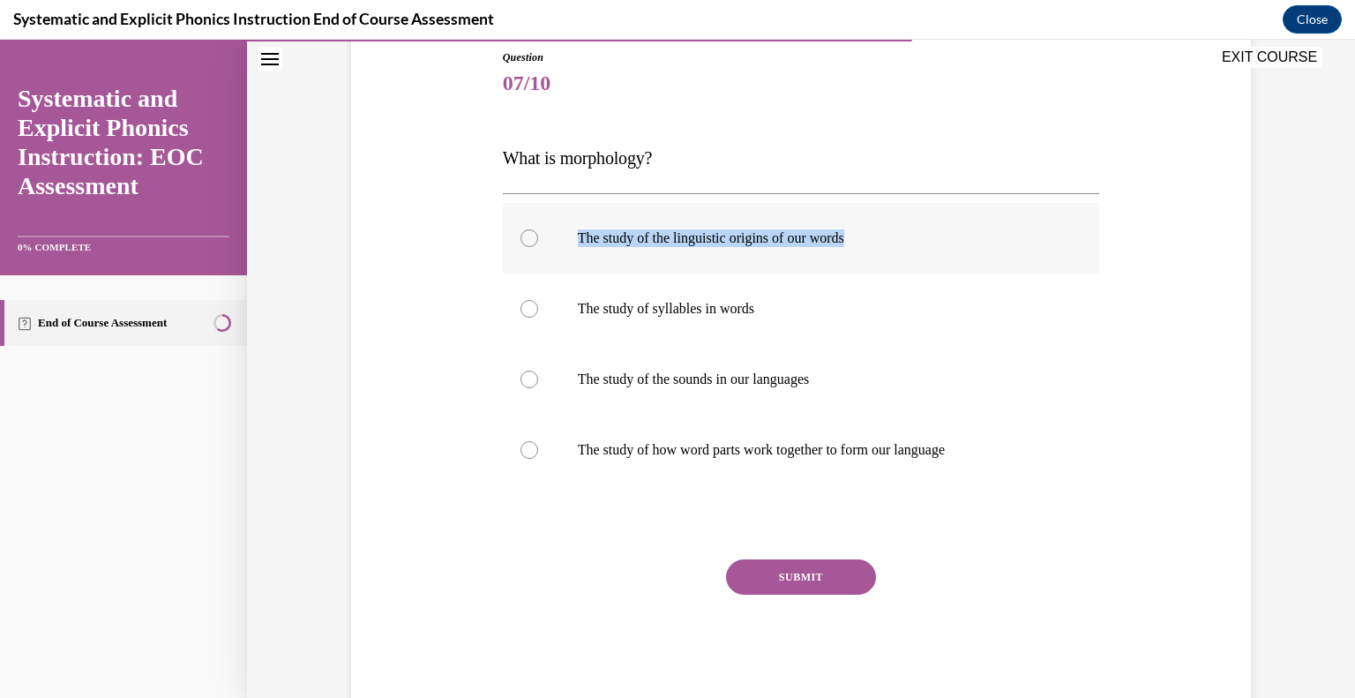
drag, startPoint x: 865, startPoint y: 240, endPoint x: 591, endPoint y: 247, distance: 274.5
click at [591, 247] on div "The study of the linguistic origins of our words" at bounding box center [801, 238] width 597 height 71
copy p "The study of the linguistic origins of our words"
click at [535, 440] on div at bounding box center [801, 450] width 597 height 71
click at [794, 565] on button "SUBMIT" at bounding box center [801, 576] width 150 height 35
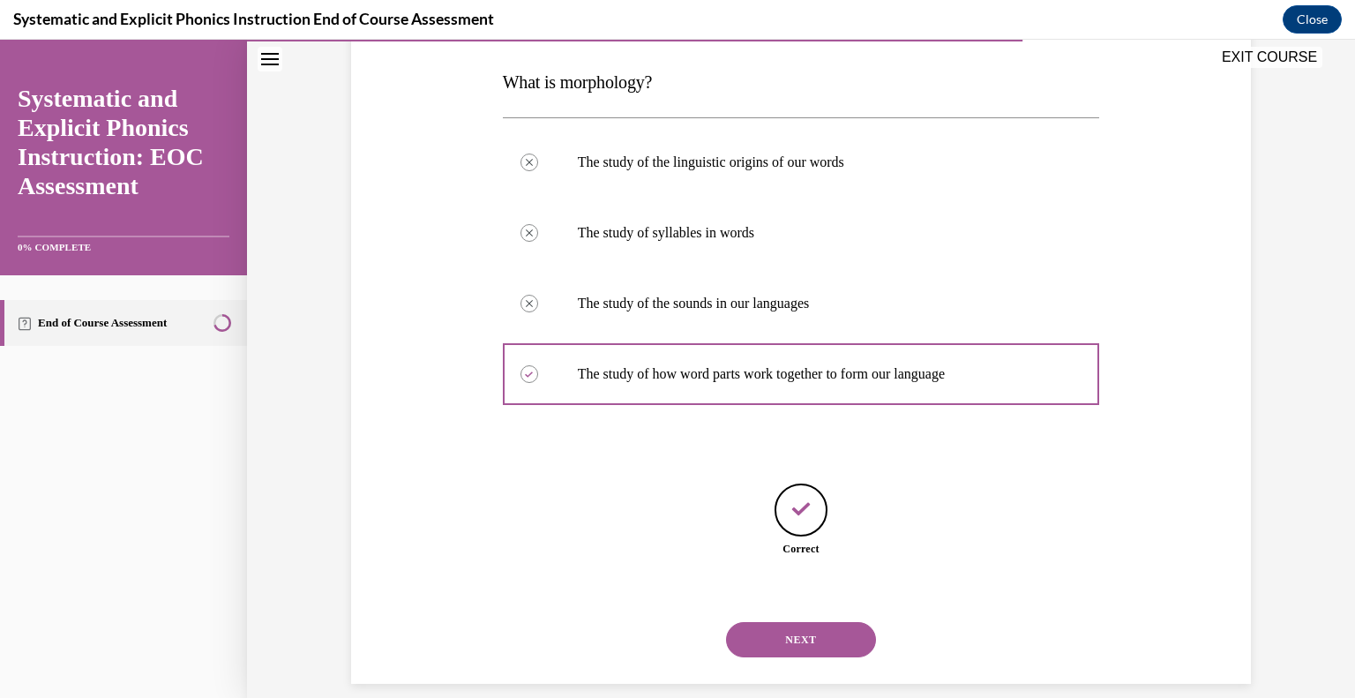
scroll to position [292, 0]
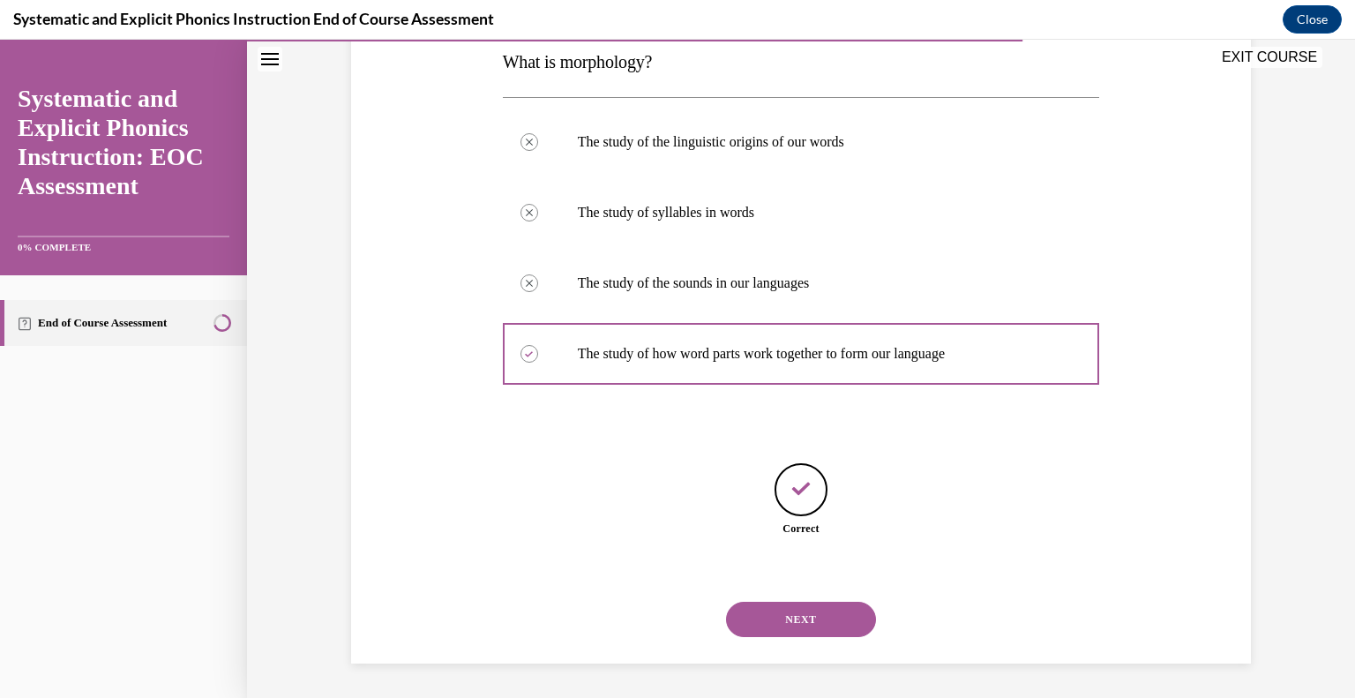
click at [797, 610] on button "NEXT" at bounding box center [801, 619] width 150 height 35
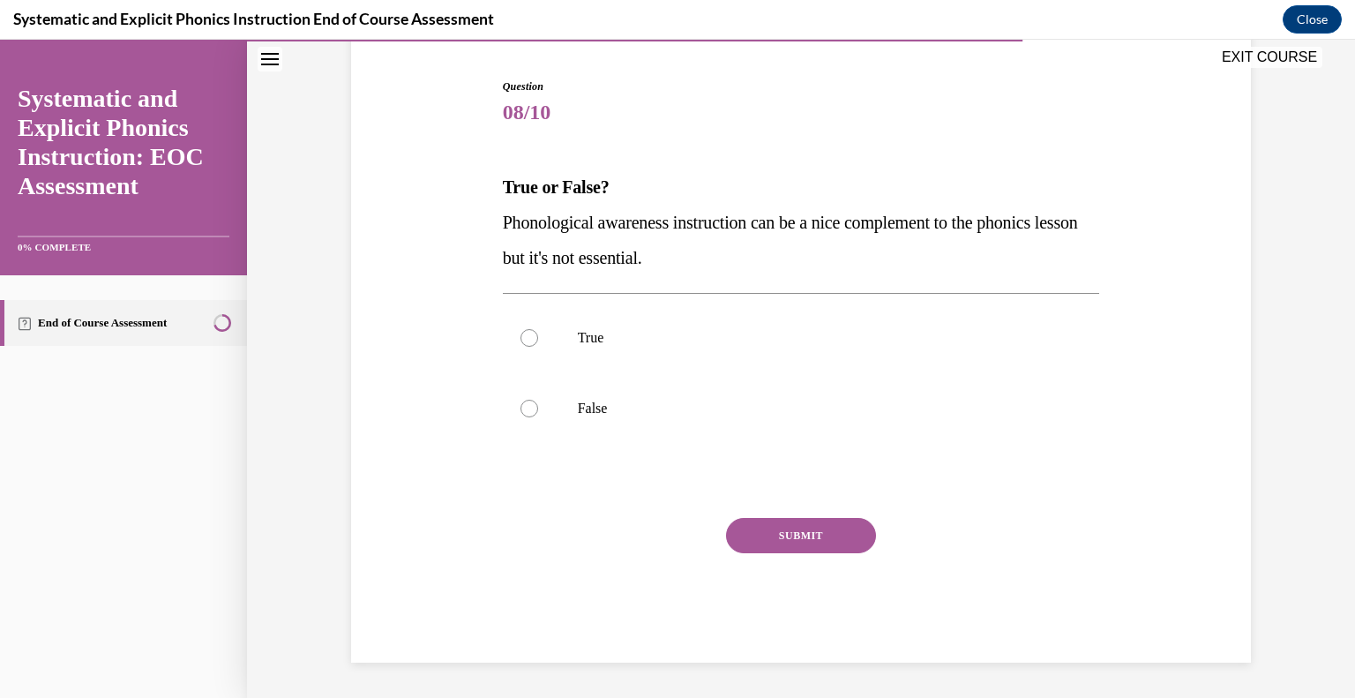
scroll to position [166, 0]
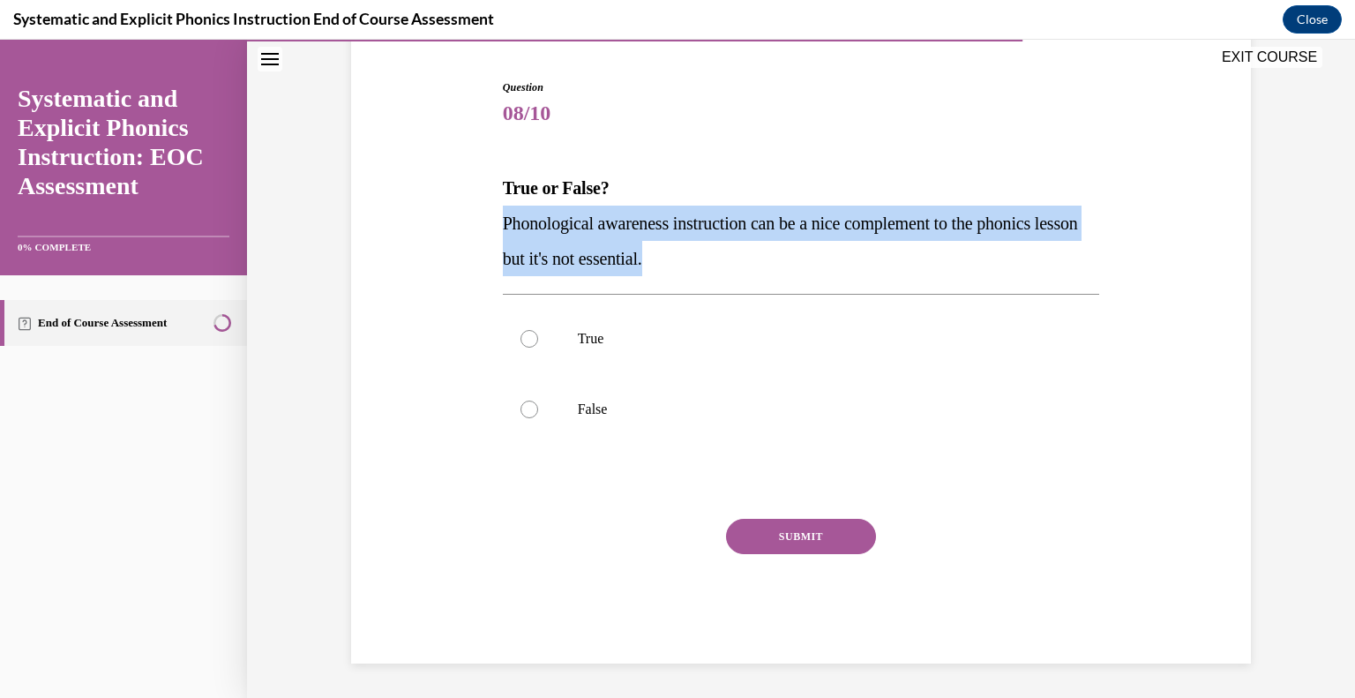
drag, startPoint x: 504, startPoint y: 222, endPoint x: 714, endPoint y: 266, distance: 214.5
click at [714, 266] on p "Phonological awareness instruction can be a nice complement to the phonics less…" at bounding box center [801, 241] width 597 height 71
copy span "Phonological awareness instruction can be a nice complement to the phonics less…"
click at [601, 398] on div at bounding box center [801, 409] width 597 height 71
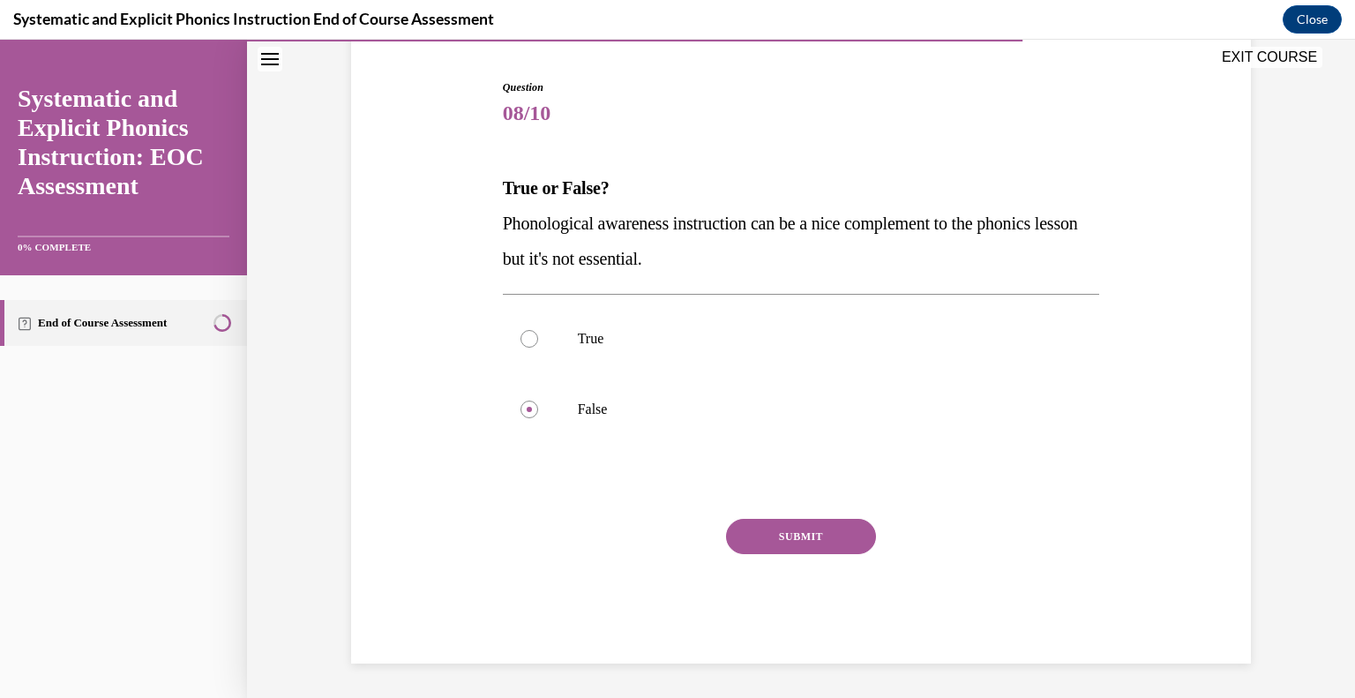
click at [768, 531] on button "SUBMIT" at bounding box center [801, 536] width 150 height 35
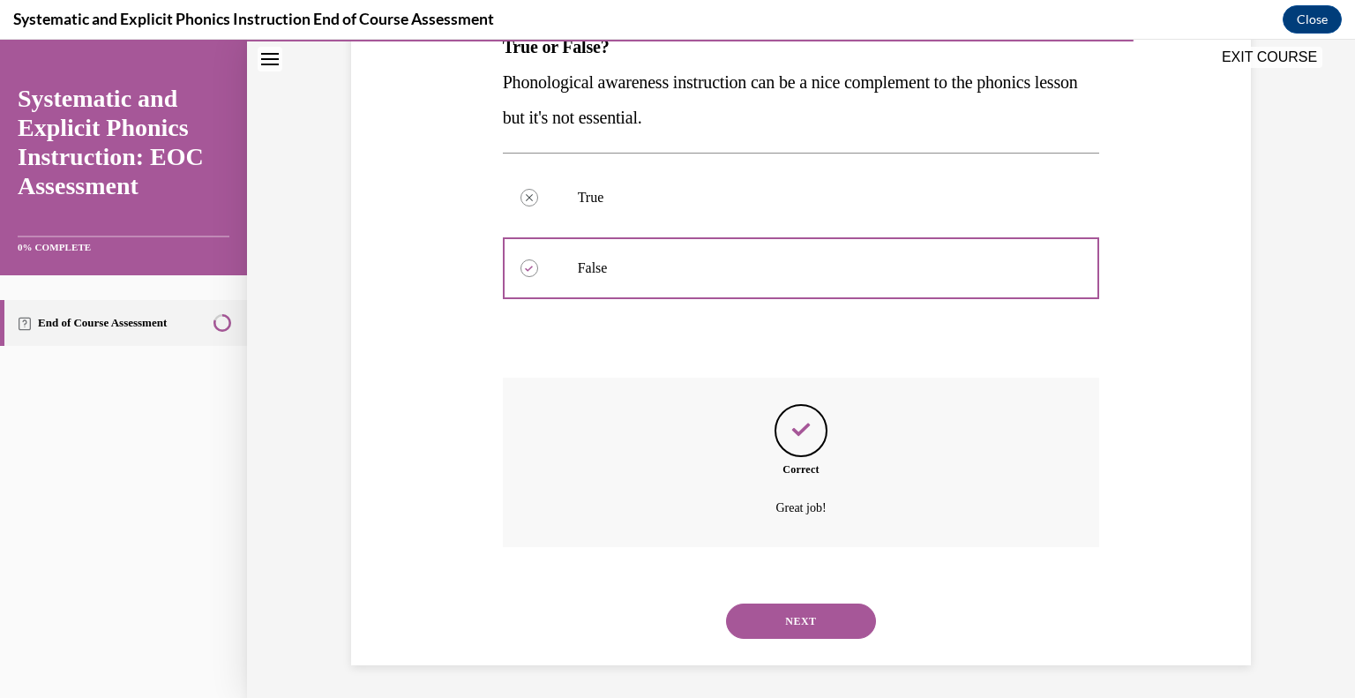
scroll to position [309, 0]
click at [788, 617] on button "NEXT" at bounding box center [801, 619] width 150 height 35
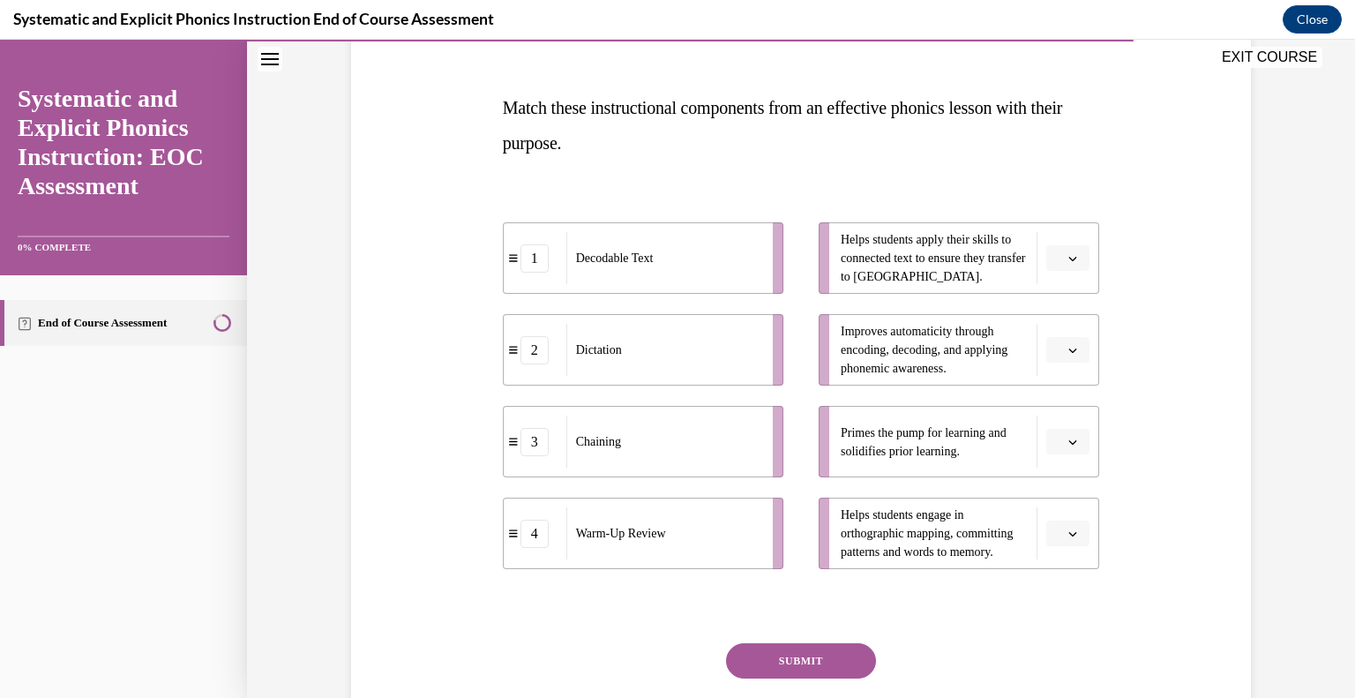
scroll to position [251, 0]
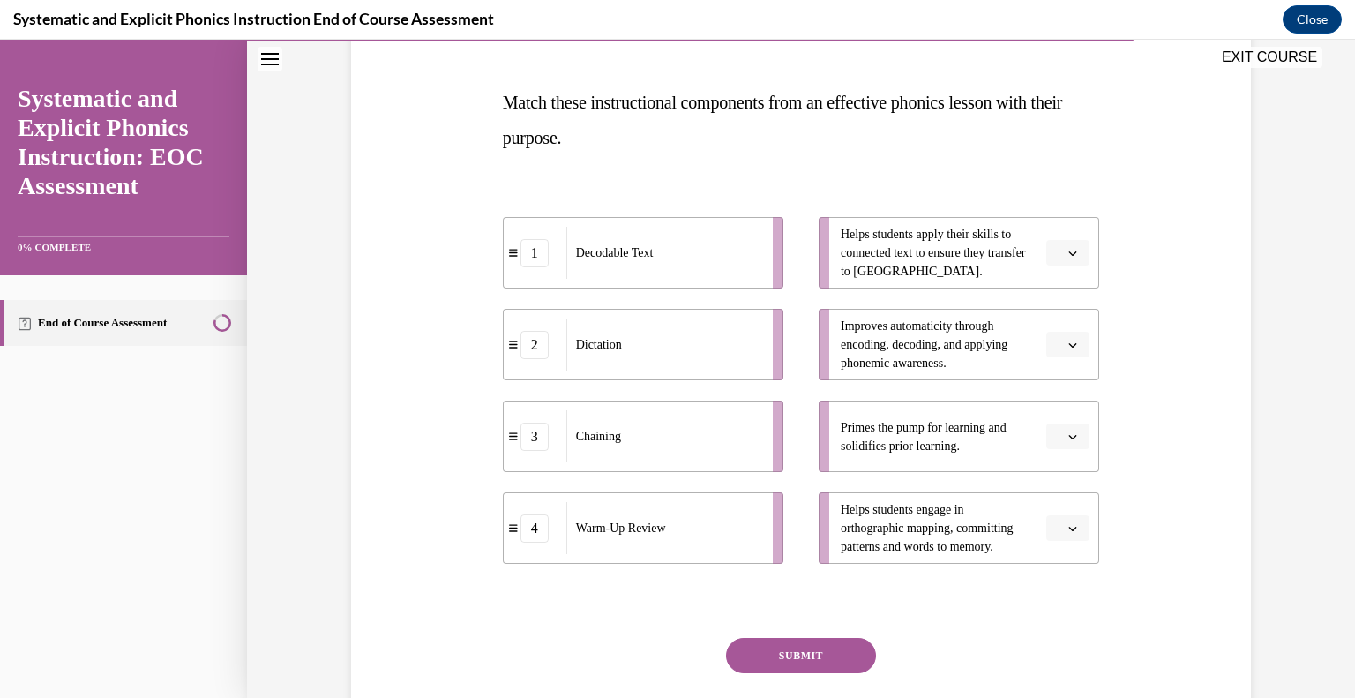
click at [1073, 441] on span "button" at bounding box center [1073, 437] width 12 height 12
click at [1067, 618] on div "4" at bounding box center [1067, 616] width 44 height 35
click at [1064, 352] on button "button" at bounding box center [1067, 345] width 43 height 26
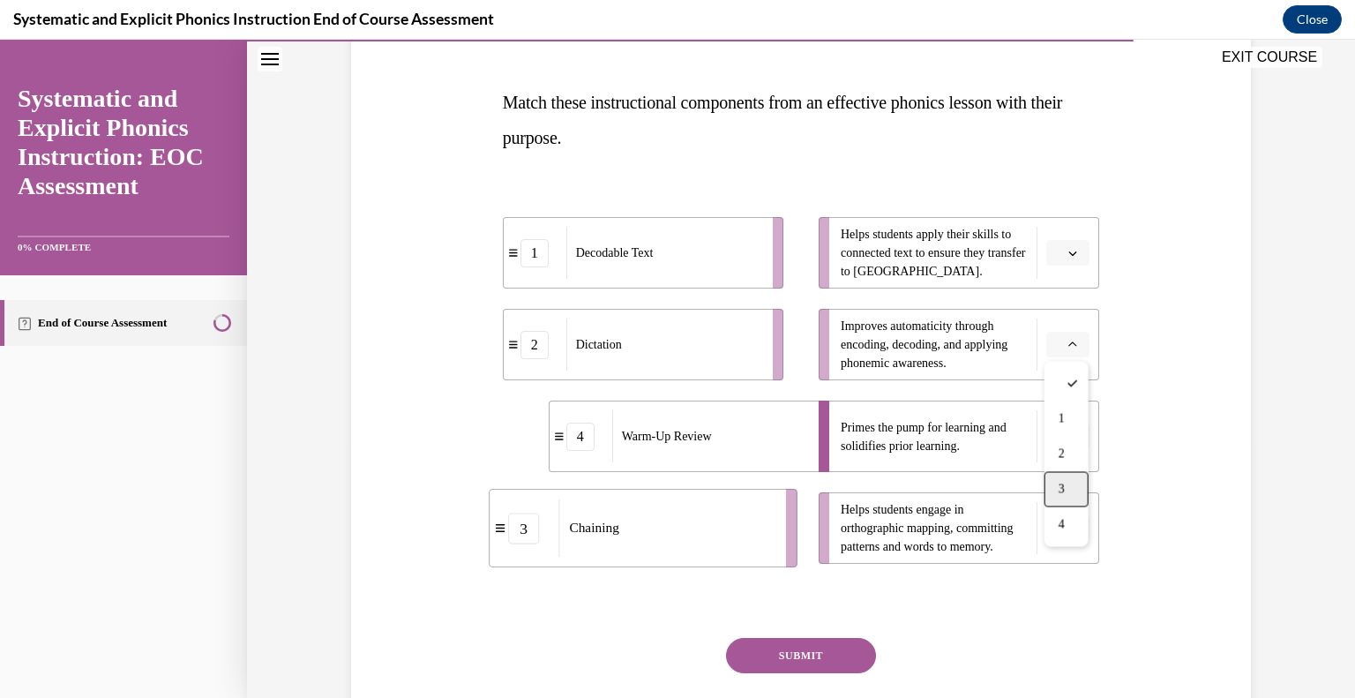
click at [1065, 478] on div "3" at bounding box center [1067, 489] width 44 height 35
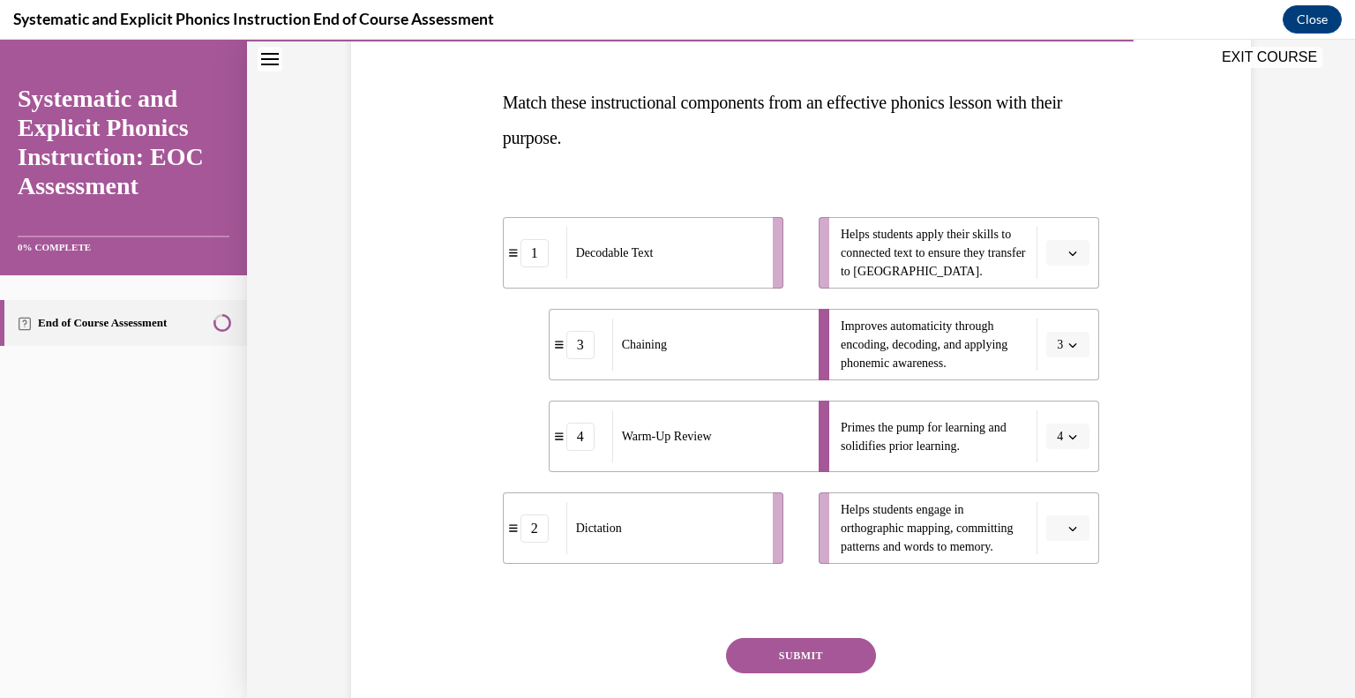
click at [1081, 530] on button "button" at bounding box center [1067, 528] width 43 height 26
click at [1062, 462] on div "3" at bounding box center [1067, 452] width 44 height 35
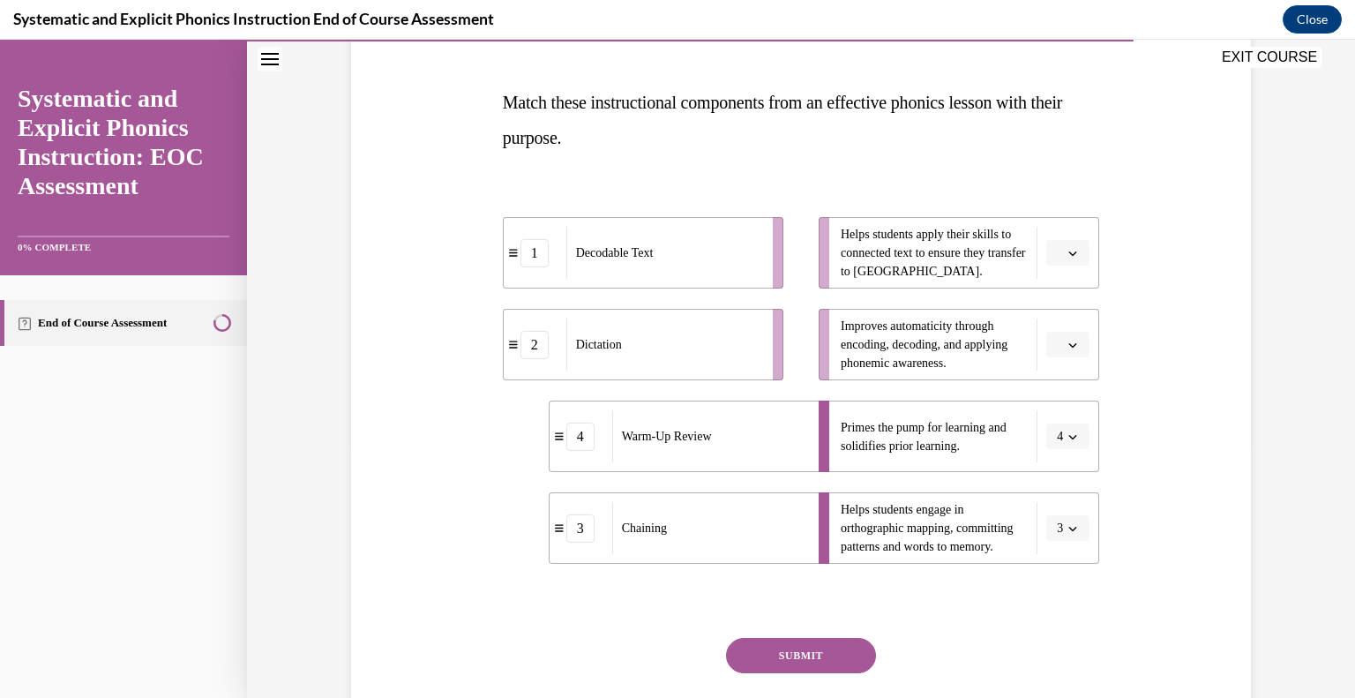
click at [1069, 352] on button "button" at bounding box center [1067, 345] width 43 height 26
click at [1062, 459] on span "2" at bounding box center [1062, 454] width 6 height 14
click at [1071, 258] on button "button" at bounding box center [1067, 253] width 43 height 26
click at [1067, 320] on div "1" at bounding box center [1067, 327] width 44 height 35
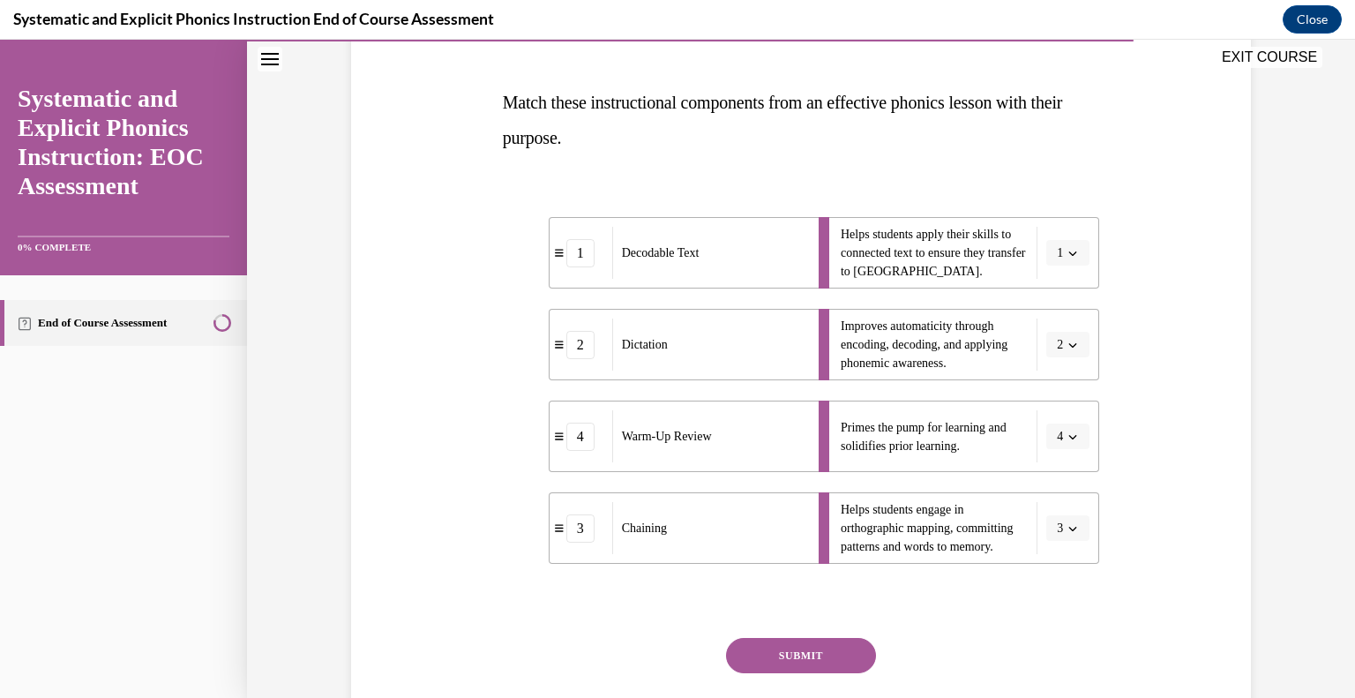
click at [796, 655] on button "SUBMIT" at bounding box center [801, 655] width 150 height 35
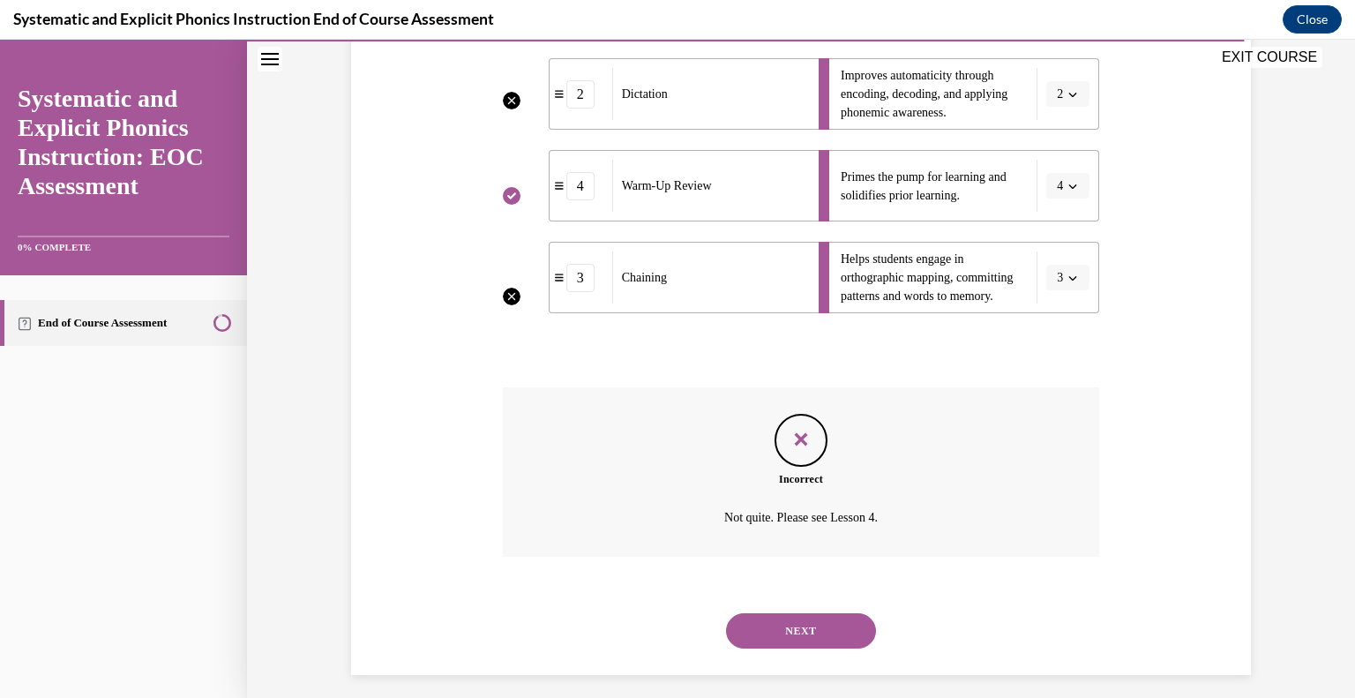
scroll to position [513, 0]
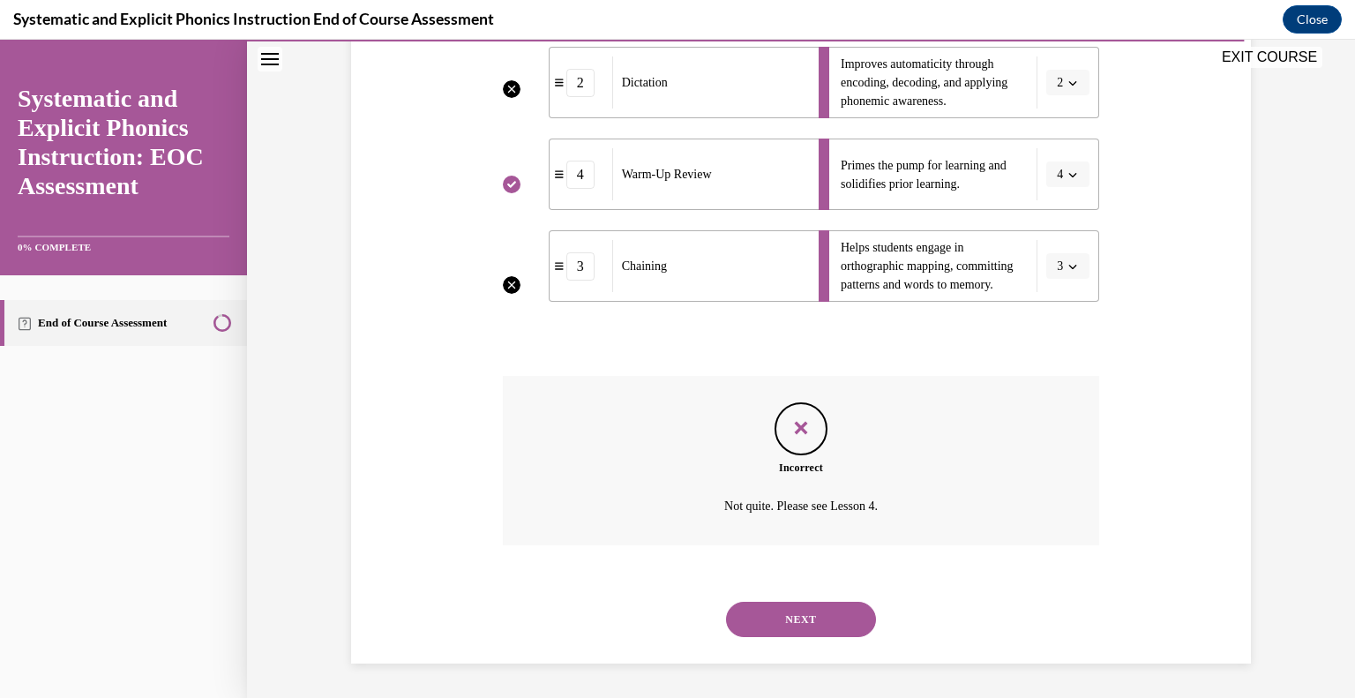
click at [834, 618] on button "NEXT" at bounding box center [801, 619] width 150 height 35
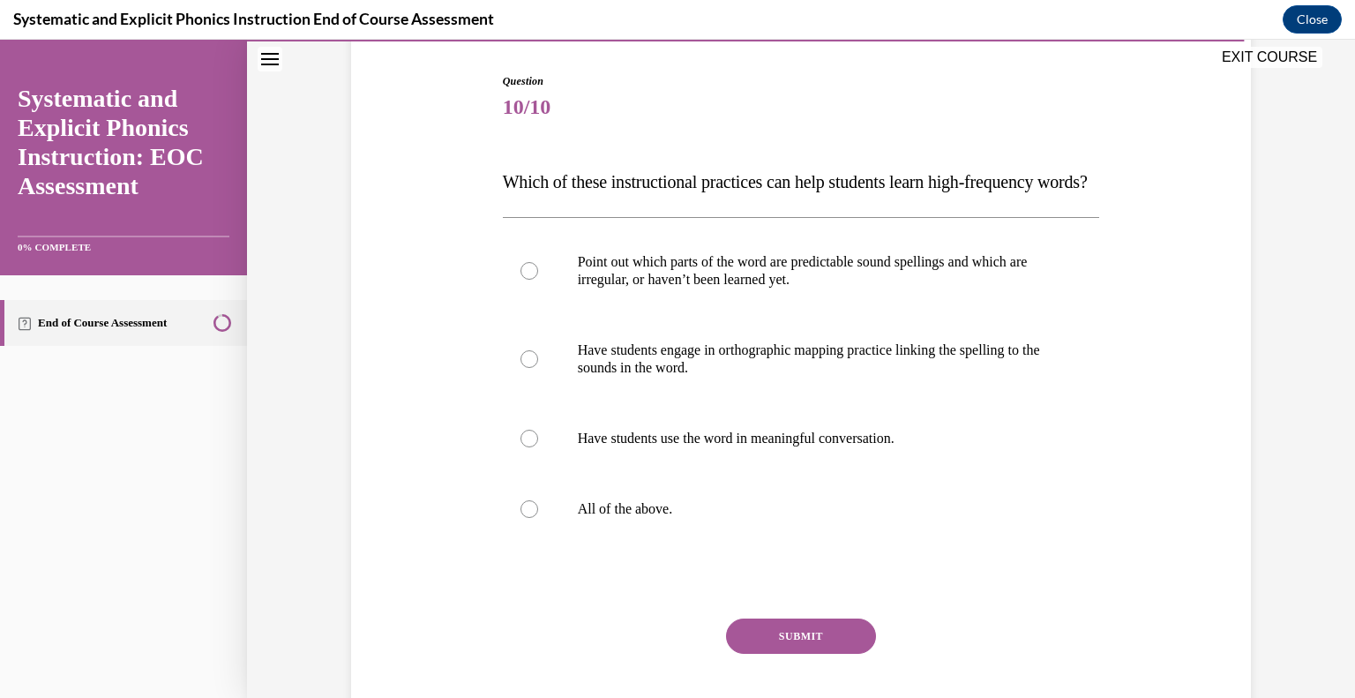
scroll to position [169, 0]
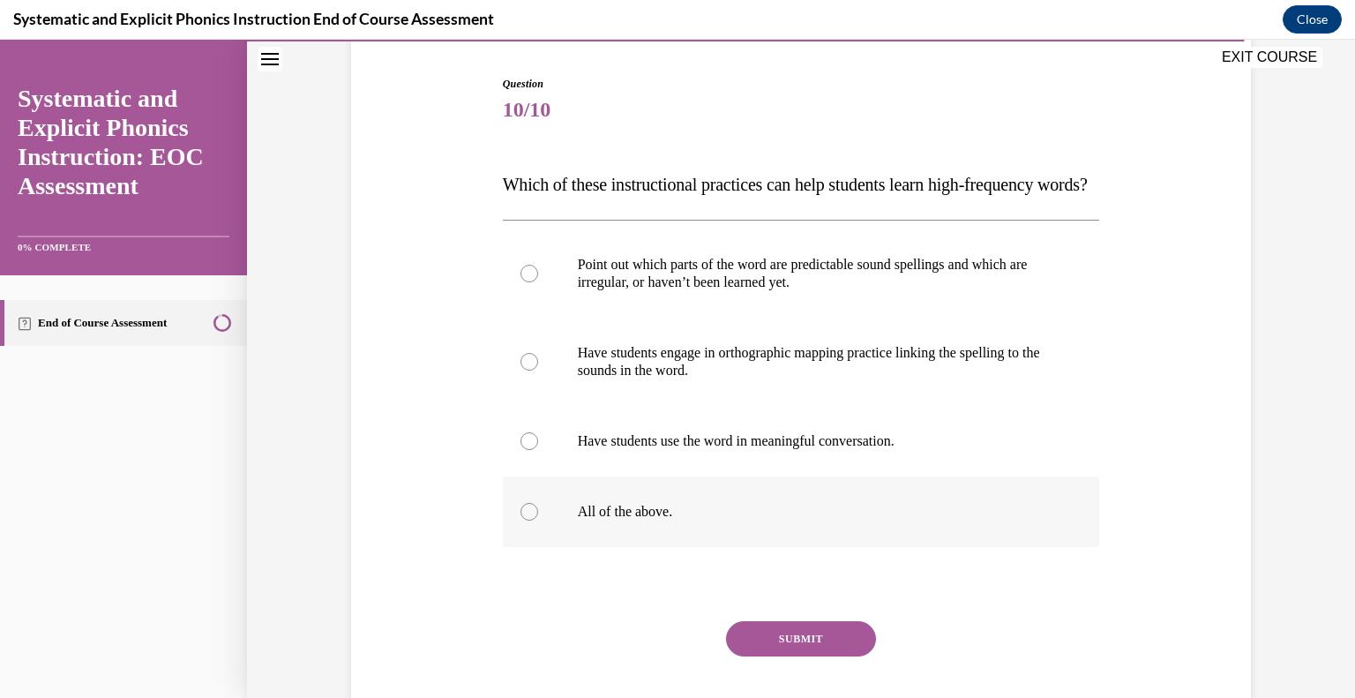
click at [638, 520] on p "All of the above." at bounding box center [817, 512] width 478 height 18
click at [800, 656] on button "SUBMIT" at bounding box center [801, 638] width 150 height 35
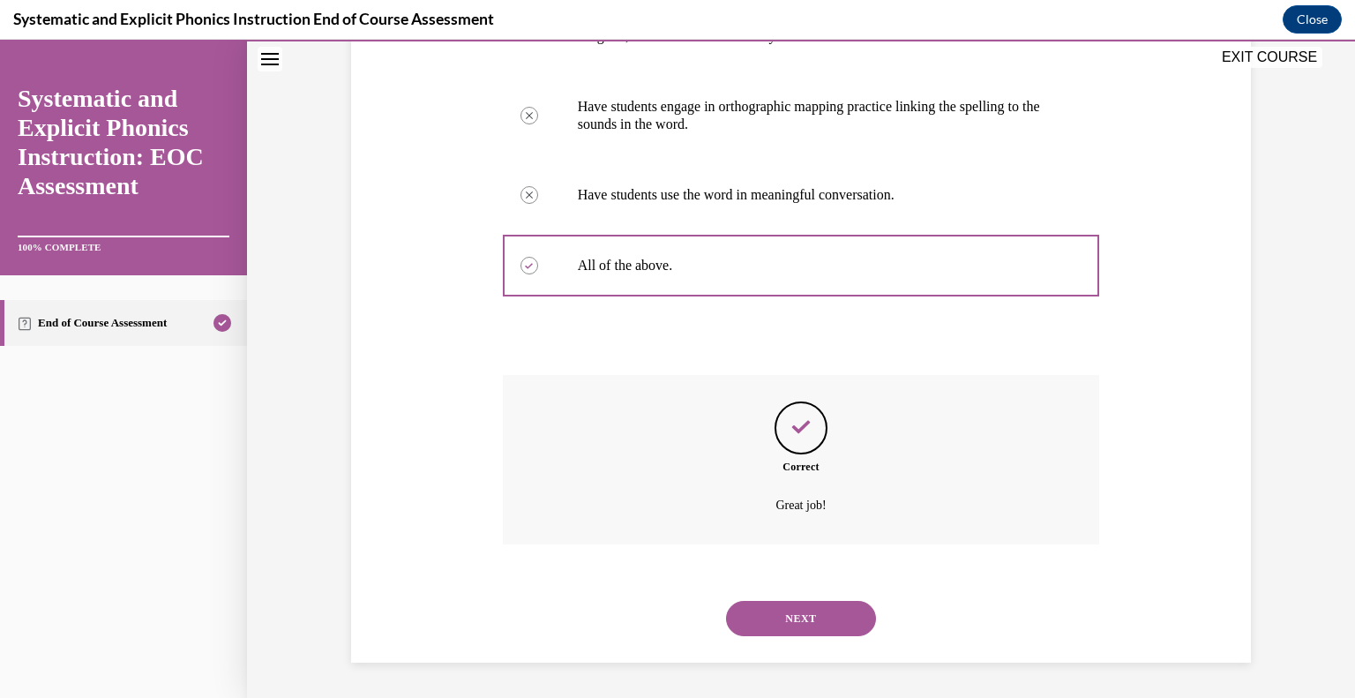
scroll to position [450, 0]
click at [823, 617] on button "NEXT" at bounding box center [801, 618] width 150 height 35
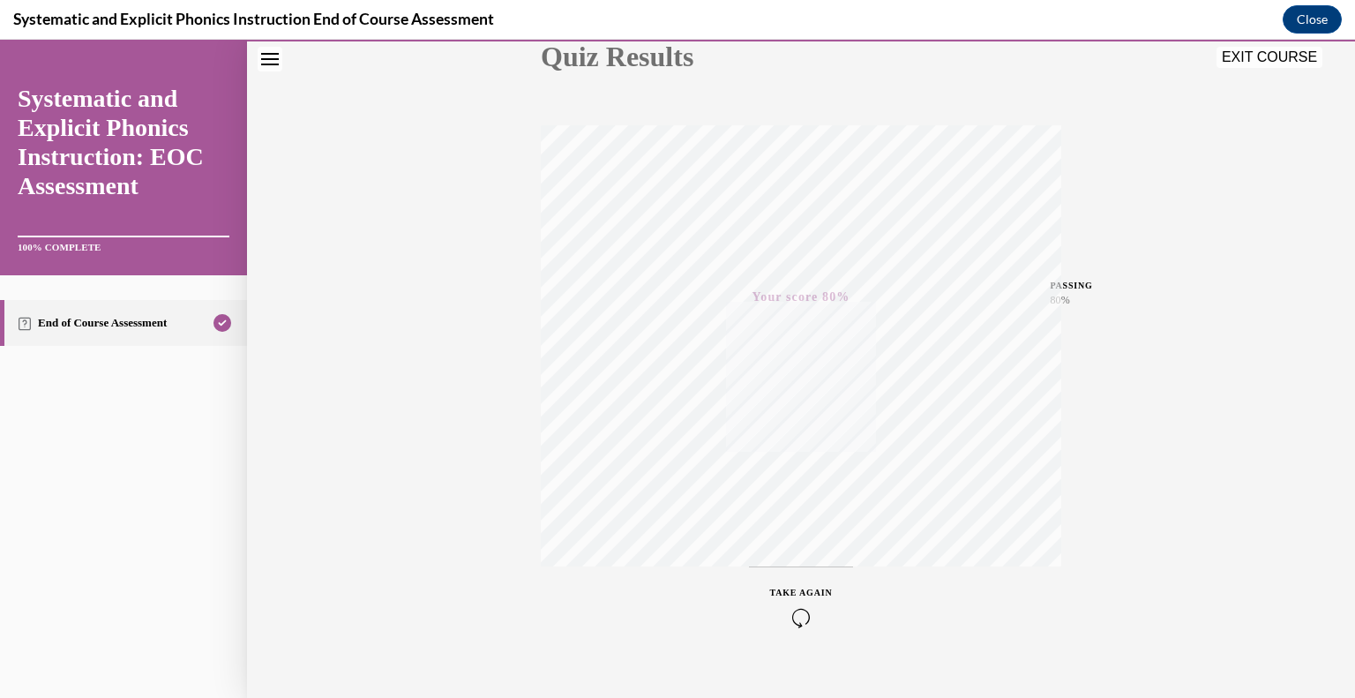
scroll to position [245, 0]
click at [1273, 59] on button "EXIT COURSE" at bounding box center [1270, 57] width 106 height 21
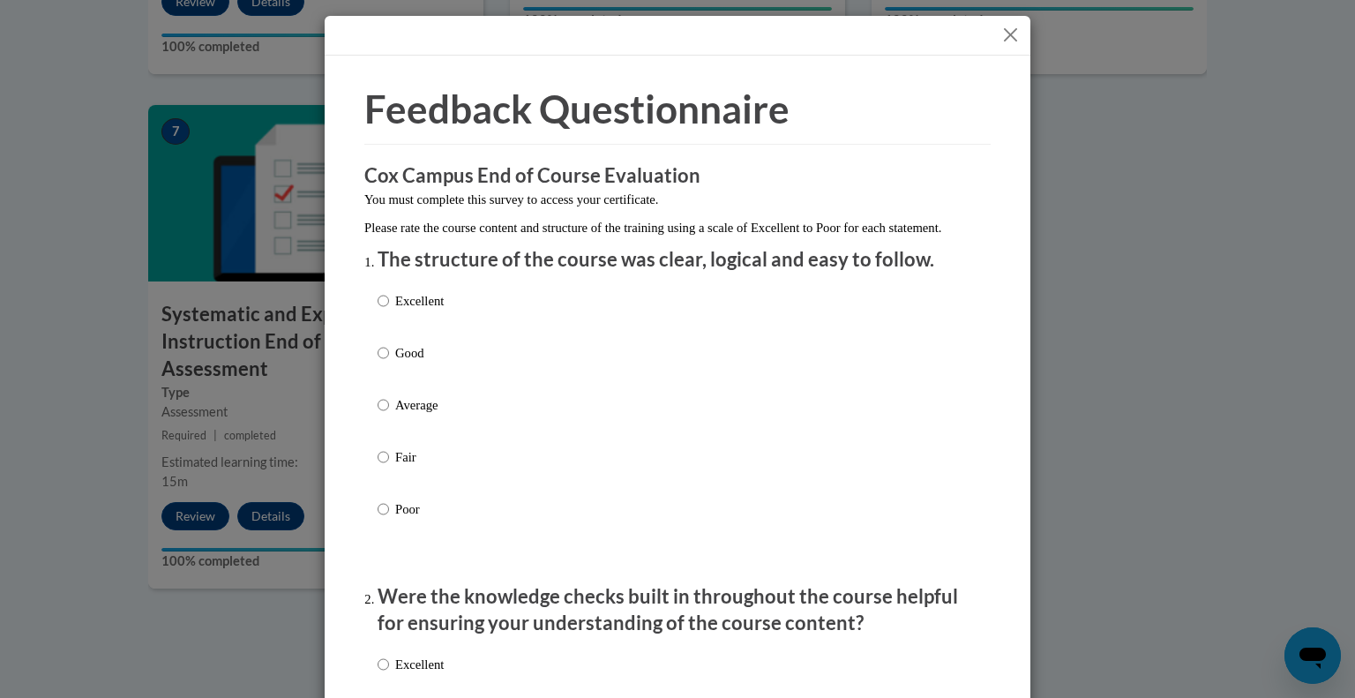
click at [427, 363] on p "Good" at bounding box center [419, 352] width 49 height 19
click at [389, 363] on input "Good" at bounding box center [383, 352] width 11 height 19
radio input "true"
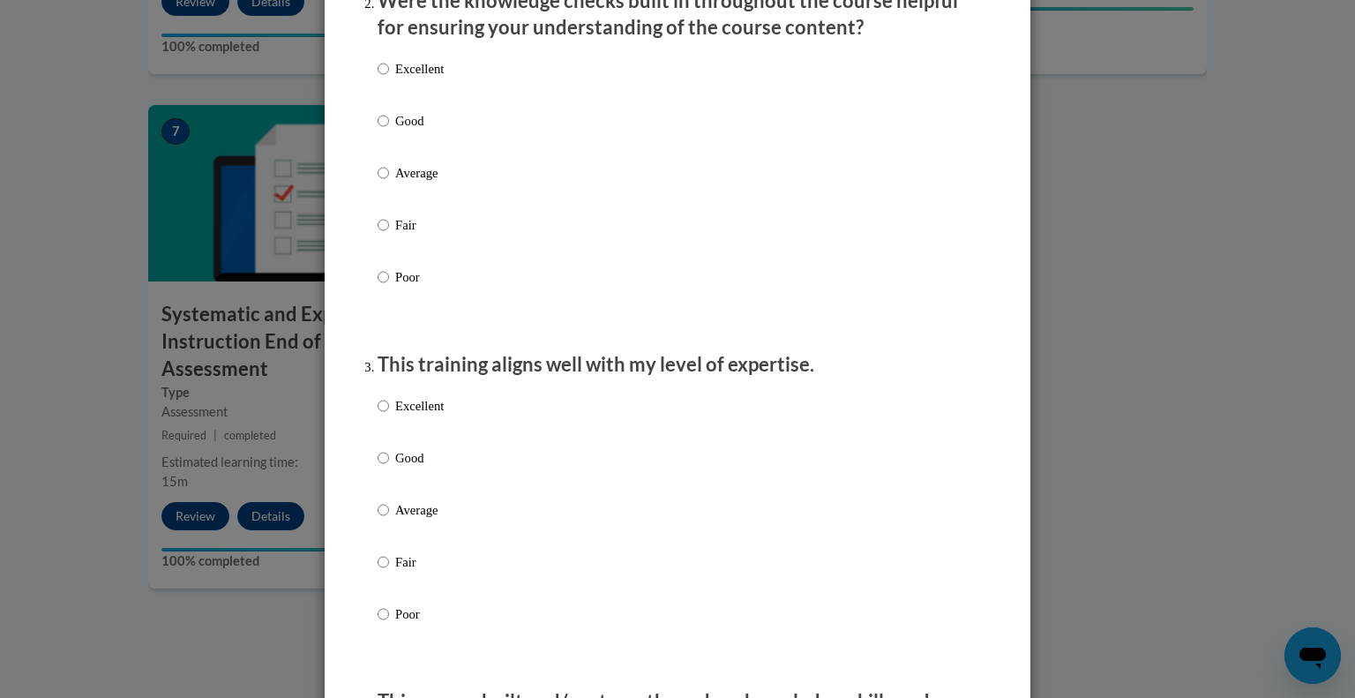
scroll to position [599, 0]
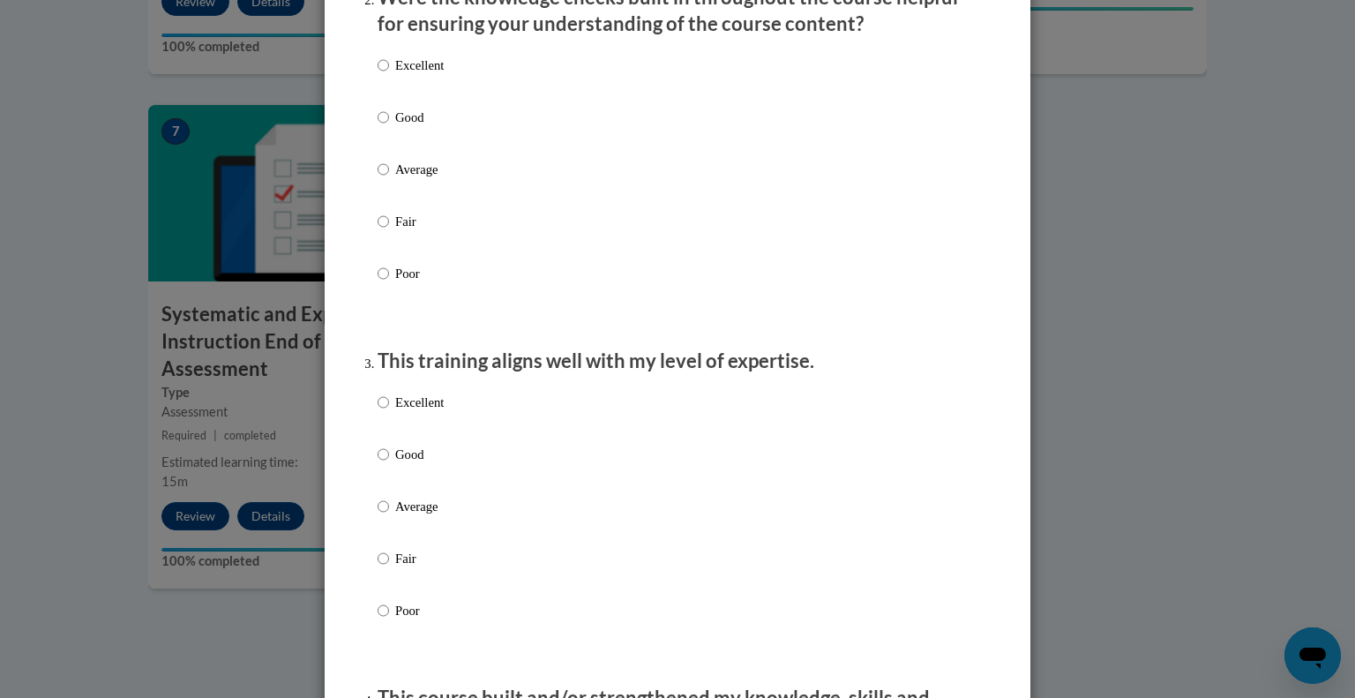
click at [395, 127] on p "Good" at bounding box center [419, 117] width 49 height 19
click at [389, 127] on input "Good" at bounding box center [383, 117] width 11 height 19
radio input "true"
click at [414, 464] on p "Good" at bounding box center [419, 454] width 49 height 19
click at [389, 464] on input "Good" at bounding box center [383, 454] width 11 height 19
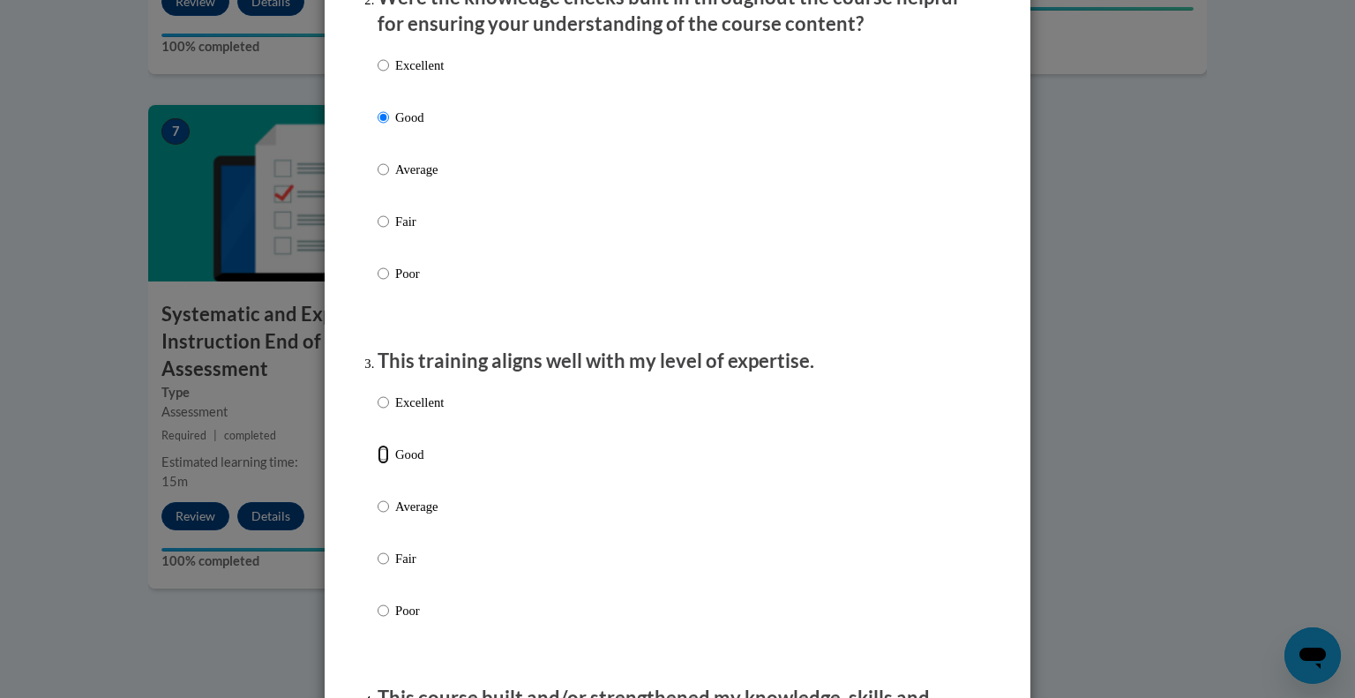
radio input "true"
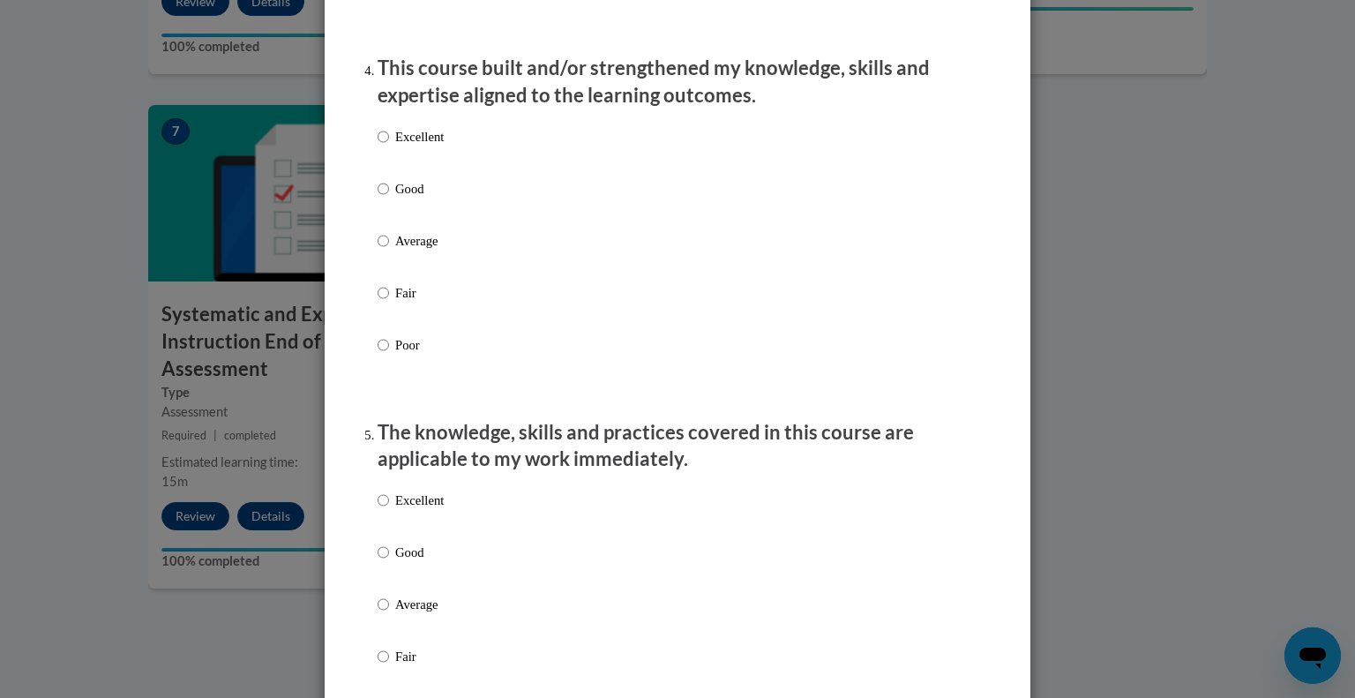
scroll to position [1232, 0]
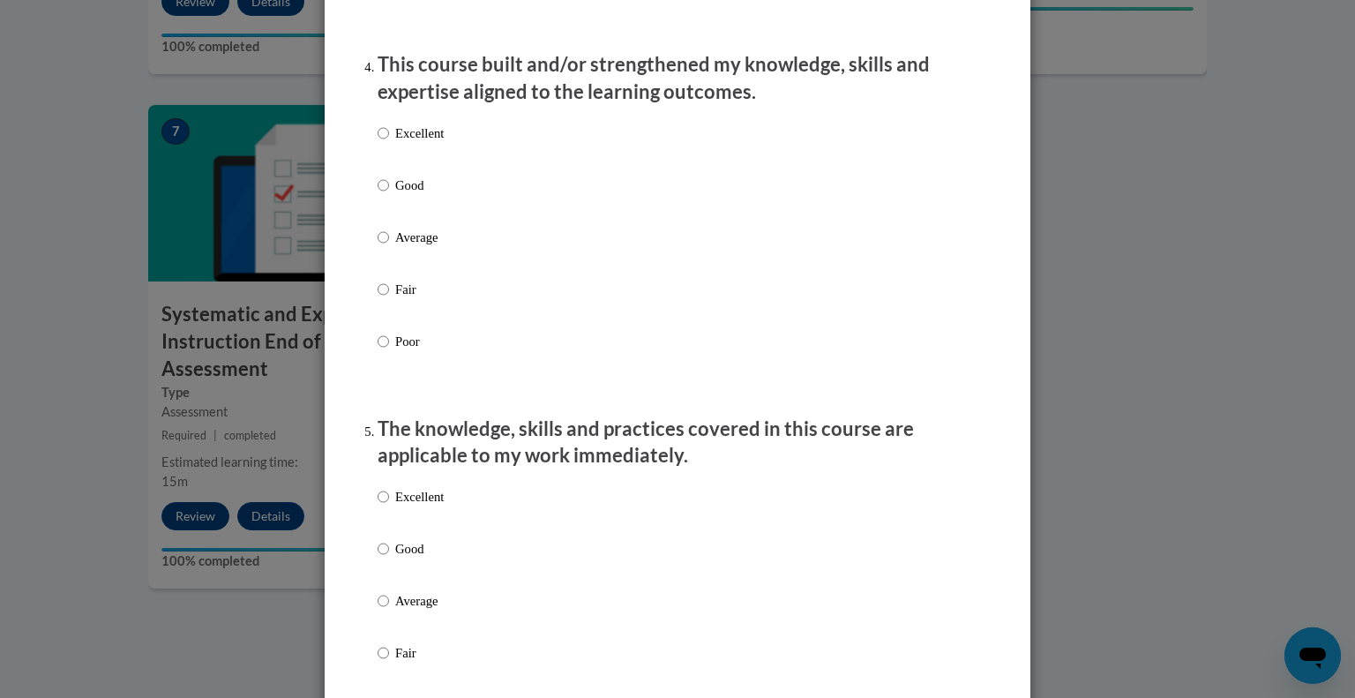
click at [441, 195] on p "Good" at bounding box center [419, 185] width 49 height 19
click at [389, 195] on input "Good" at bounding box center [383, 185] width 11 height 19
radio input "true"
click at [408, 558] on p "Good" at bounding box center [419, 548] width 49 height 19
click at [389, 558] on input "Good" at bounding box center [383, 548] width 11 height 19
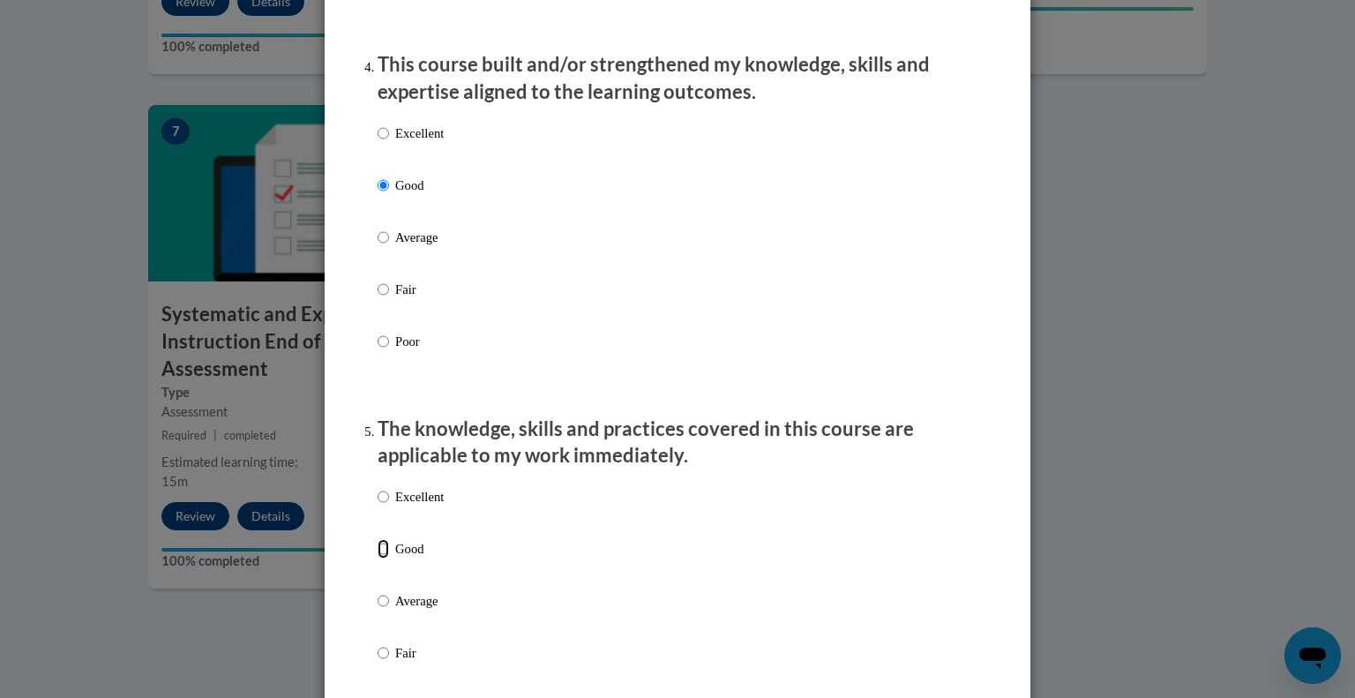
radio input "true"
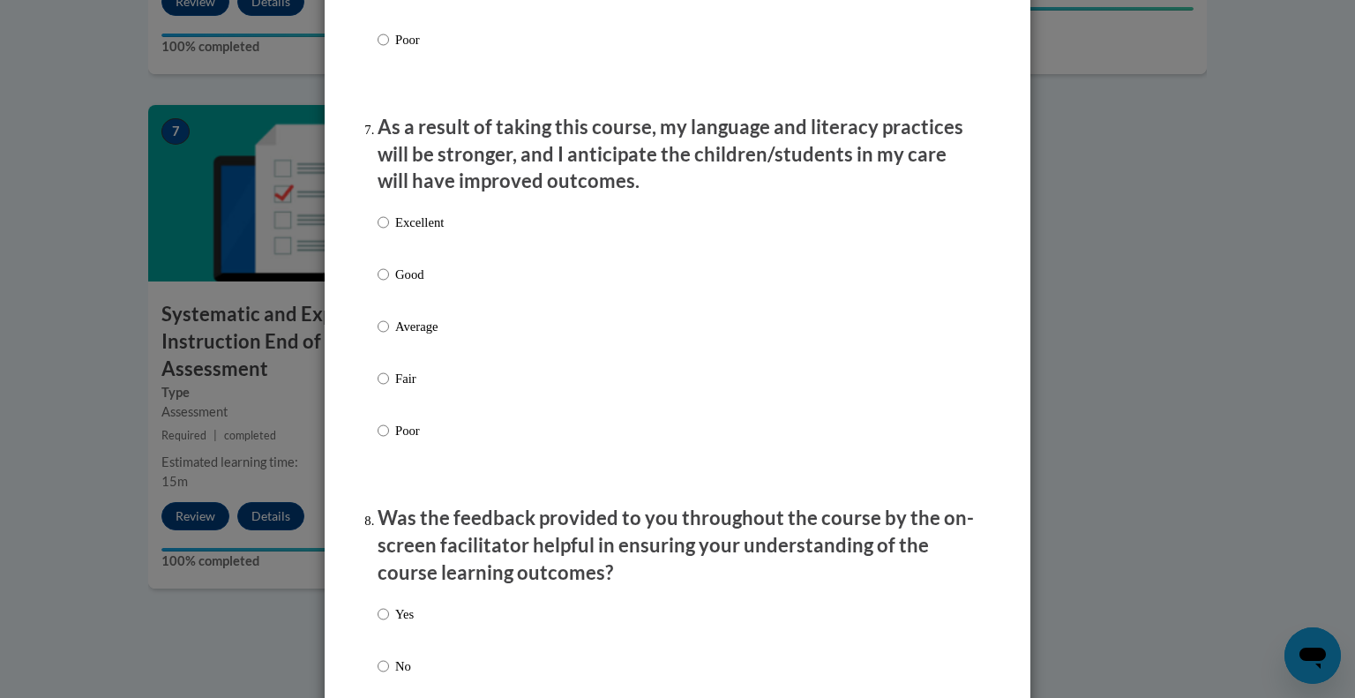
scroll to position [2265, 0]
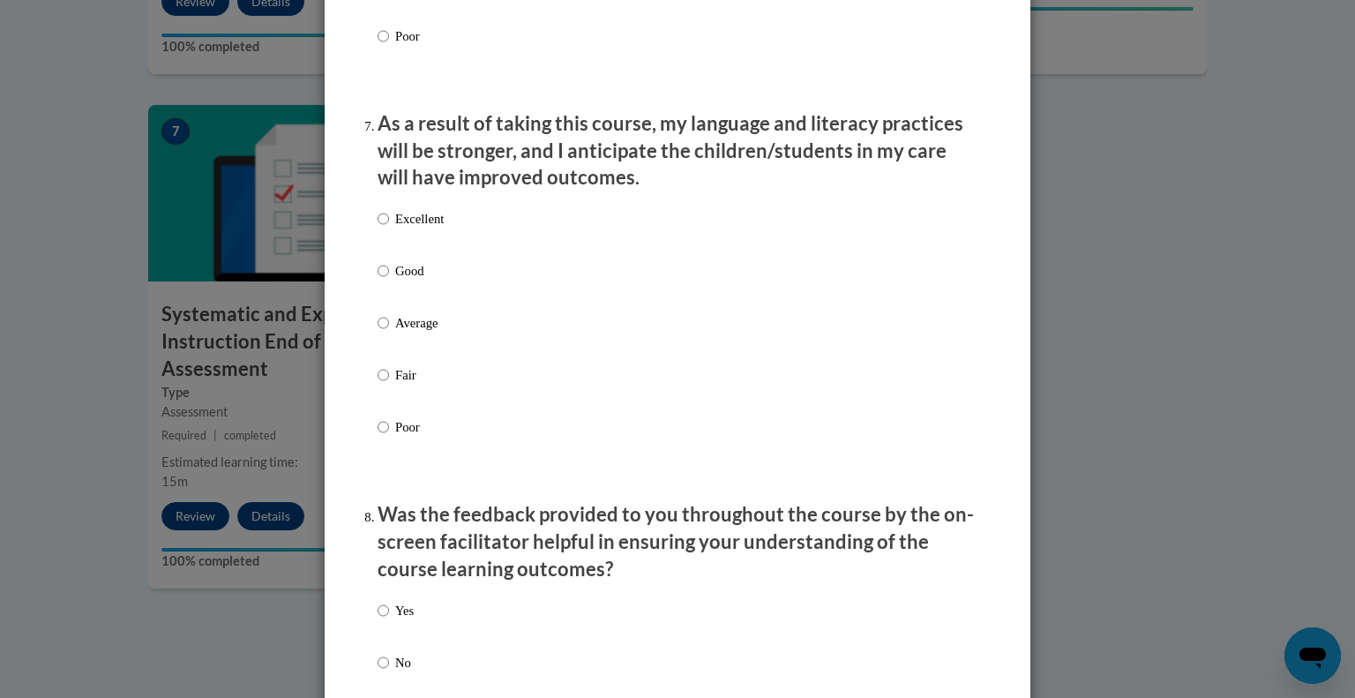
click at [396, 281] on p "Good" at bounding box center [419, 270] width 49 height 19
click at [389, 281] on input "Good" at bounding box center [383, 270] width 11 height 19
radio input "true"
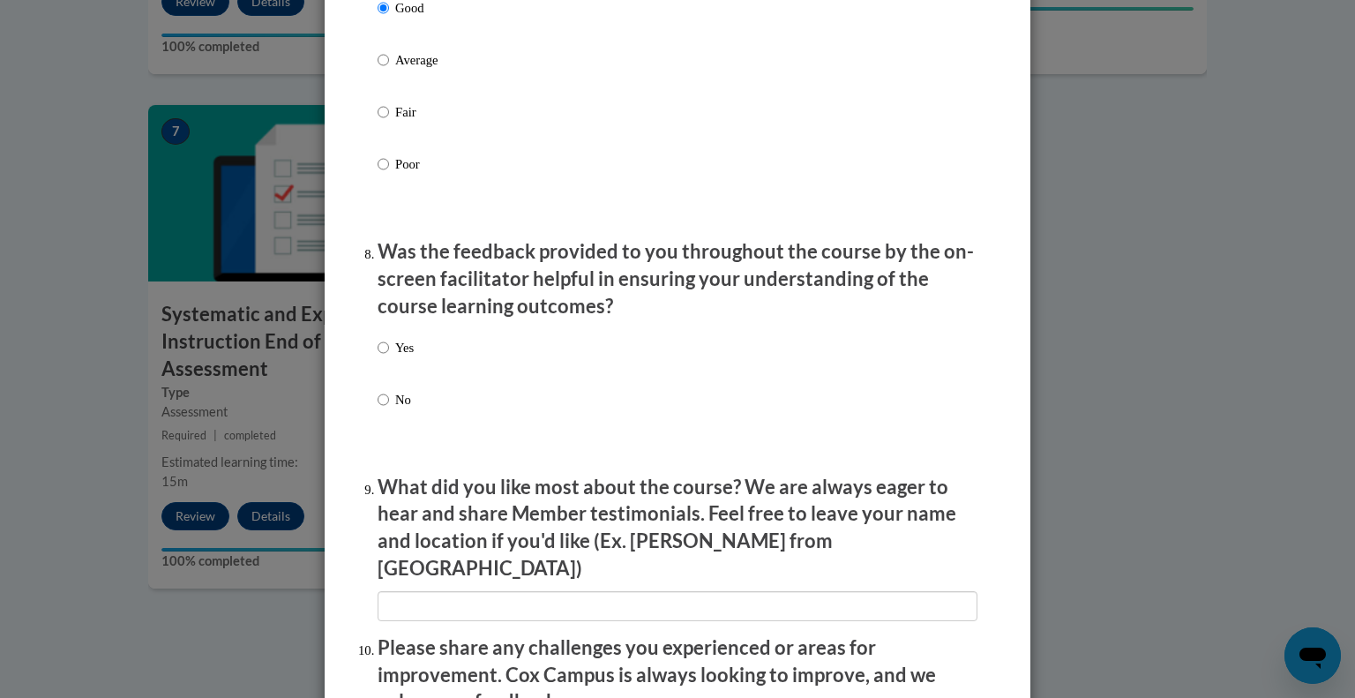
scroll to position [2532, 0]
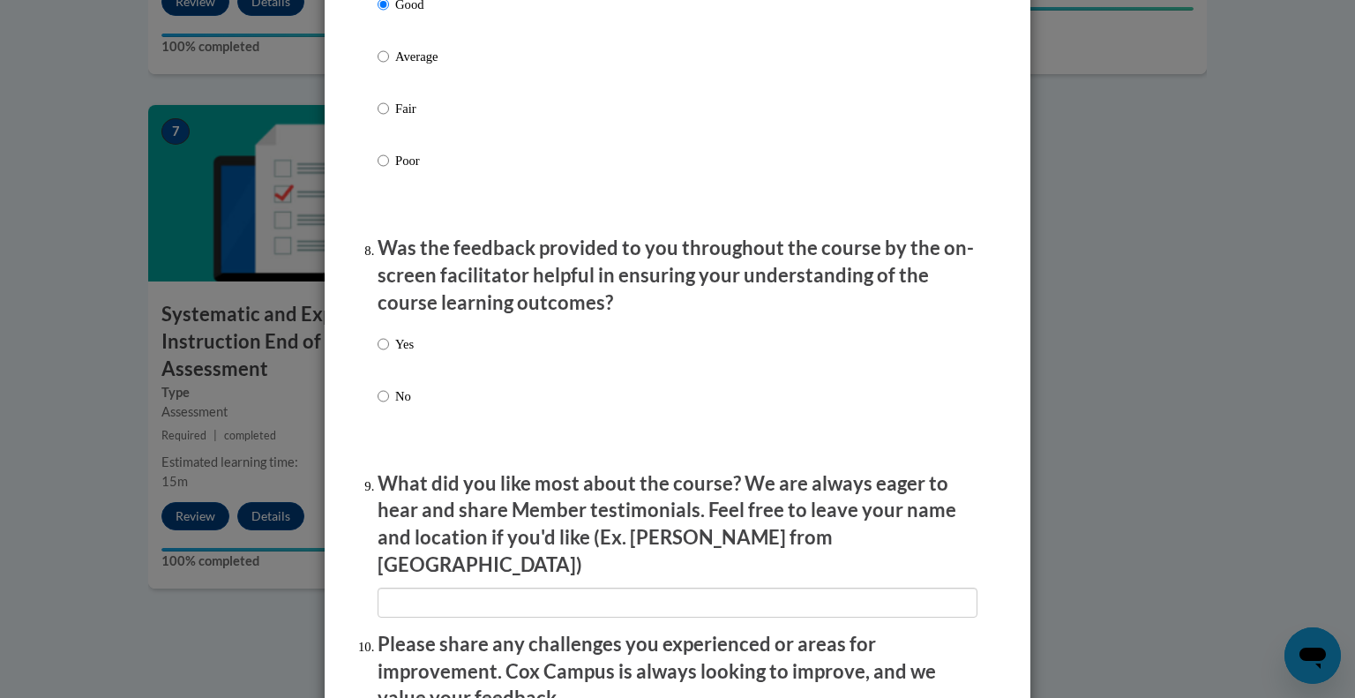
click at [404, 354] on p "Yes" at bounding box center [404, 343] width 19 height 19
click at [389, 354] on input "Yes" at bounding box center [383, 343] width 11 height 19
radio input "true"
click at [512, 353] on div "Yes No" at bounding box center [678, 391] width 600 height 131
click at [383, 354] on input "Yes" at bounding box center [383, 343] width 11 height 19
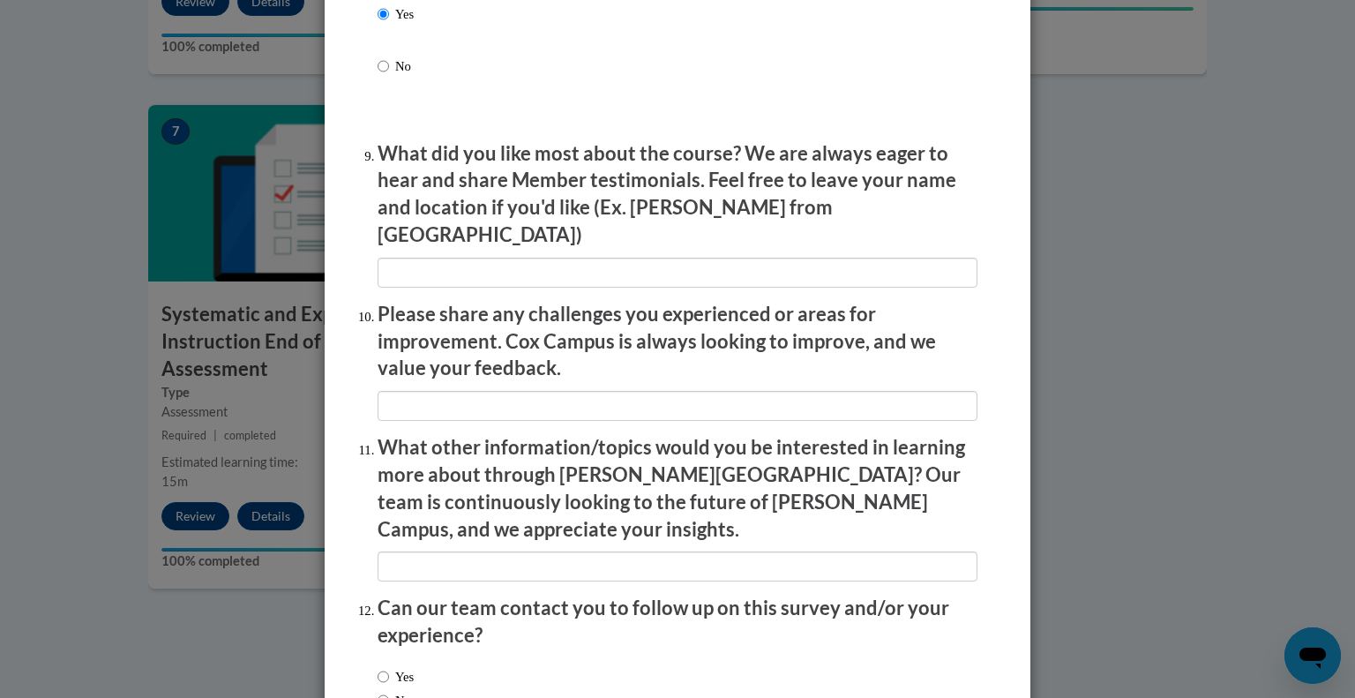
scroll to position [2976, 0]
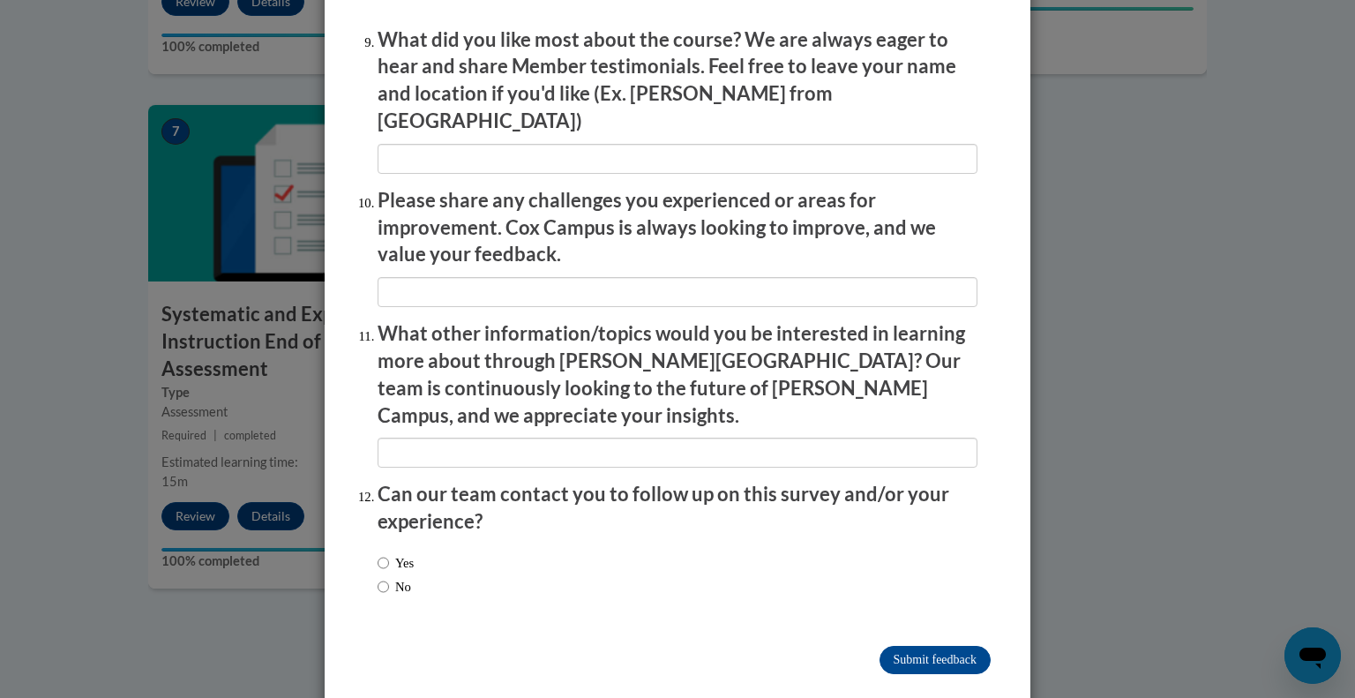
click at [394, 577] on label "No" at bounding box center [395, 586] width 34 height 19
click at [389, 577] on input "No" at bounding box center [383, 586] width 11 height 19
radio input "true"
click at [932, 646] on input "Submit feedback" at bounding box center [935, 660] width 111 height 28
